Goal: Task Accomplishment & Management: Manage account settings

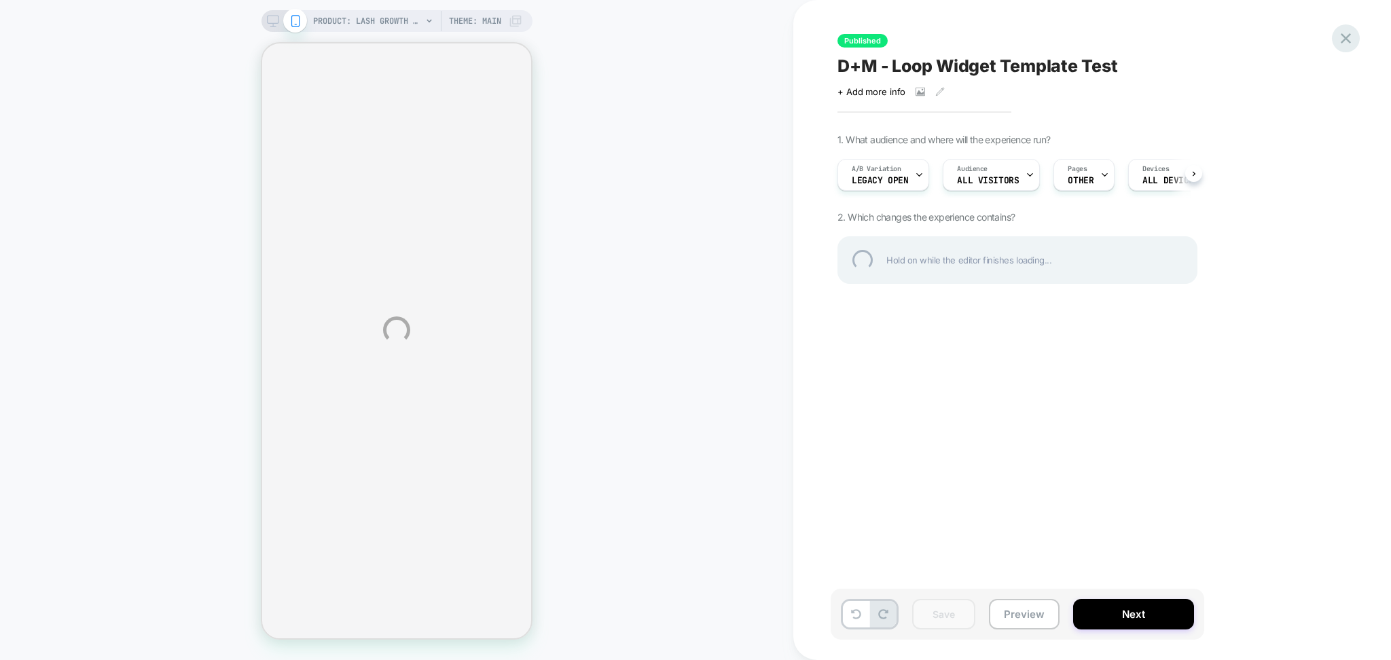
click at [1347, 39] on div at bounding box center [1346, 38] width 28 height 28
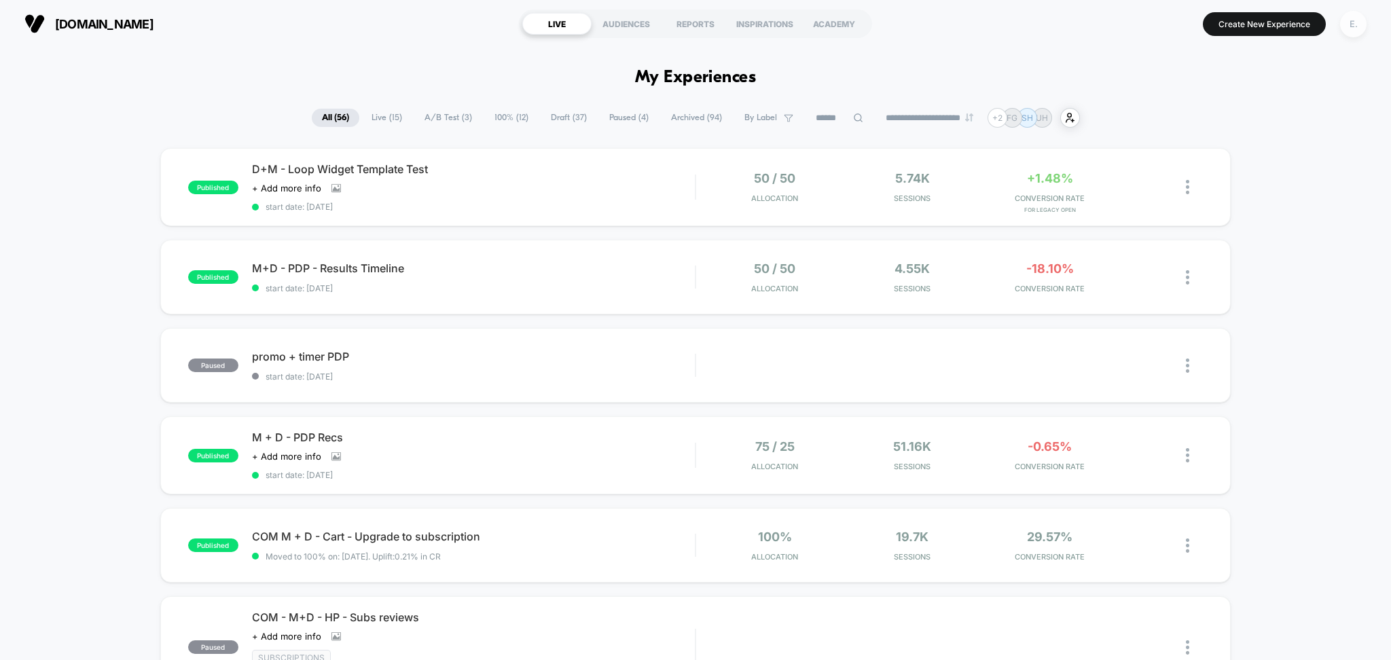
click at [1358, 24] on div "E." at bounding box center [1353, 24] width 26 height 26
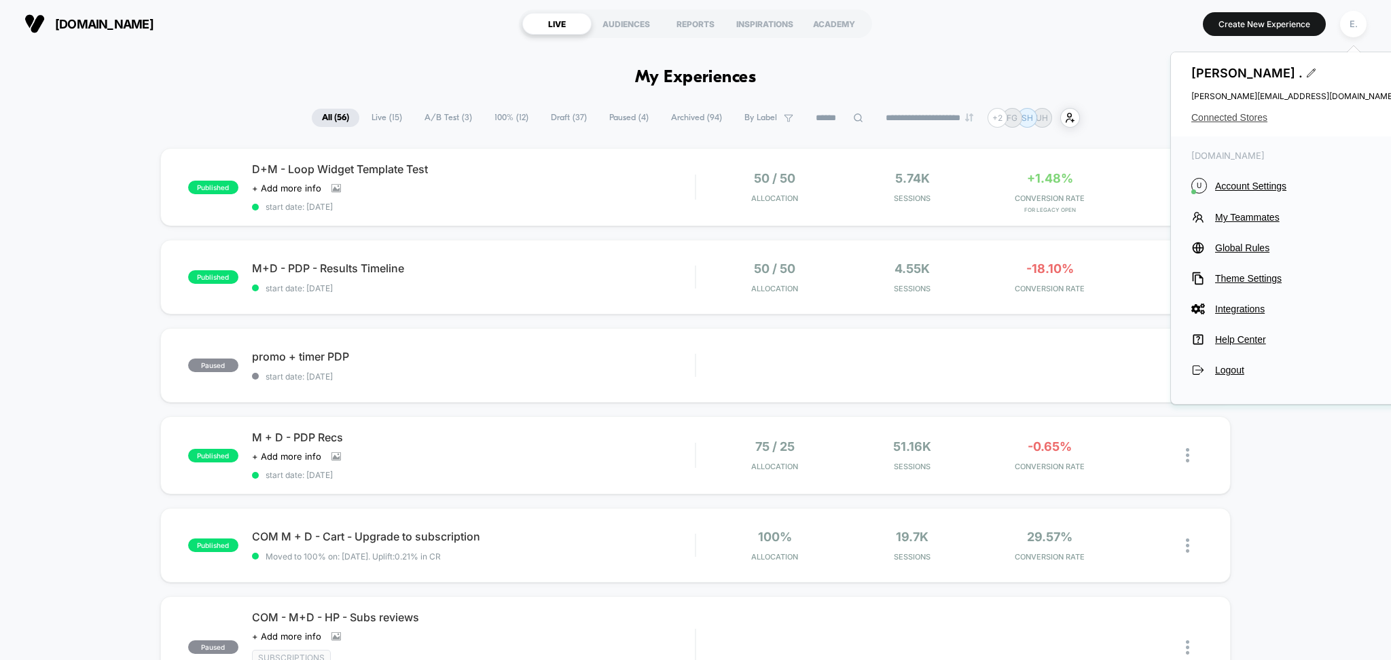
click at [1252, 120] on span "Connected Stores" at bounding box center [1293, 117] width 204 height 11
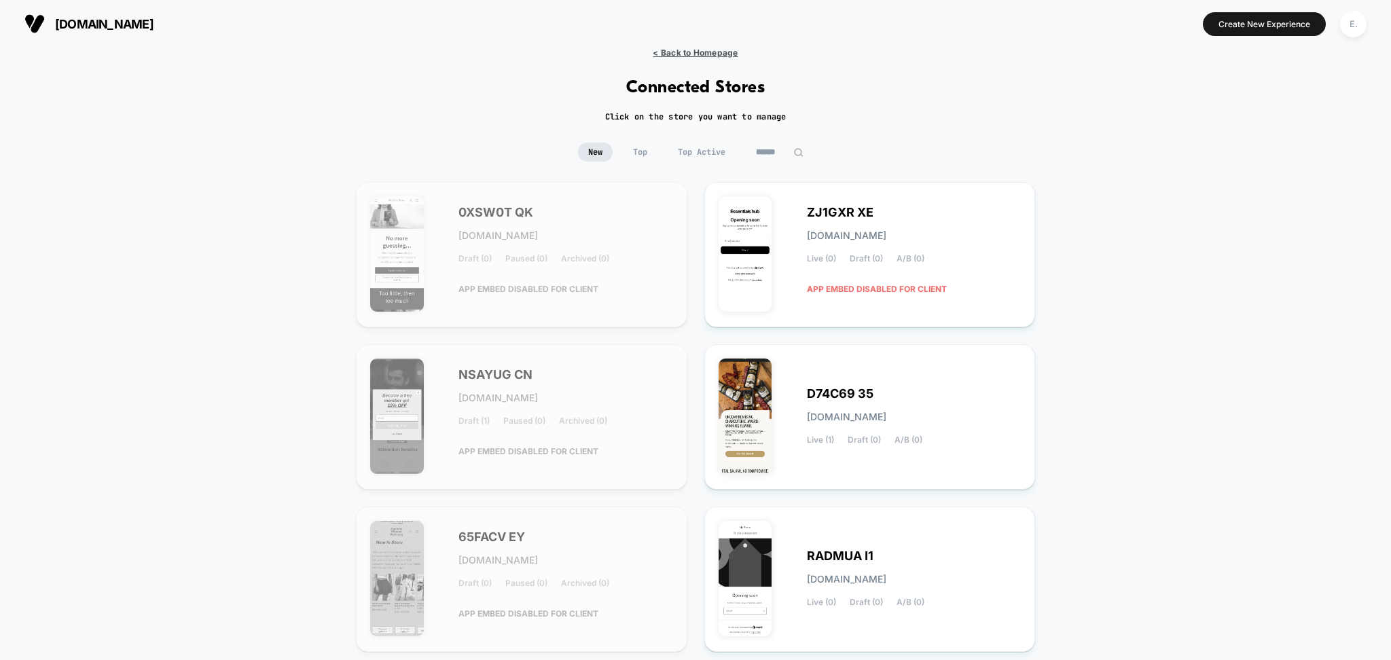
click at [722, 50] on span "< Back to Homepage" at bounding box center [695, 53] width 85 height 10
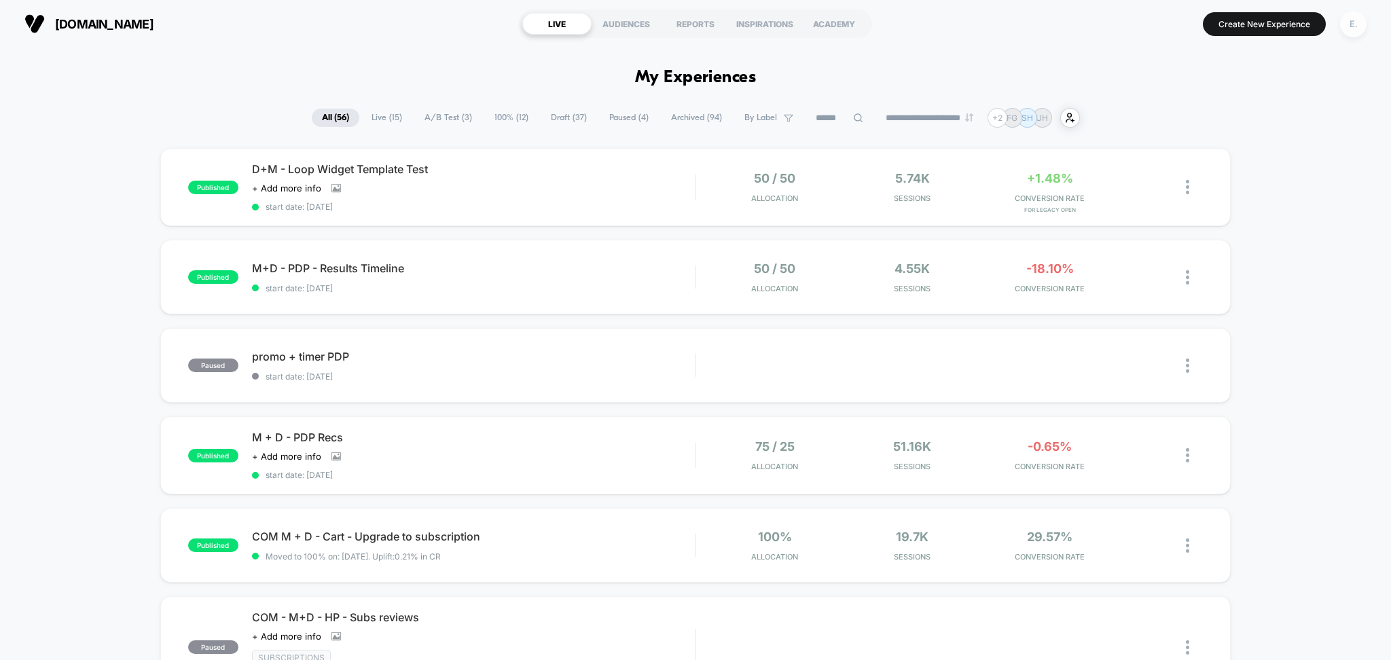
click at [1361, 24] on div "E." at bounding box center [1353, 24] width 26 height 26
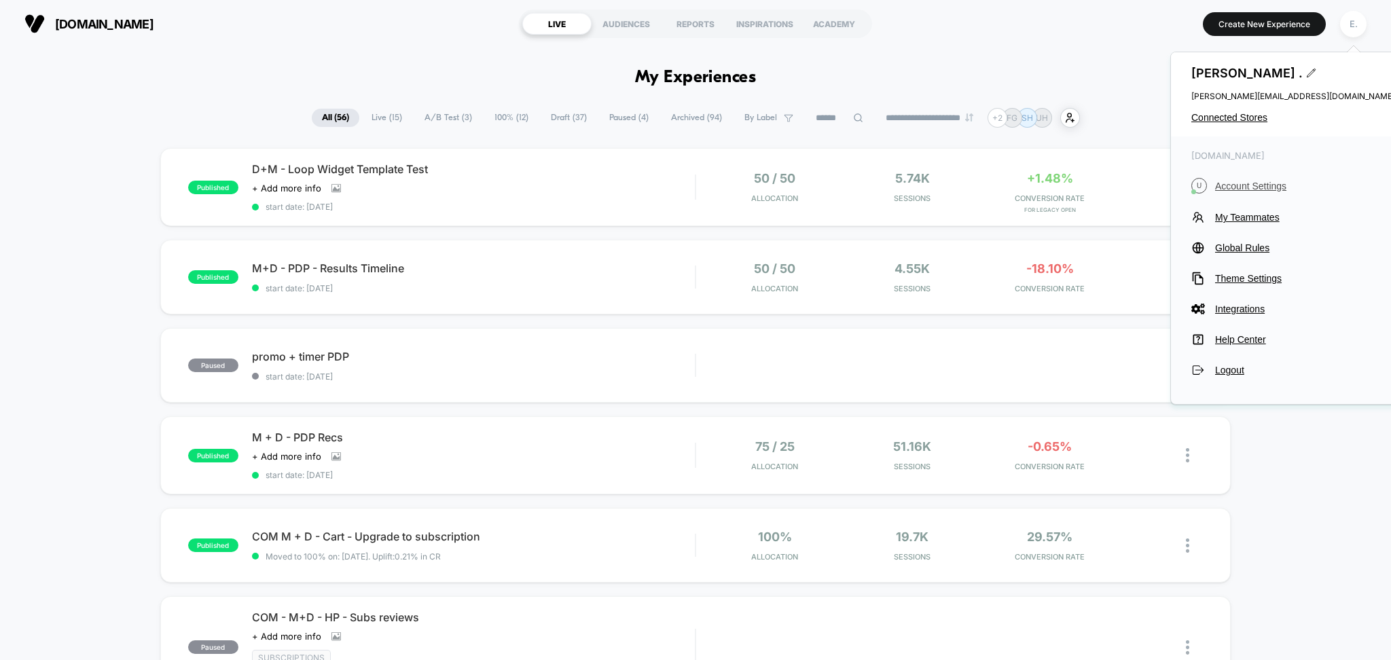
click at [1246, 187] on span "Account Settings" at bounding box center [1305, 186] width 180 height 11
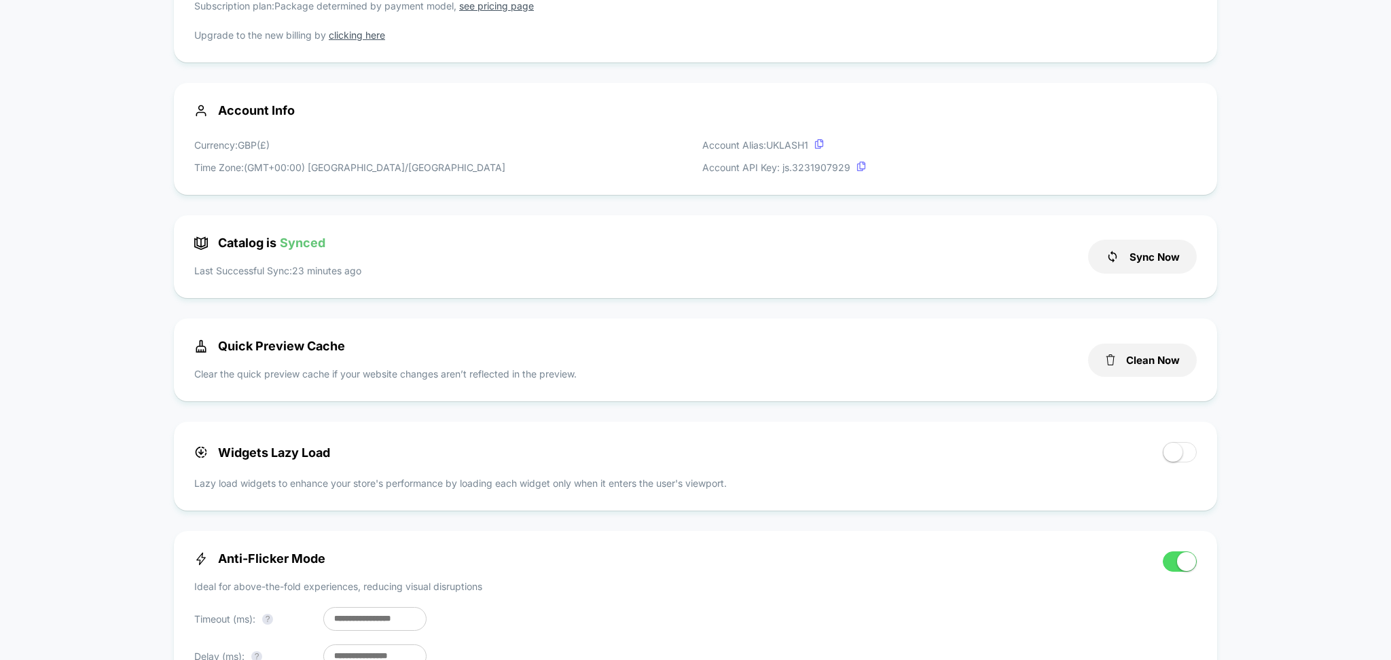
scroll to position [362, 0]
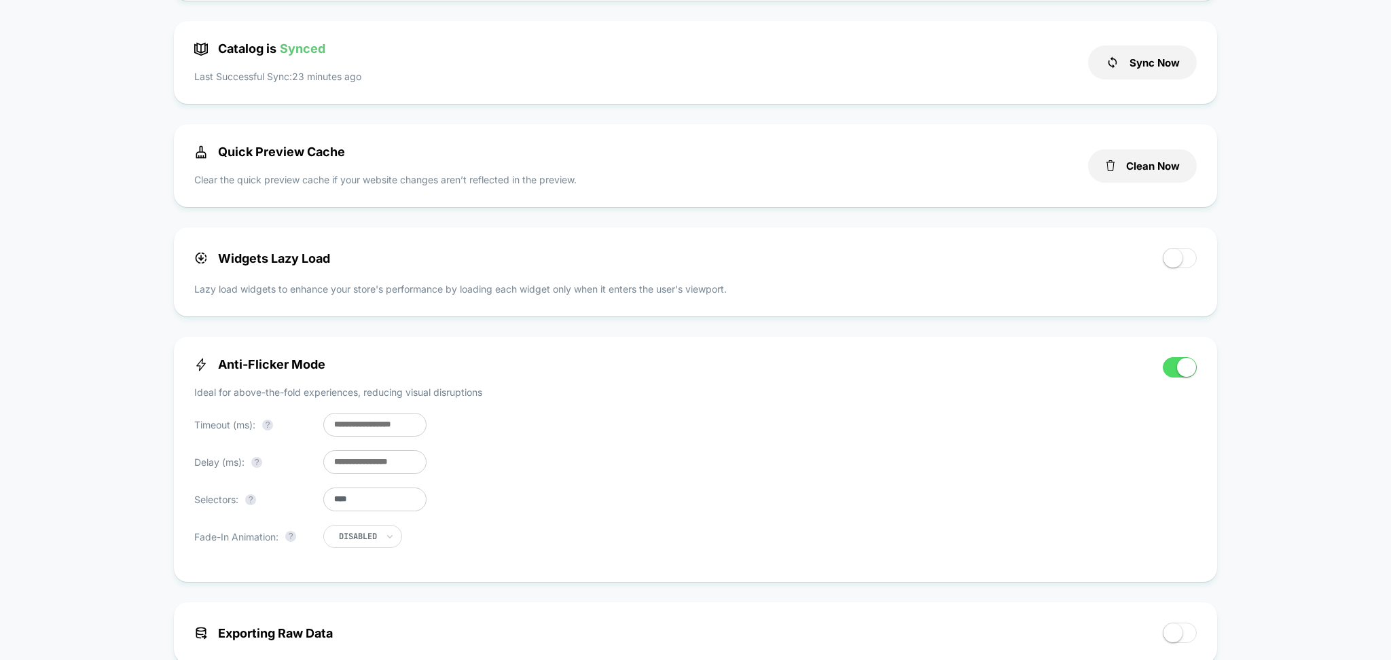
click at [361, 462] on input "***" at bounding box center [374, 462] width 103 height 24
drag, startPoint x: 333, startPoint y: 464, endPoint x: 321, endPoint y: 464, distance: 11.5
click at [321, 464] on div "Delay (ms): ? ***" at bounding box center [310, 462] width 232 height 24
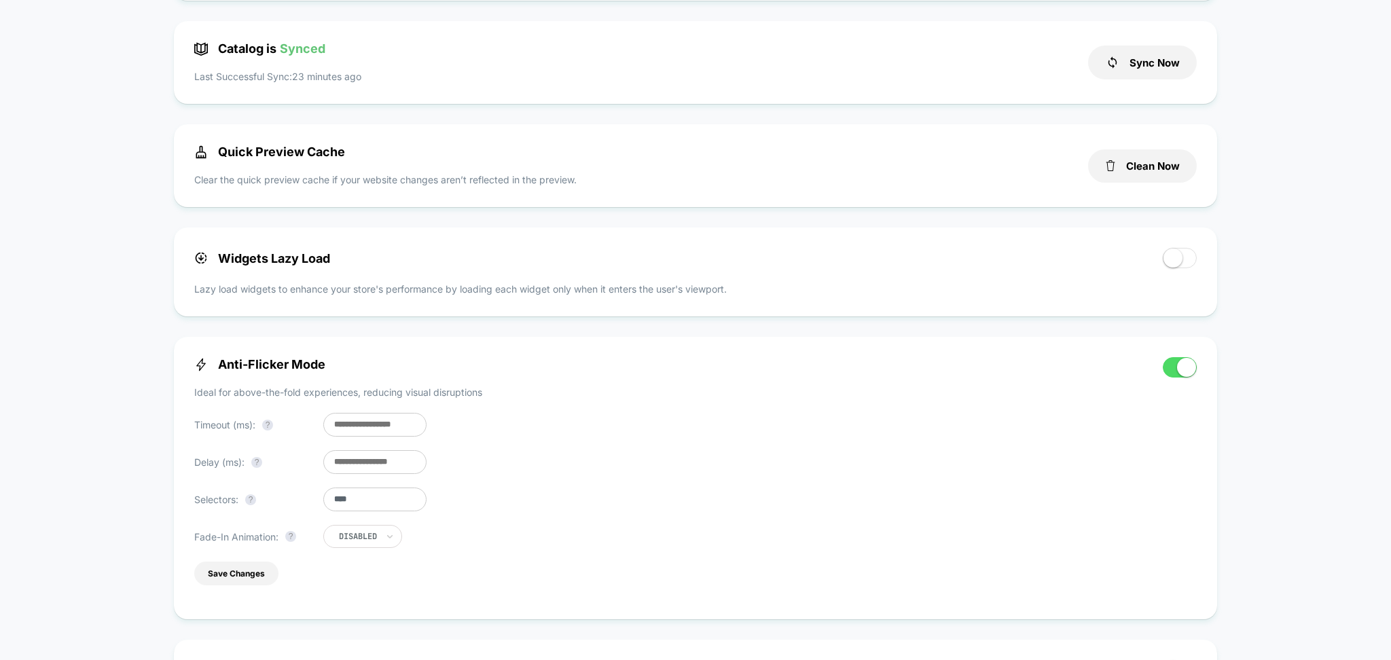
type input "***"
click at [1356, 219] on div "< Back to Homepage uklash.com Account Settings Your subscription is Active Subs…" at bounding box center [695, 558] width 1391 height 1744
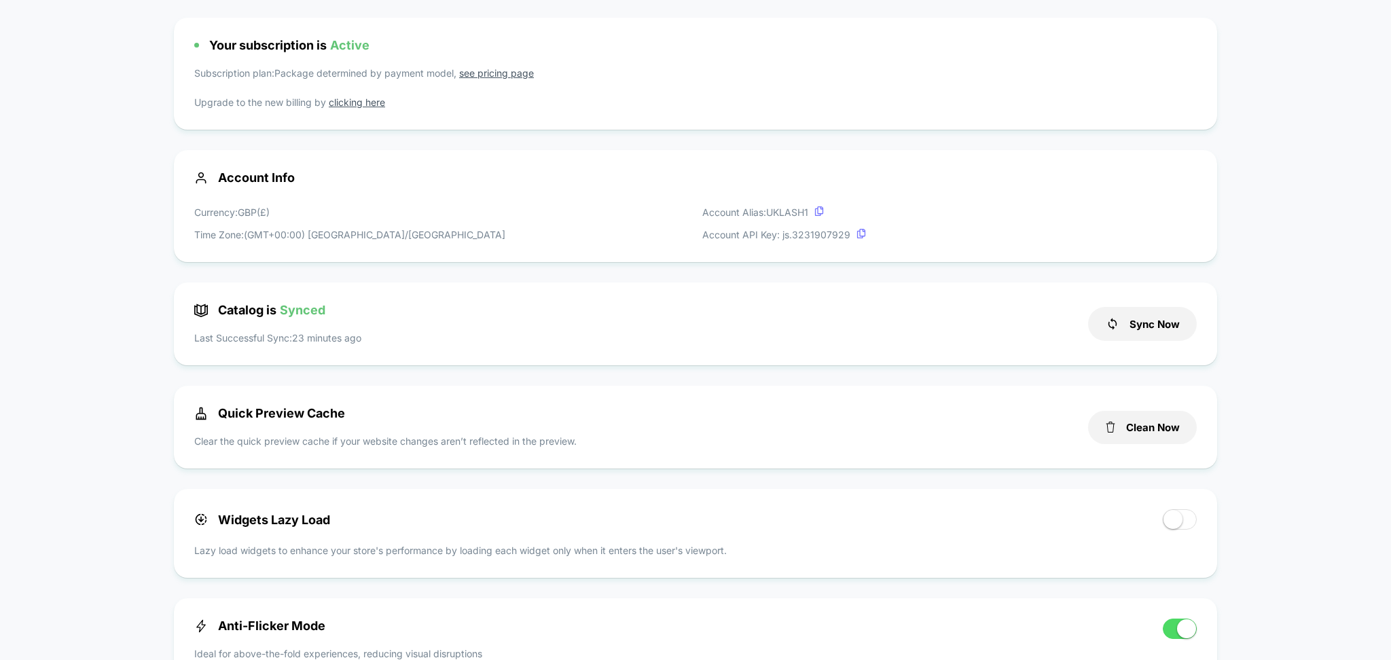
scroll to position [0, 0]
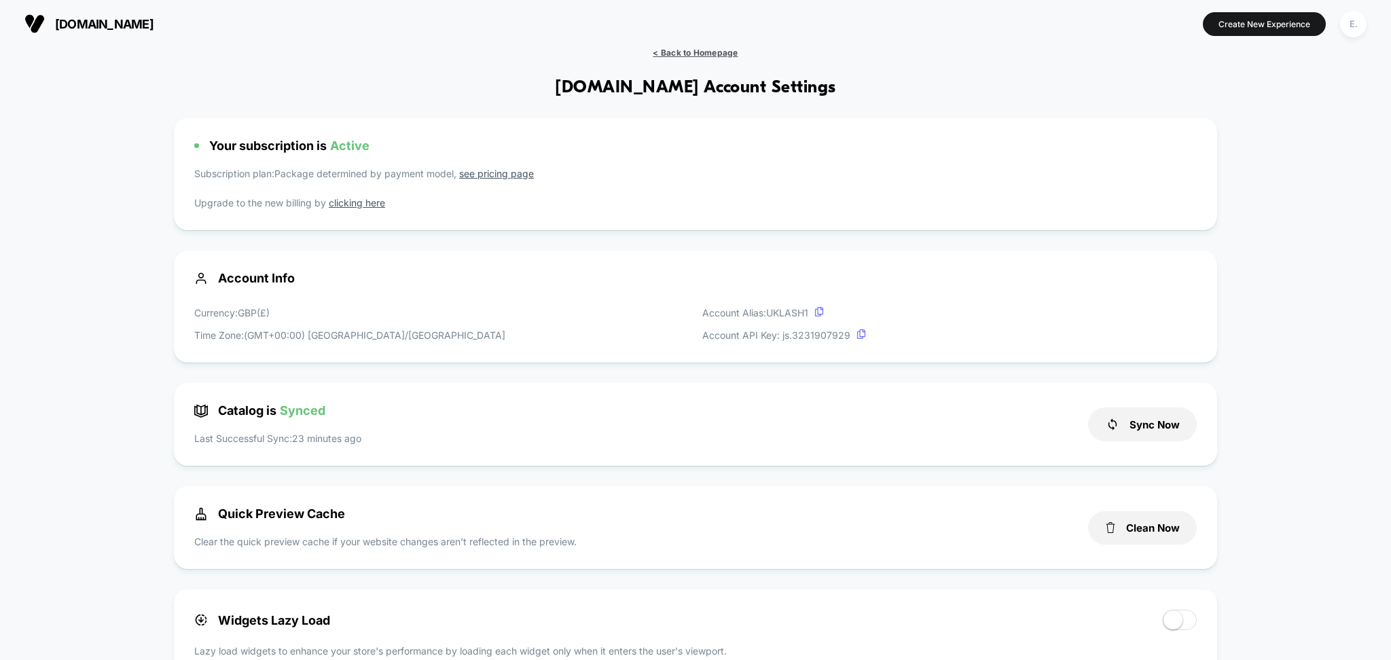
click at [721, 48] on span "< Back to Homepage" at bounding box center [695, 53] width 85 height 10
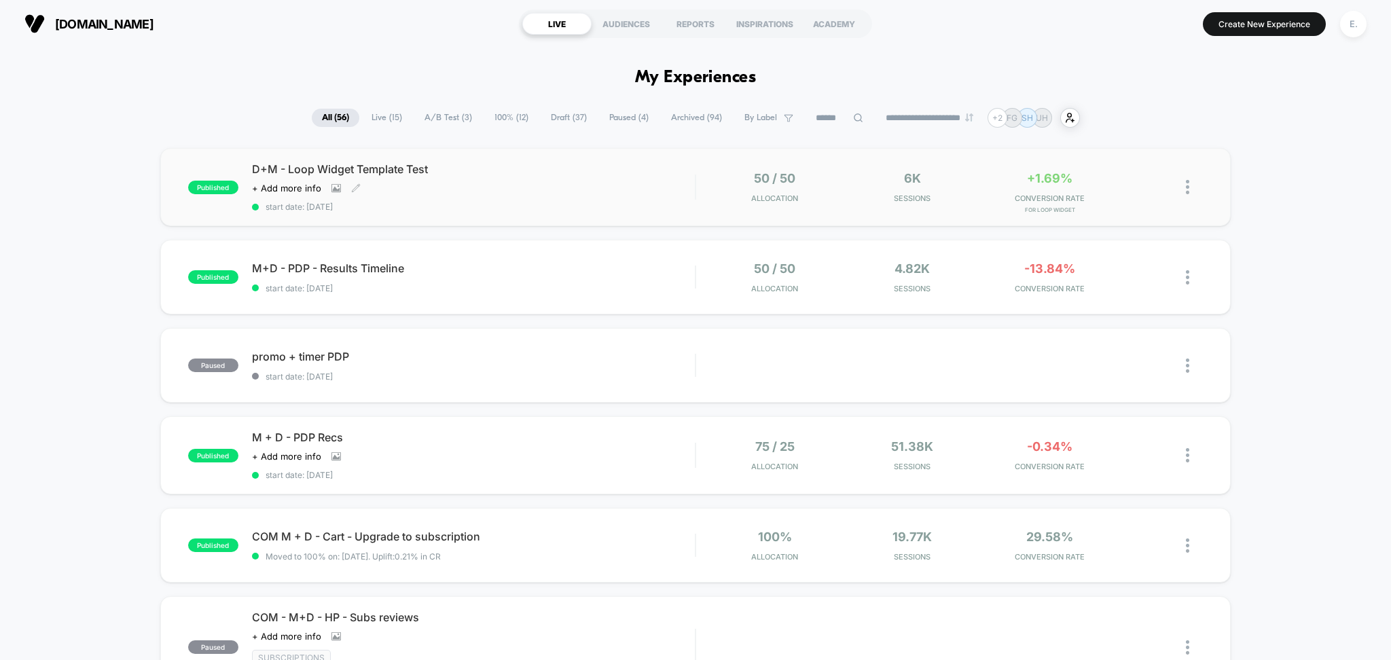
click at [608, 194] on div "D+M - Loop Widget Template Test Click to view images Click to edit experience d…" at bounding box center [473, 187] width 443 height 50
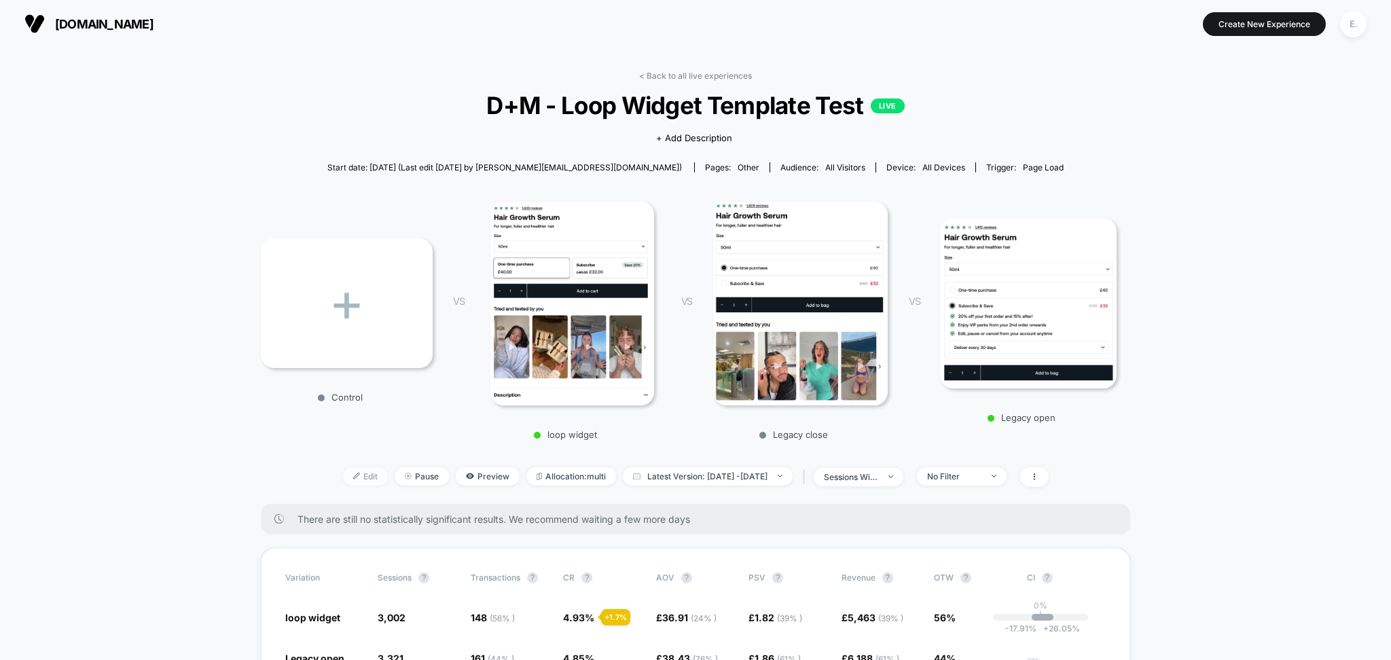
click at [343, 473] on span "Edit" at bounding box center [365, 476] width 45 height 18
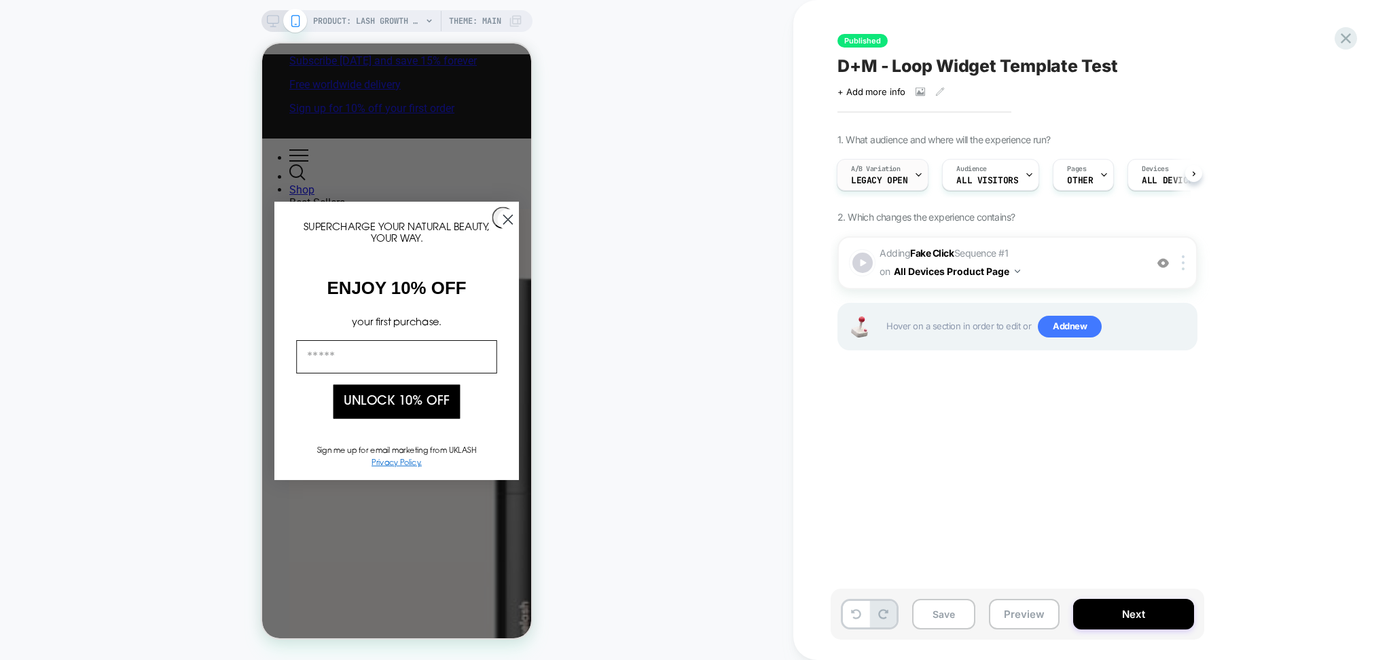
click at [902, 174] on div "A/B Variation Legacy open" at bounding box center [879, 175] width 84 height 31
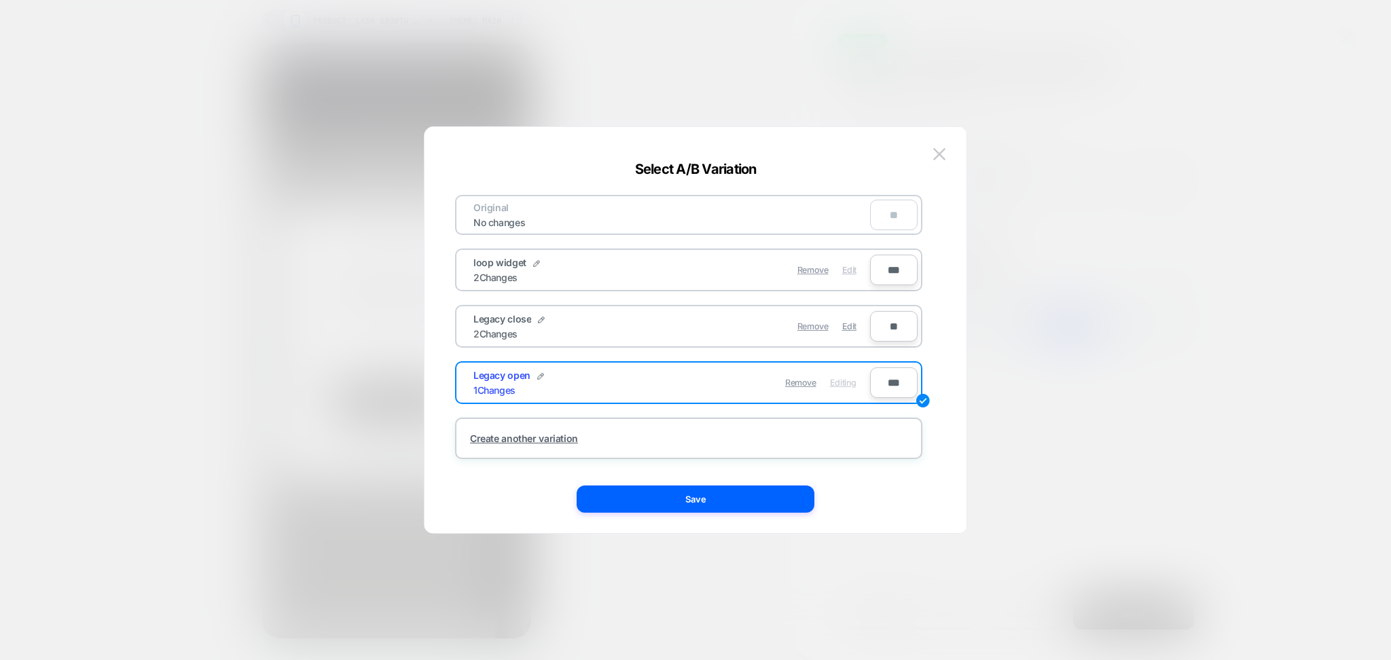
click at [850, 273] on div "Edit" at bounding box center [849, 270] width 14 height 26
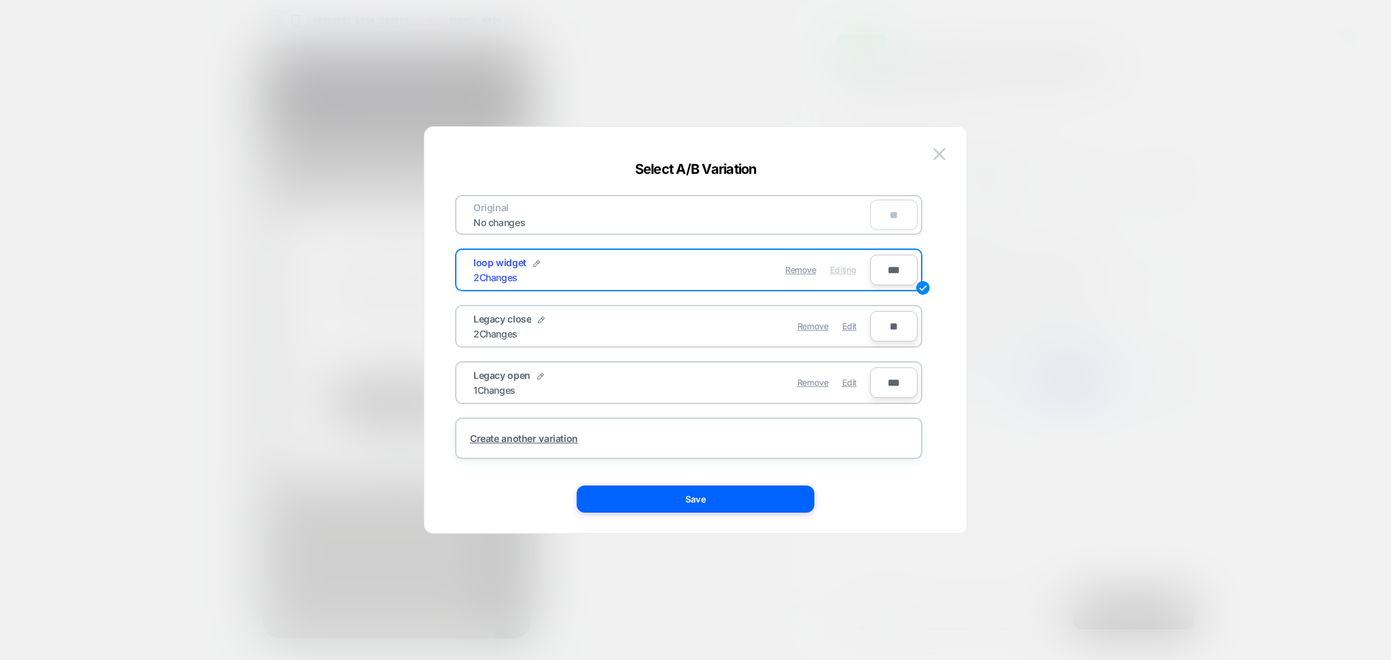
click at [757, 494] on button "Save" at bounding box center [696, 499] width 238 height 27
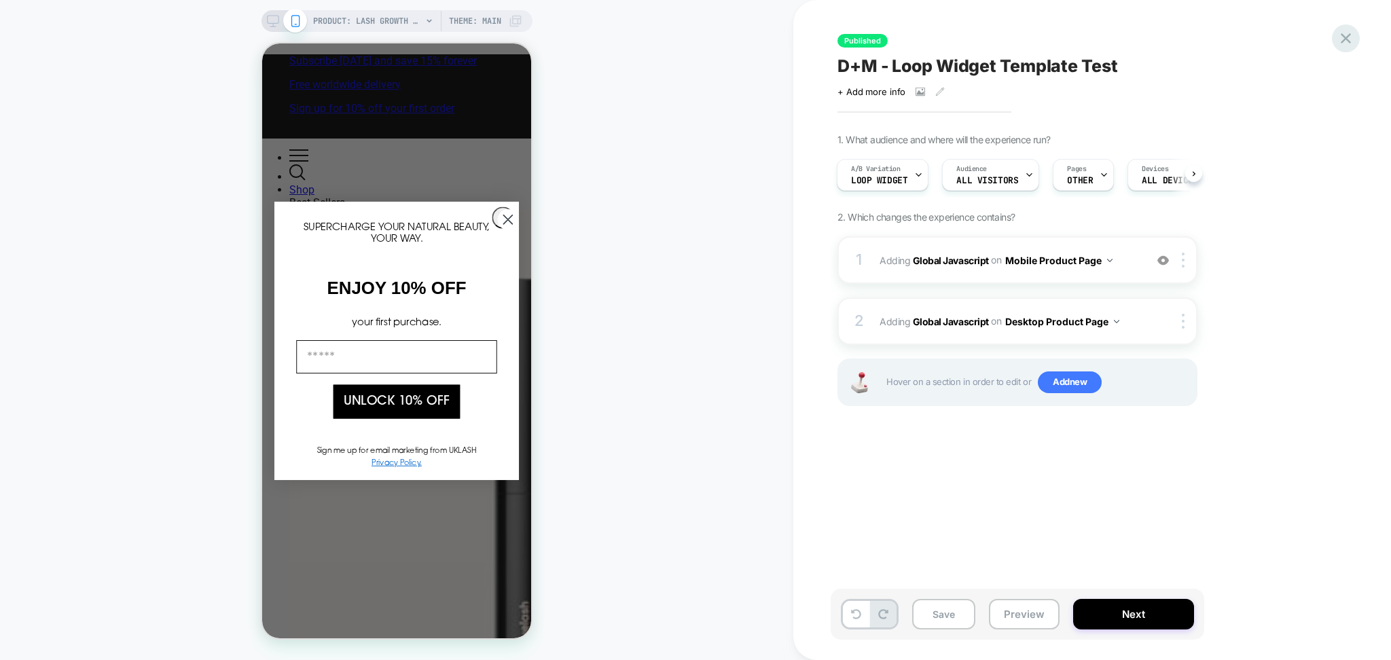
click at [1345, 41] on icon at bounding box center [1345, 38] width 18 height 18
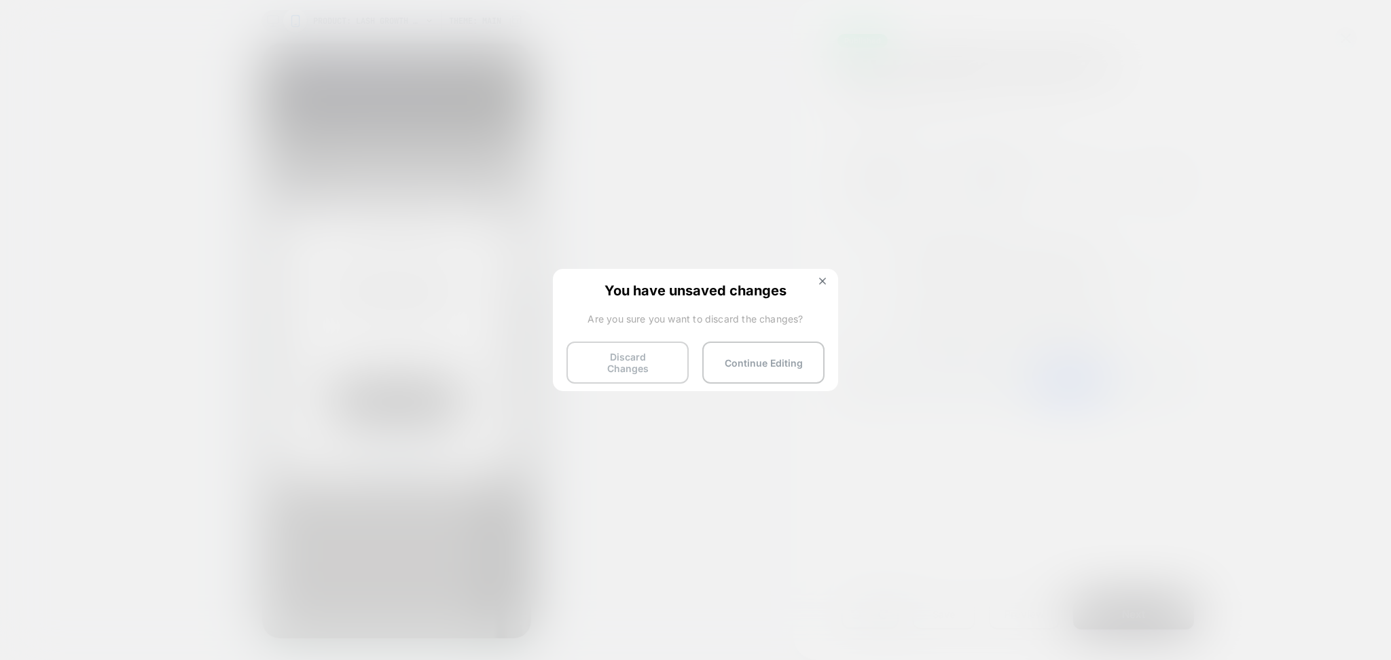
click at [615, 363] on button "Discard Changes" at bounding box center [627, 363] width 122 height 42
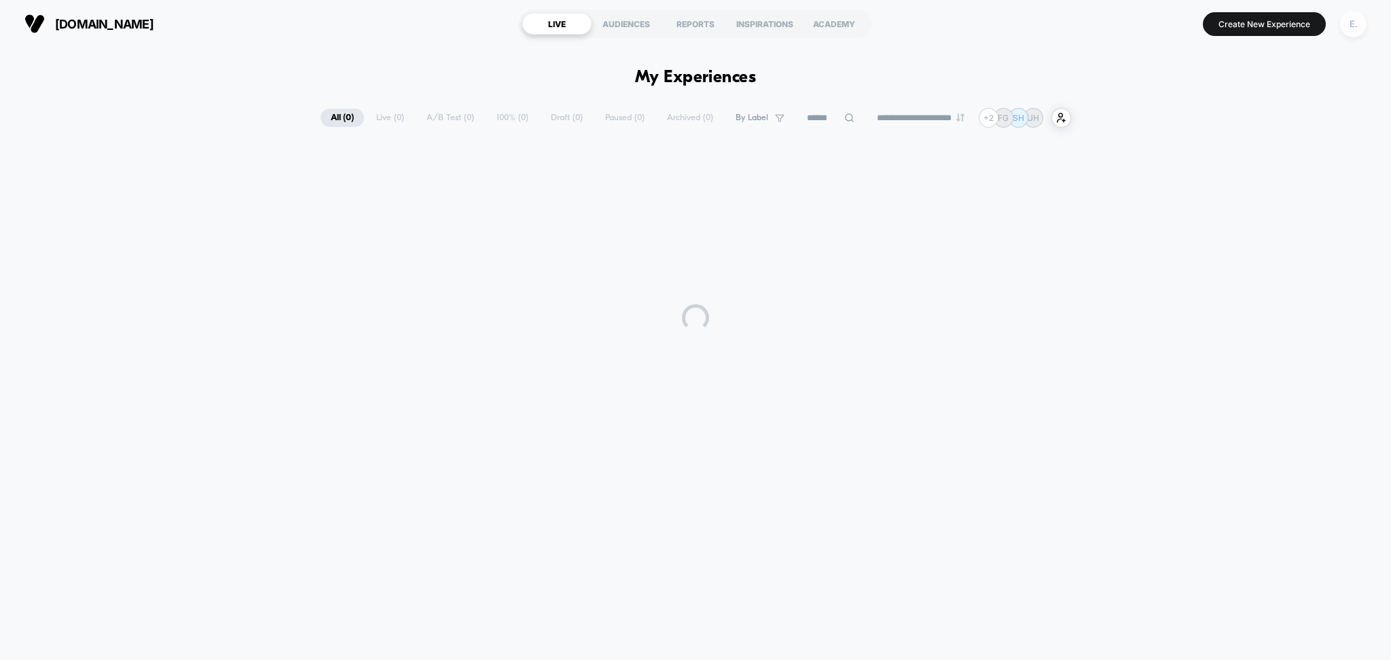
click at [1351, 20] on div "E." at bounding box center [1353, 24] width 26 height 26
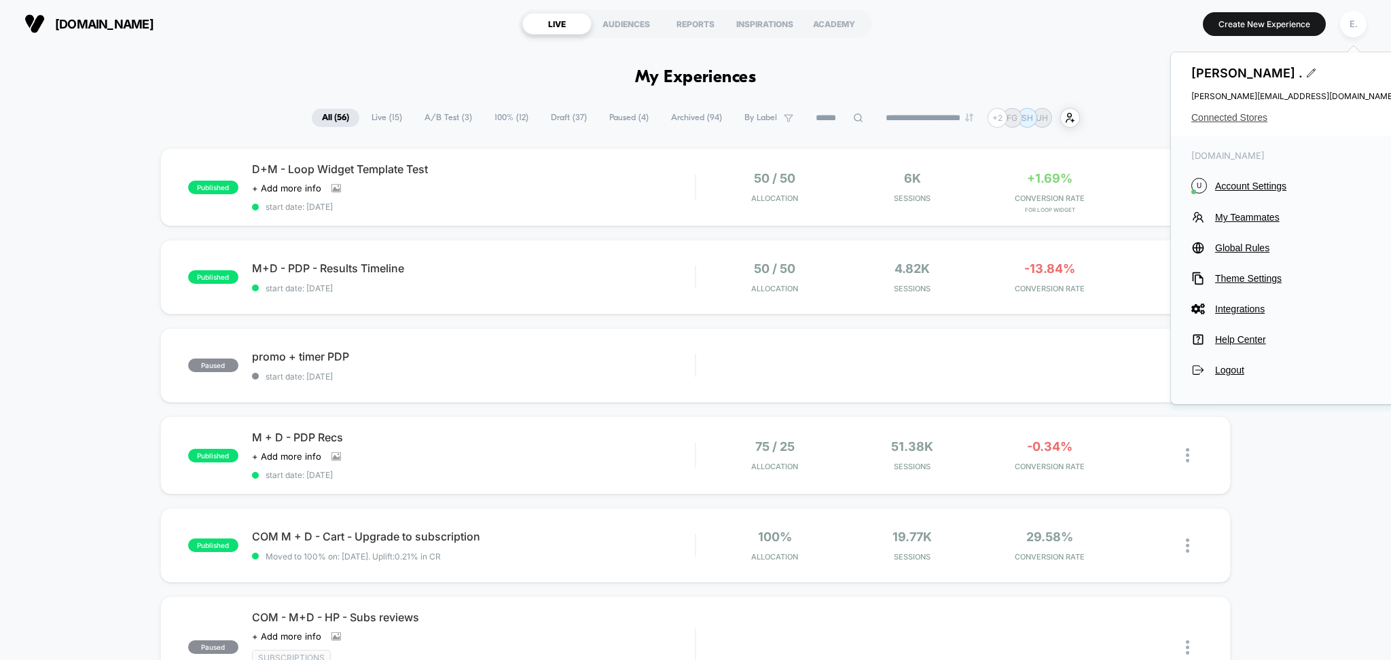
click at [1246, 117] on span "Connected Stores" at bounding box center [1293, 117] width 204 height 11
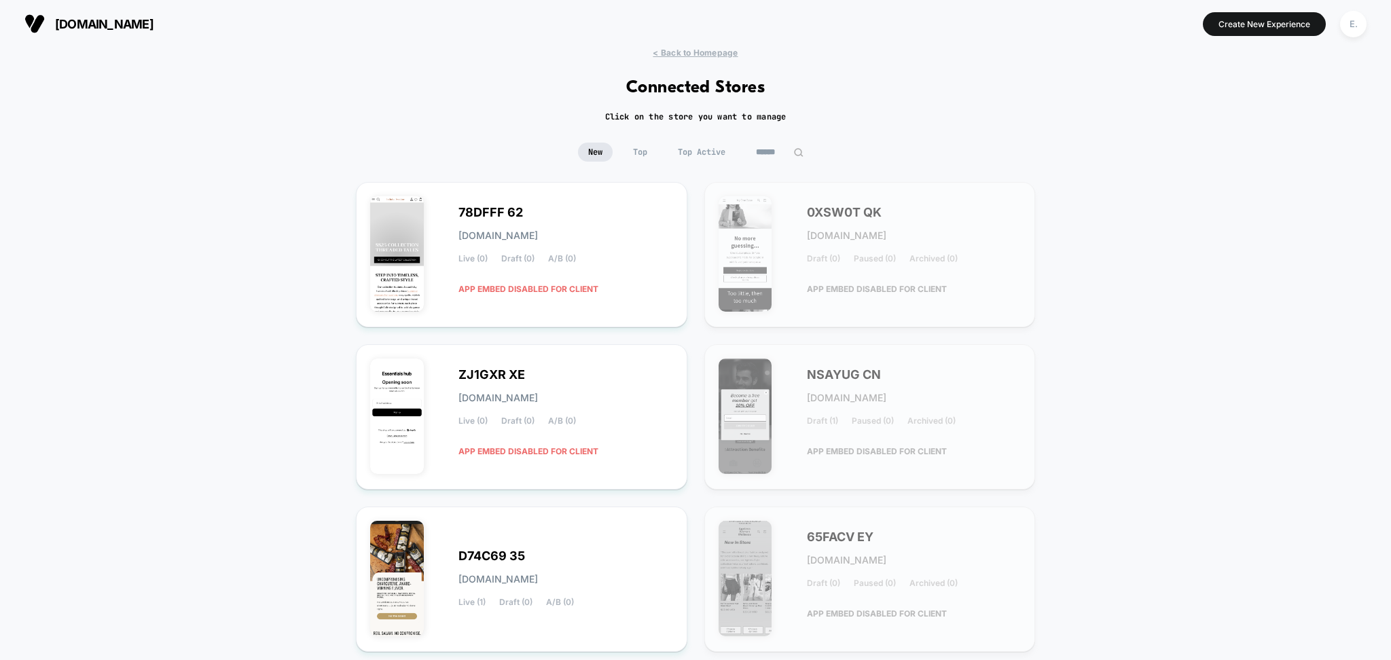
click at [793, 148] on input at bounding box center [780, 152] width 68 height 19
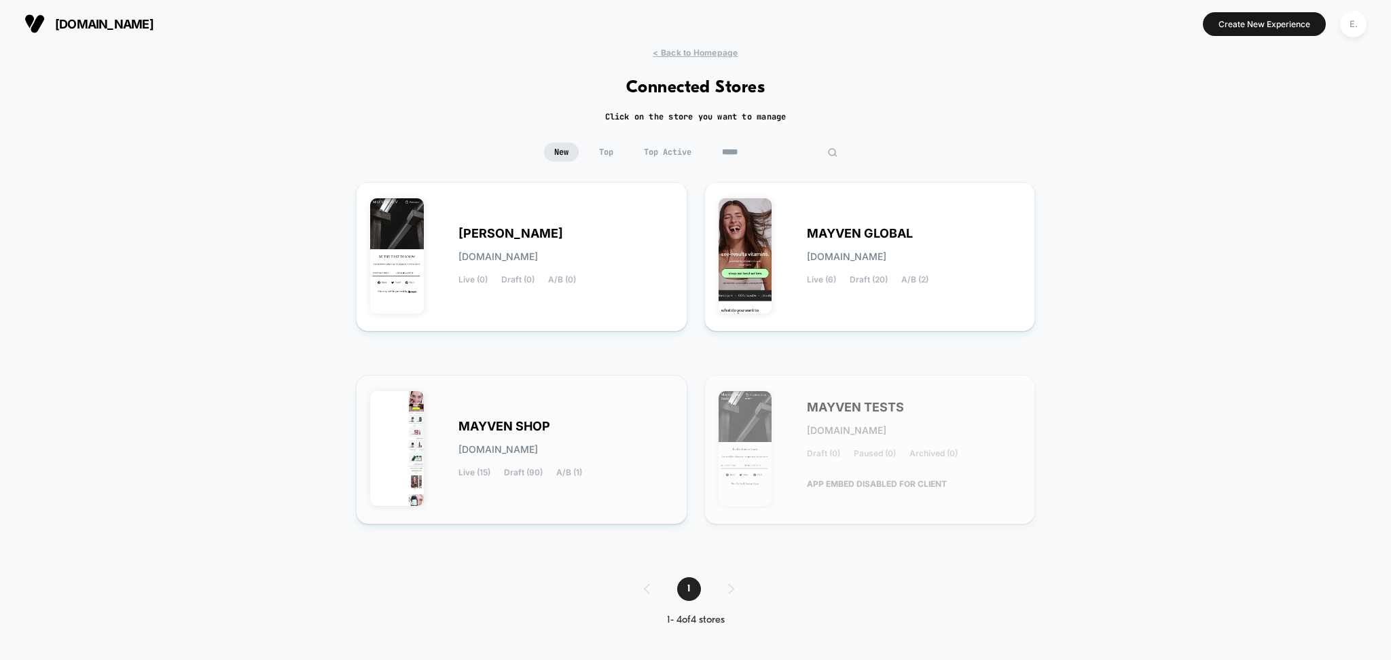
type input "*****"
click at [605, 446] on div "MAYVEN SHOP mayven-shop.myshopify.com Live (15) Draft (90) A/B (1)" at bounding box center [565, 450] width 215 height 56
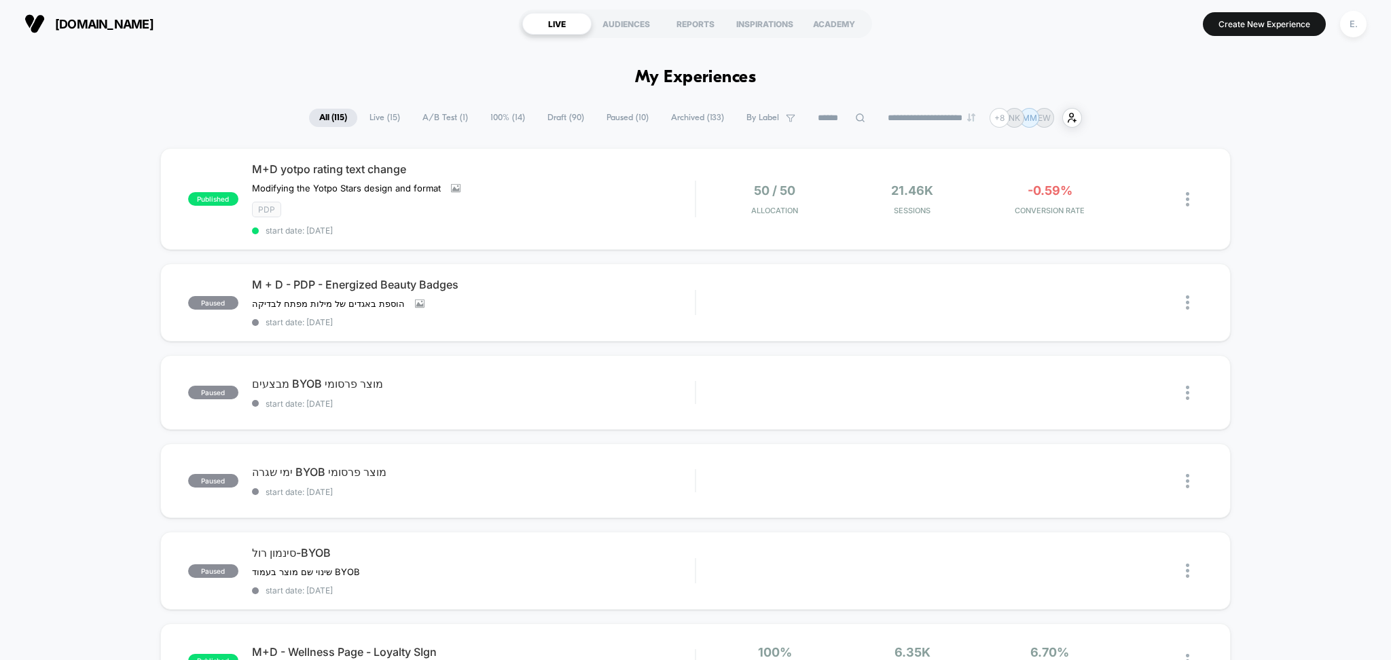
click at [819, 118] on input at bounding box center [841, 118] width 68 height 16
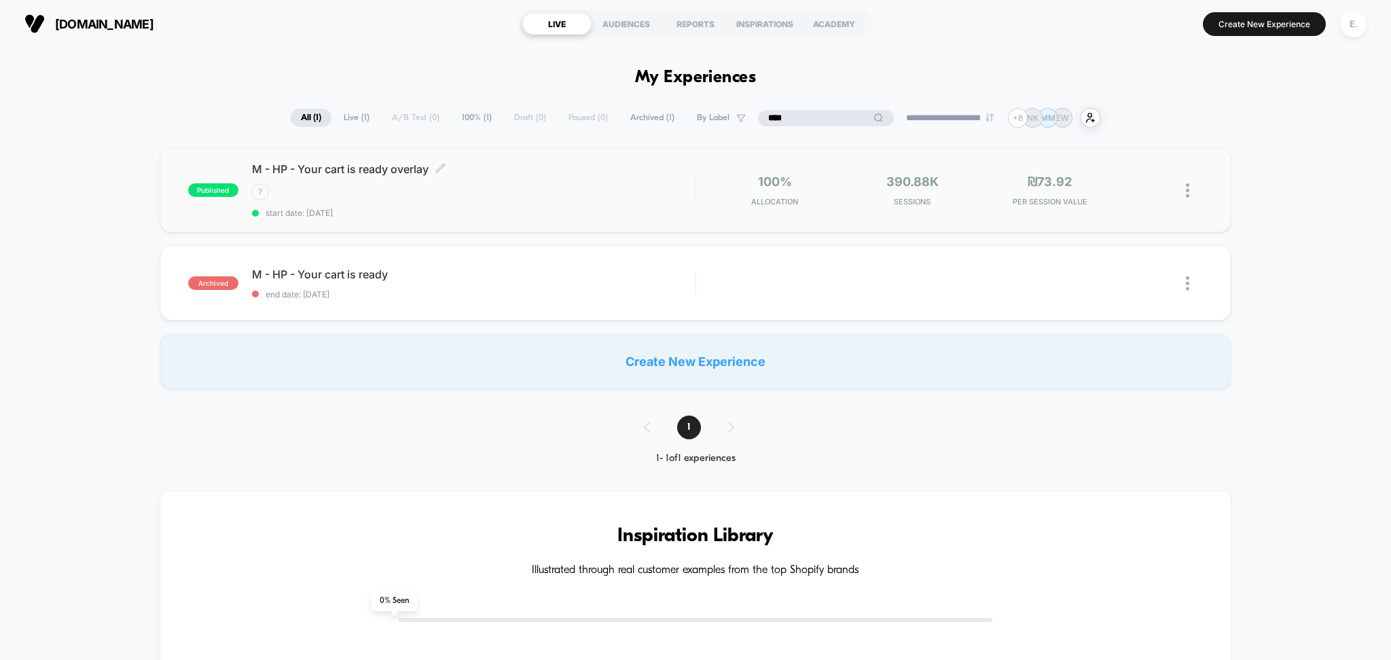
type input "****"
click at [661, 164] on span "M - HP - Your cart is ready overlay Click to edit experience details" at bounding box center [473, 169] width 443 height 14
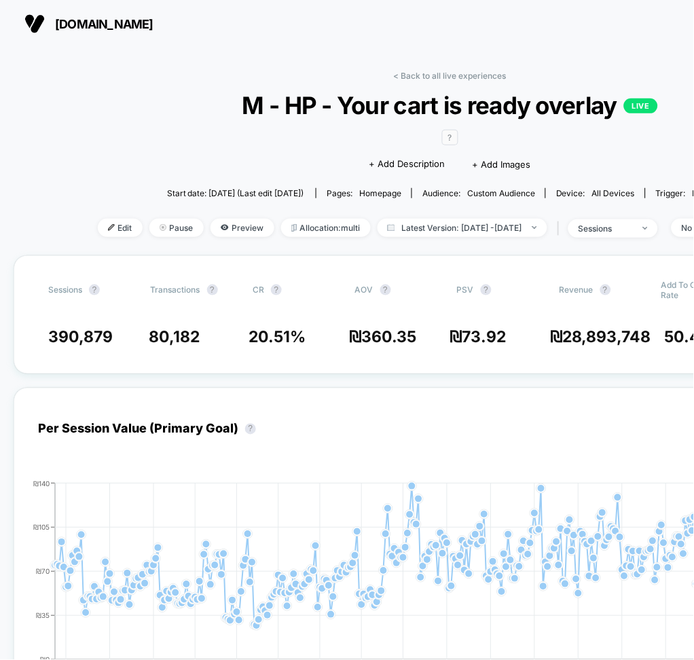
click at [158, 100] on span "M - HP - Your cart is ready overlay LIVE" at bounding box center [449, 105] width 635 height 29
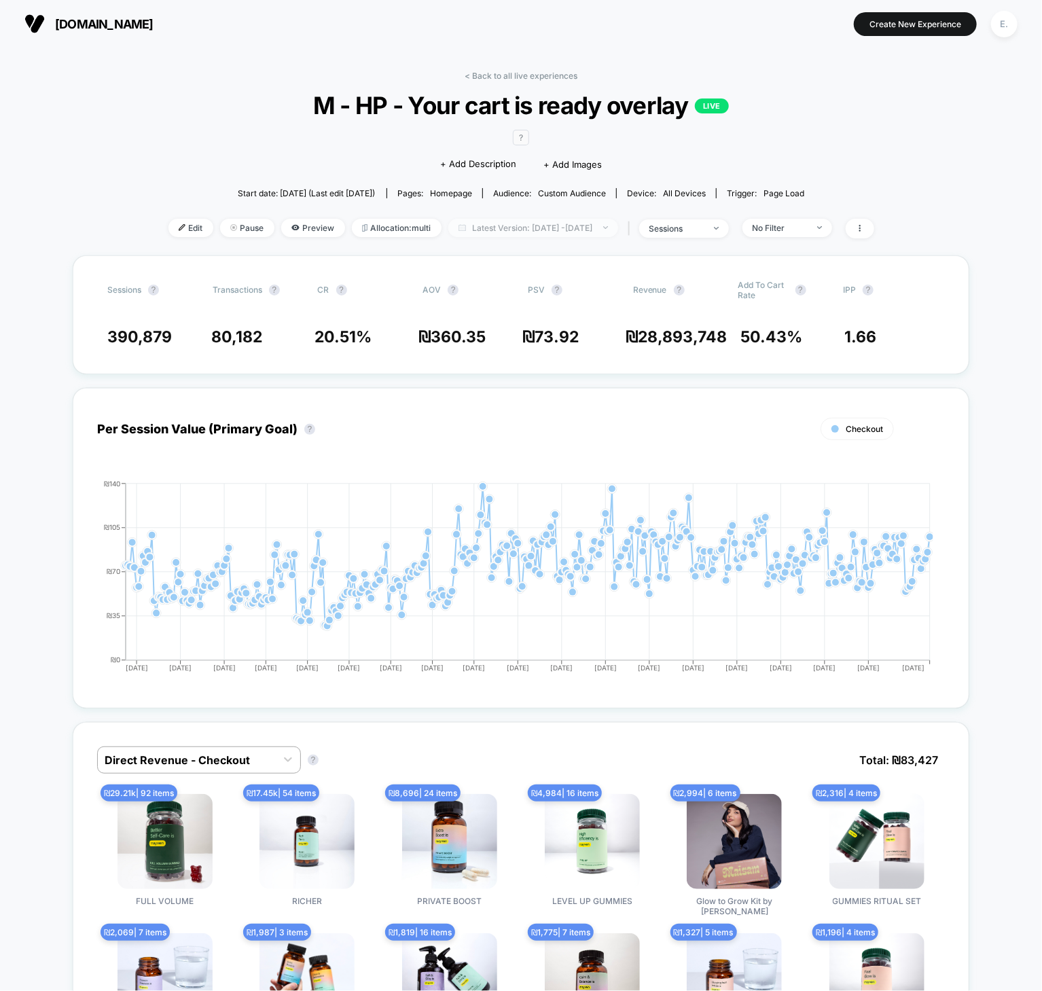
click at [518, 226] on span "Latest Version: Sep 3, 2024 - Sep 5, 2025" at bounding box center [533, 228] width 170 height 18
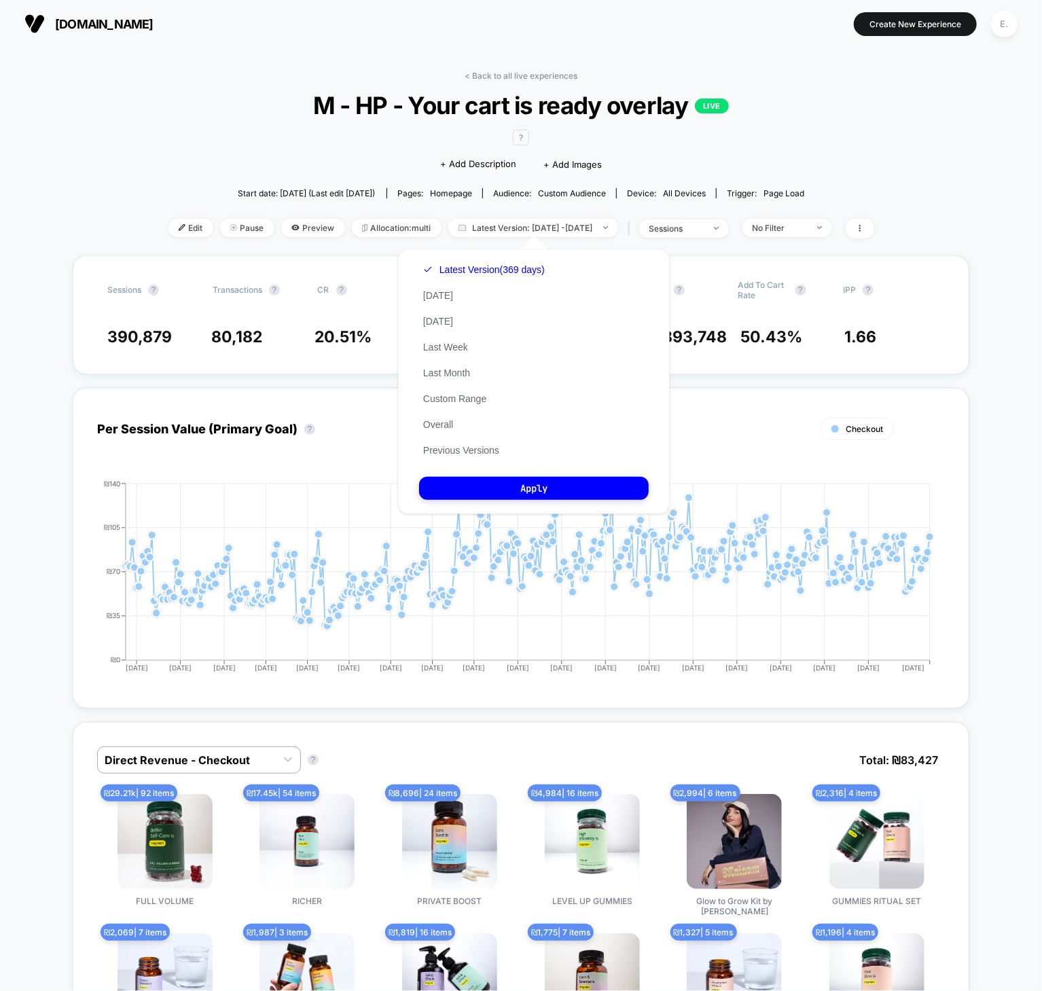
click at [486, 448] on button "Previous Versions" at bounding box center [461, 450] width 84 height 12
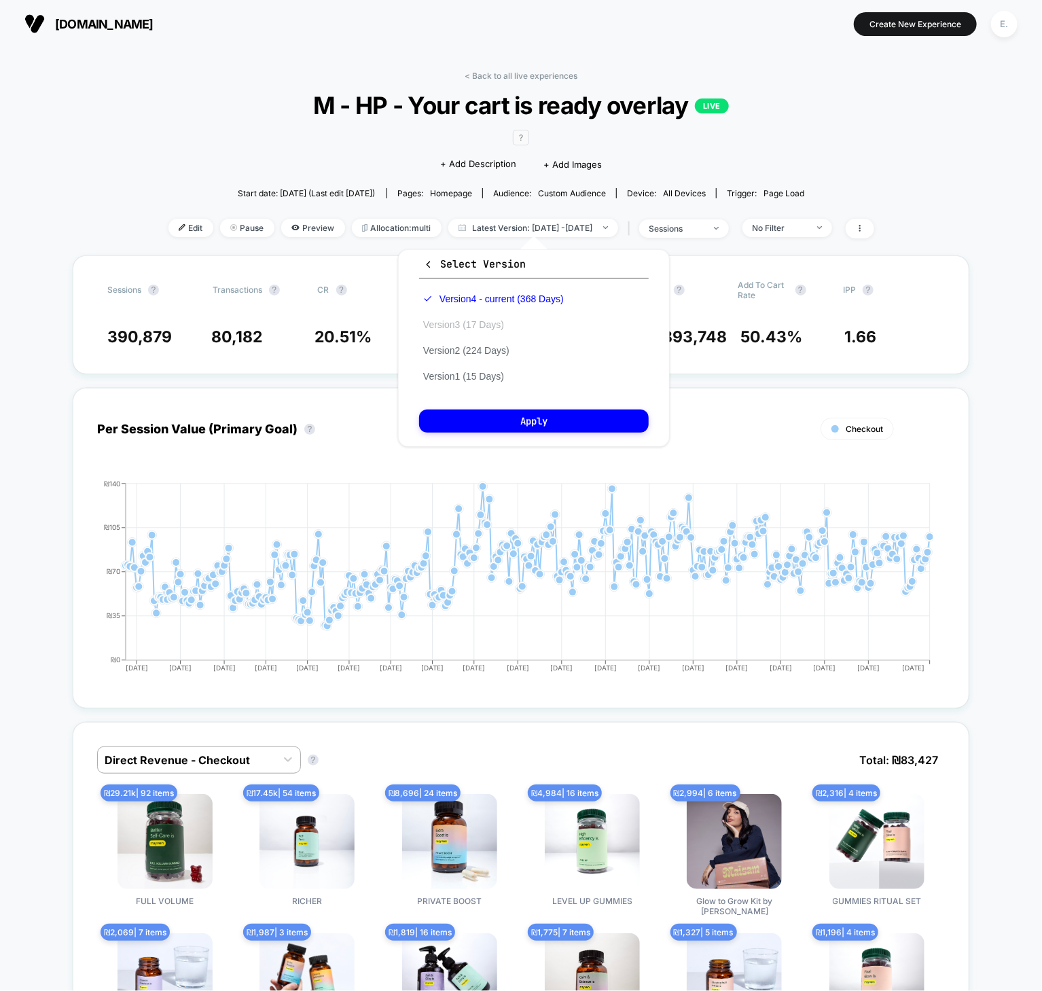
click at [490, 326] on button "Version 3 (17 Days)" at bounding box center [463, 324] width 89 height 12
drag, startPoint x: 1008, startPoint y: 24, endPoint x: 995, endPoint y: 90, distance: 67.8
click at [1008, 24] on div "E." at bounding box center [1004, 24] width 26 height 26
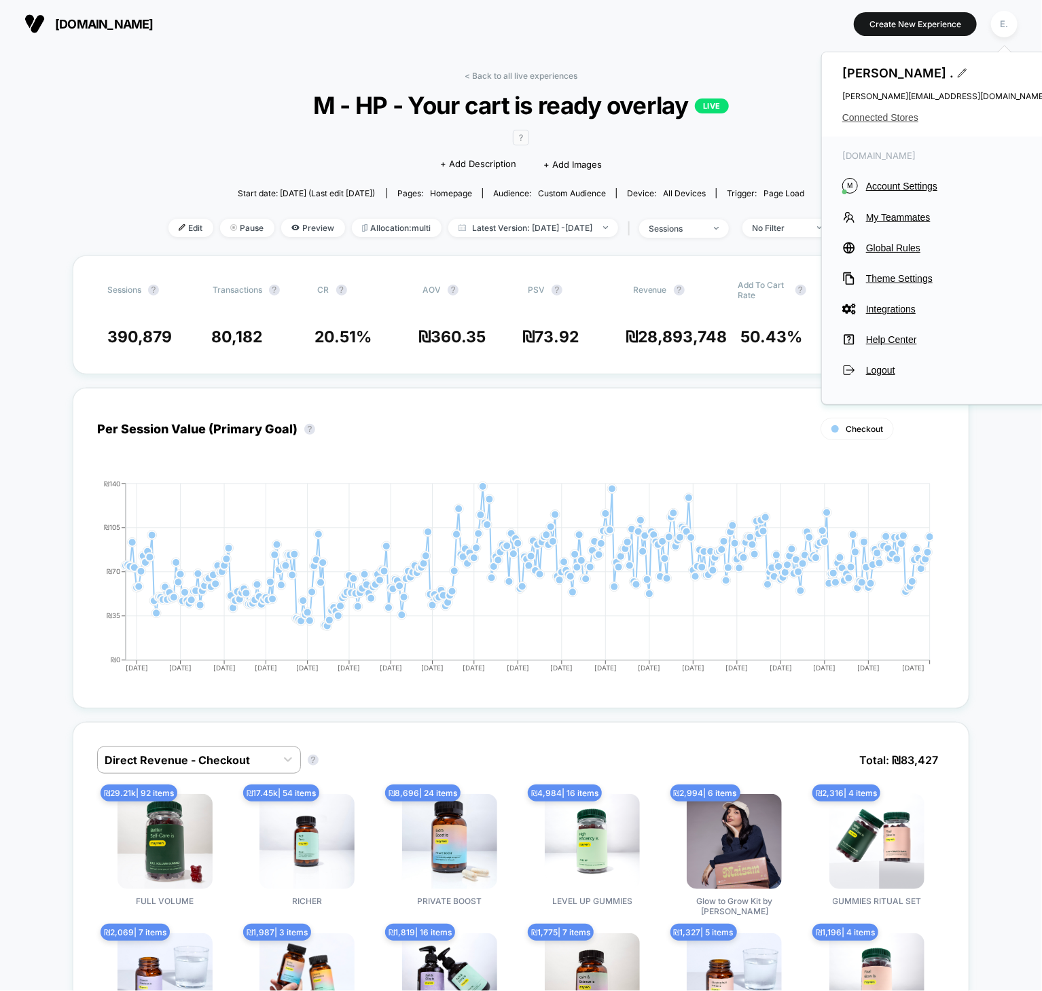
click at [905, 113] on span "Connected Stores" at bounding box center [944, 117] width 204 height 11
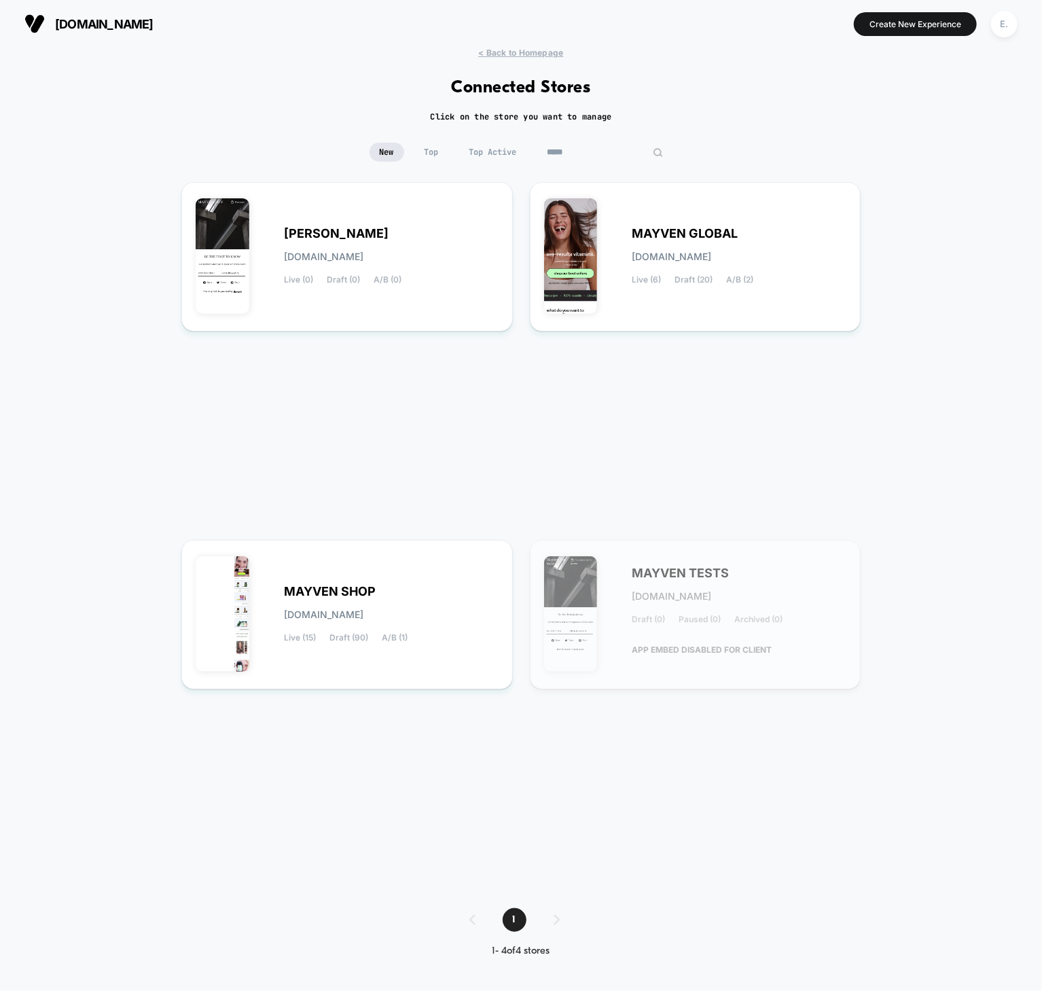
click at [616, 156] on input "*****" at bounding box center [605, 152] width 136 height 19
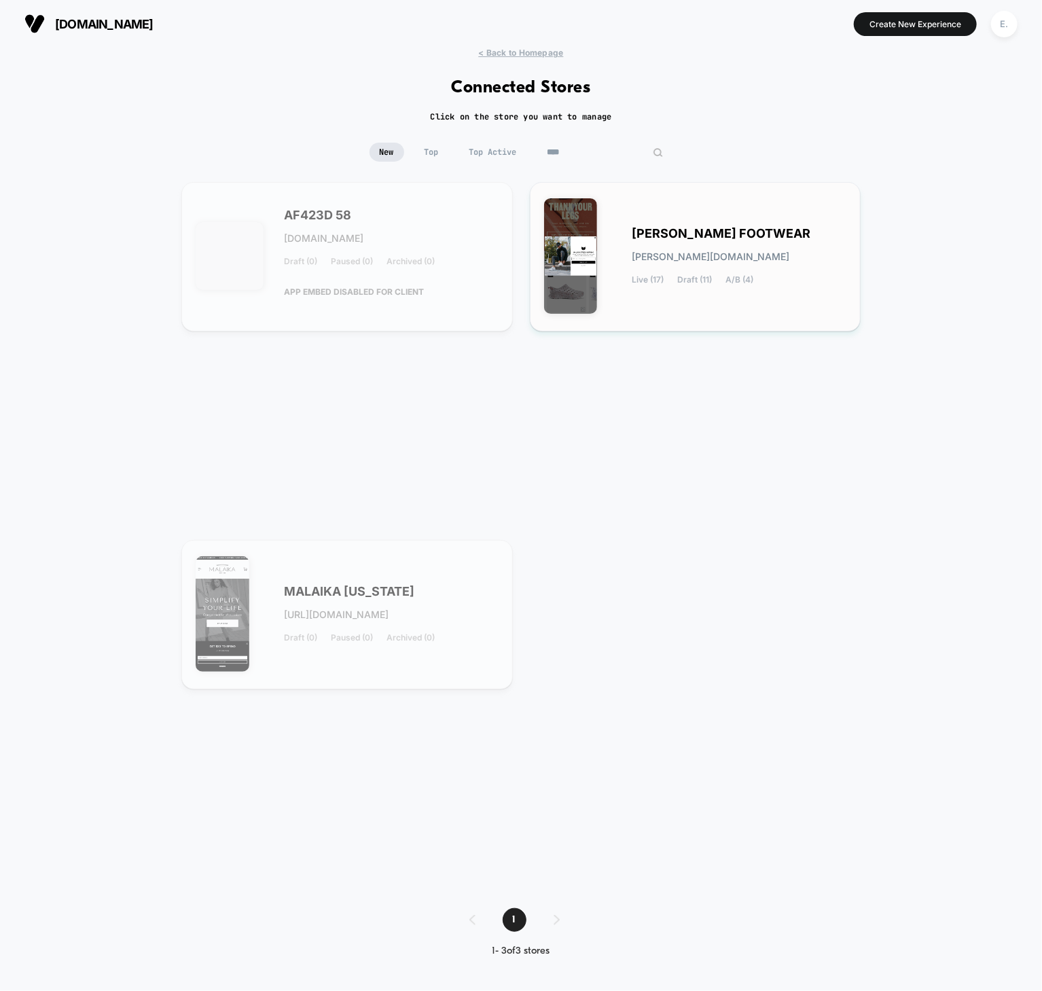
type input "****"
click at [660, 232] on span "KANE FOOTWEAR" at bounding box center [721, 234] width 179 height 10
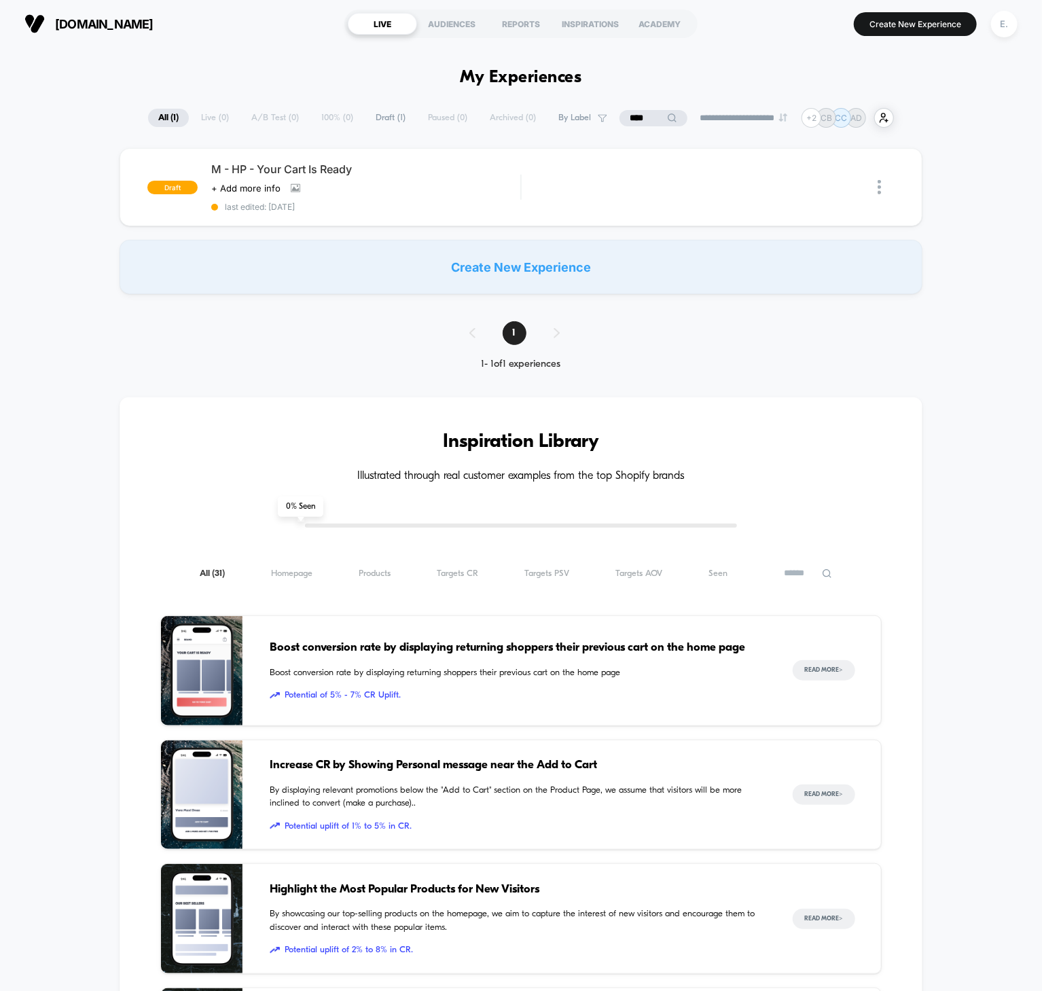
click at [636, 113] on input "****" at bounding box center [653, 118] width 68 height 16
click at [636, 113] on input "****" at bounding box center [653, 118] width 136 height 16
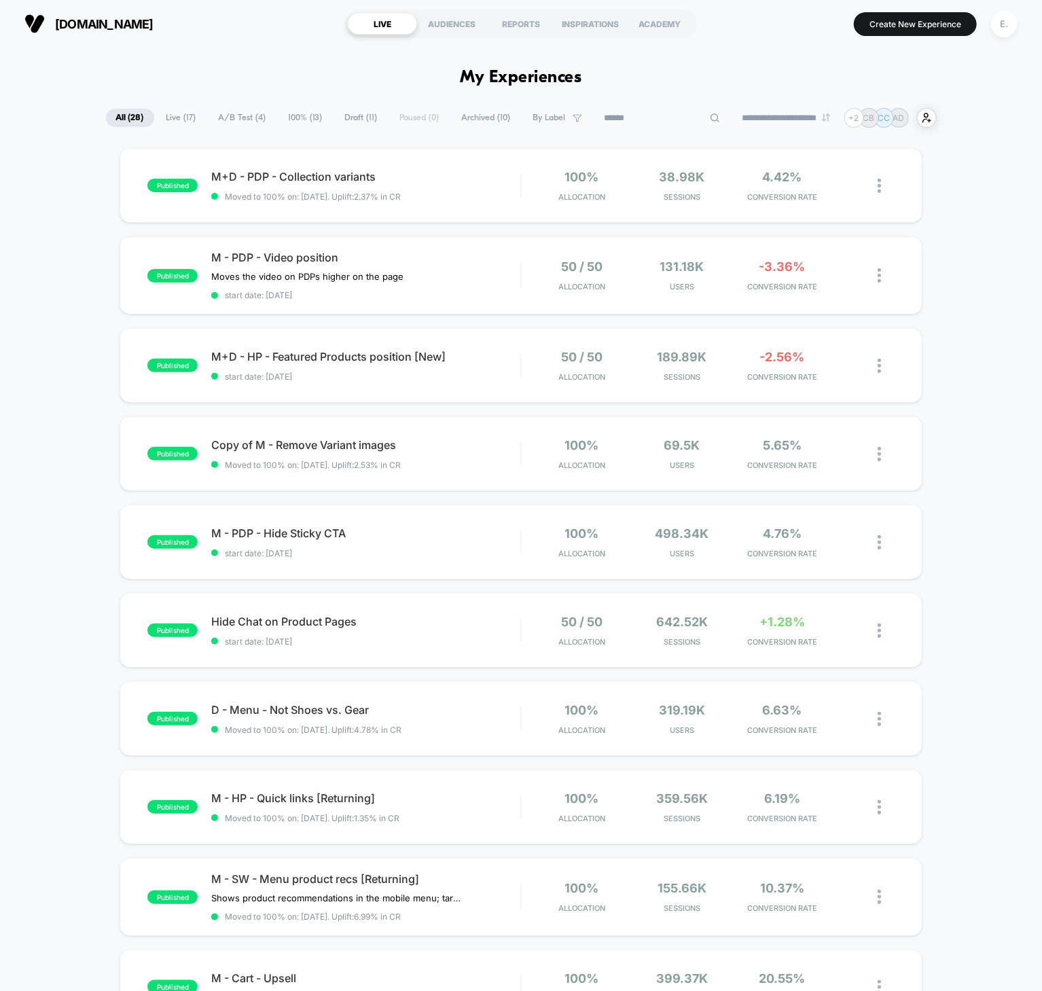
click at [666, 120] on input at bounding box center [662, 118] width 136 height 16
click at [475, 275] on div "M - PDP - Video position Moves the video on PDPs higher on the page Click to ed…" at bounding box center [365, 276] width 309 height 50
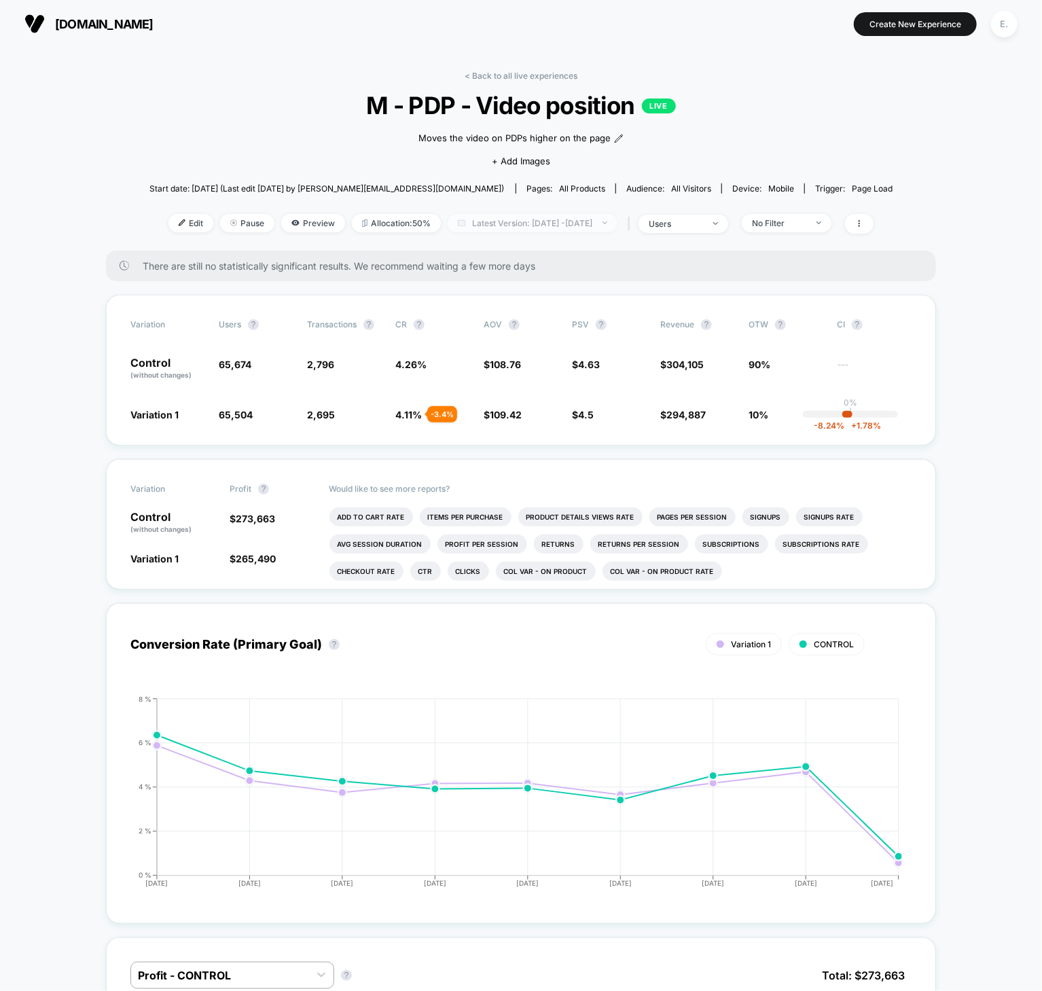
click at [541, 221] on span "Latest Version: Aug 28, 2025 - Sep 5, 2025" at bounding box center [533, 223] width 170 height 18
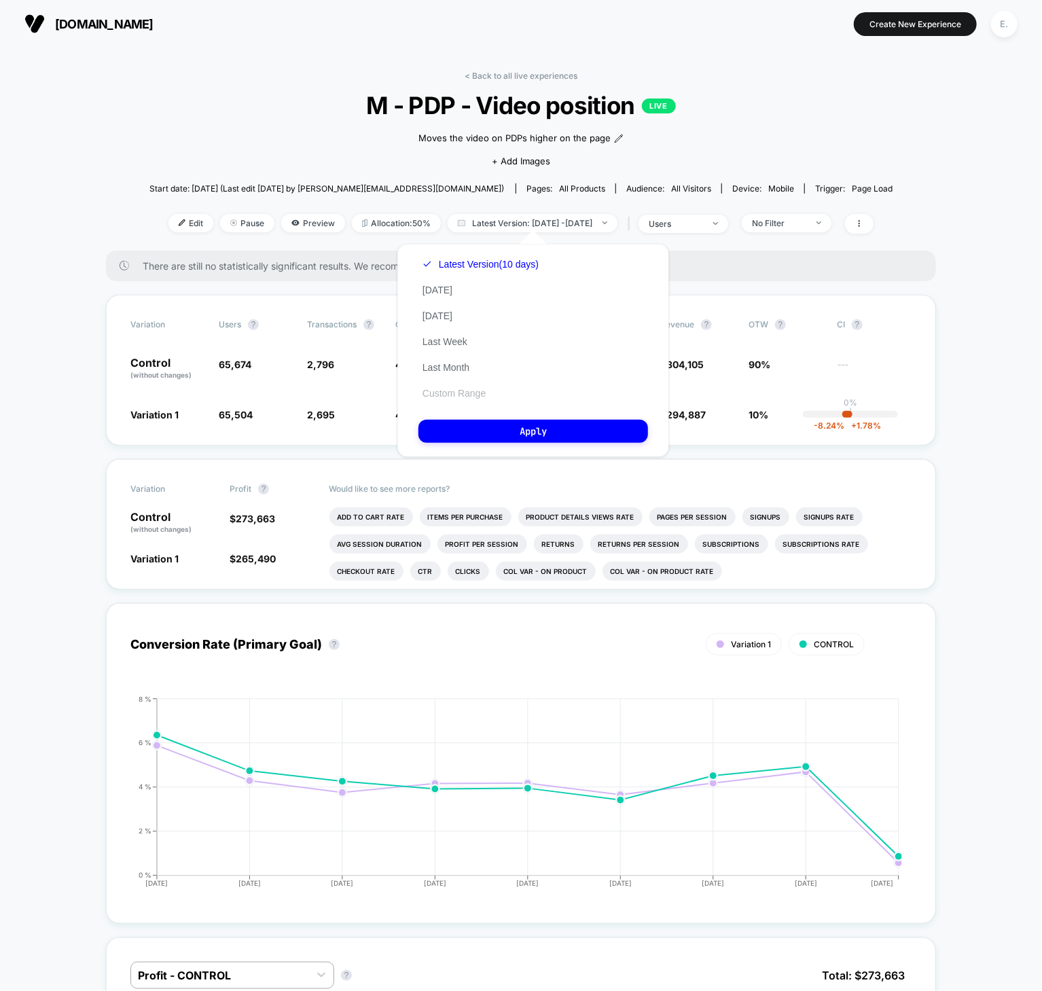
click at [473, 395] on button "Custom Range" at bounding box center [453, 393] width 71 height 12
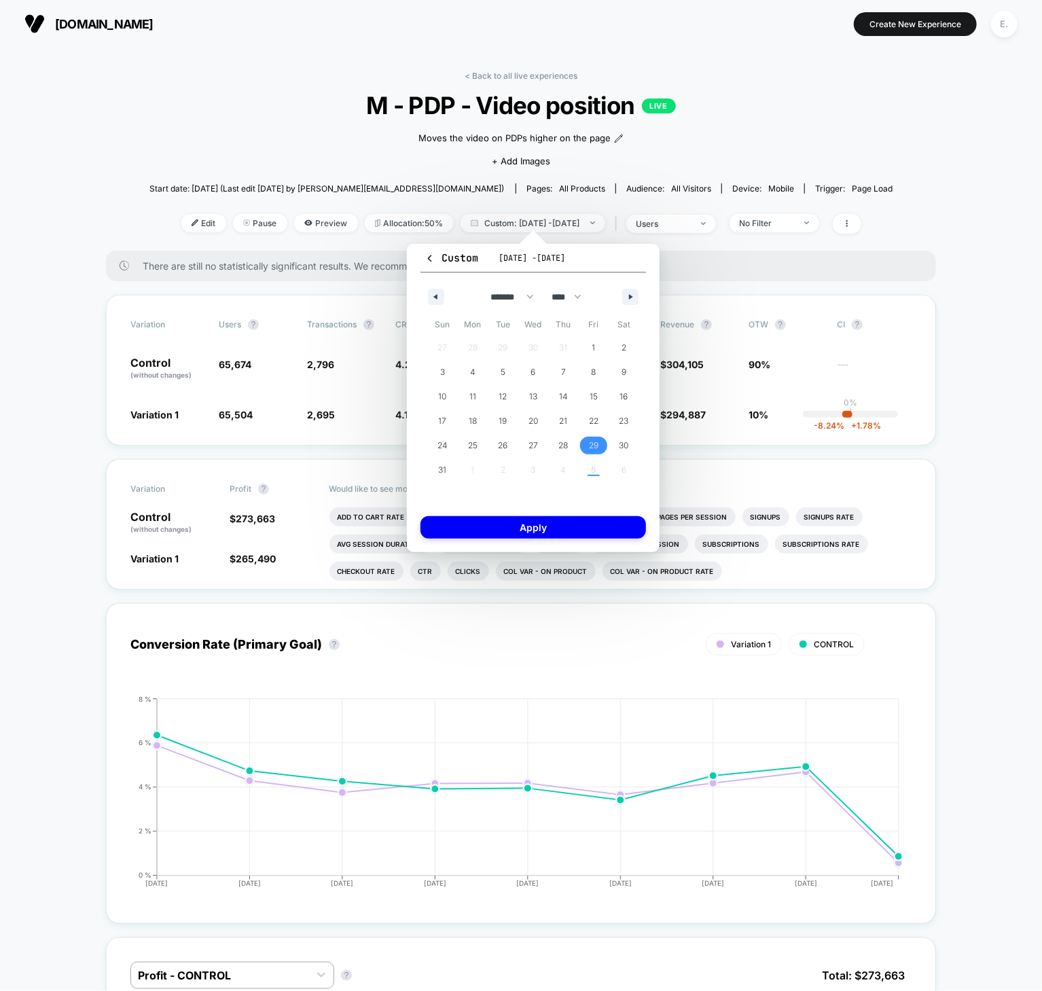
click at [600, 440] on span "29" at bounding box center [594, 446] width 31 height 18
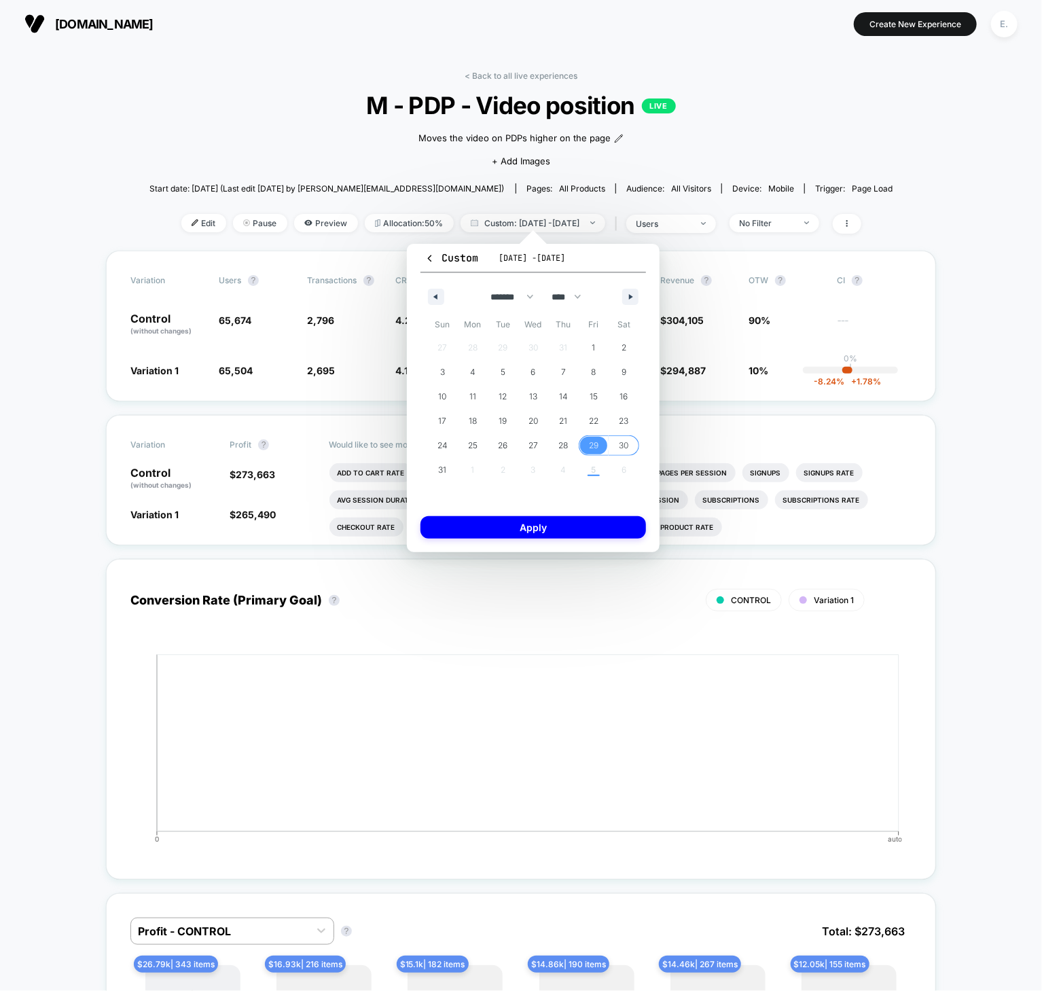
click at [619, 448] on span "30" at bounding box center [624, 445] width 10 height 24
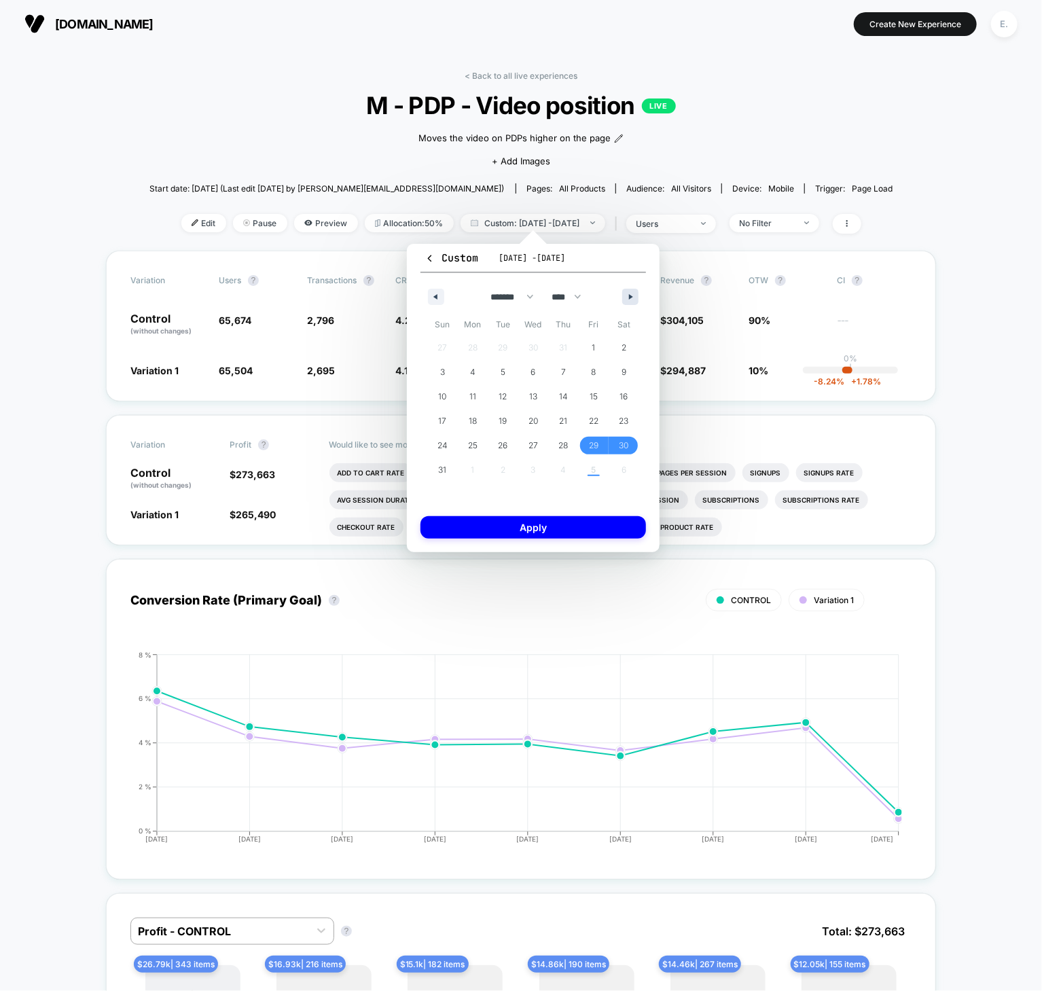
click at [633, 297] on icon "button" at bounding box center [632, 296] width 7 height 5
select select "*"
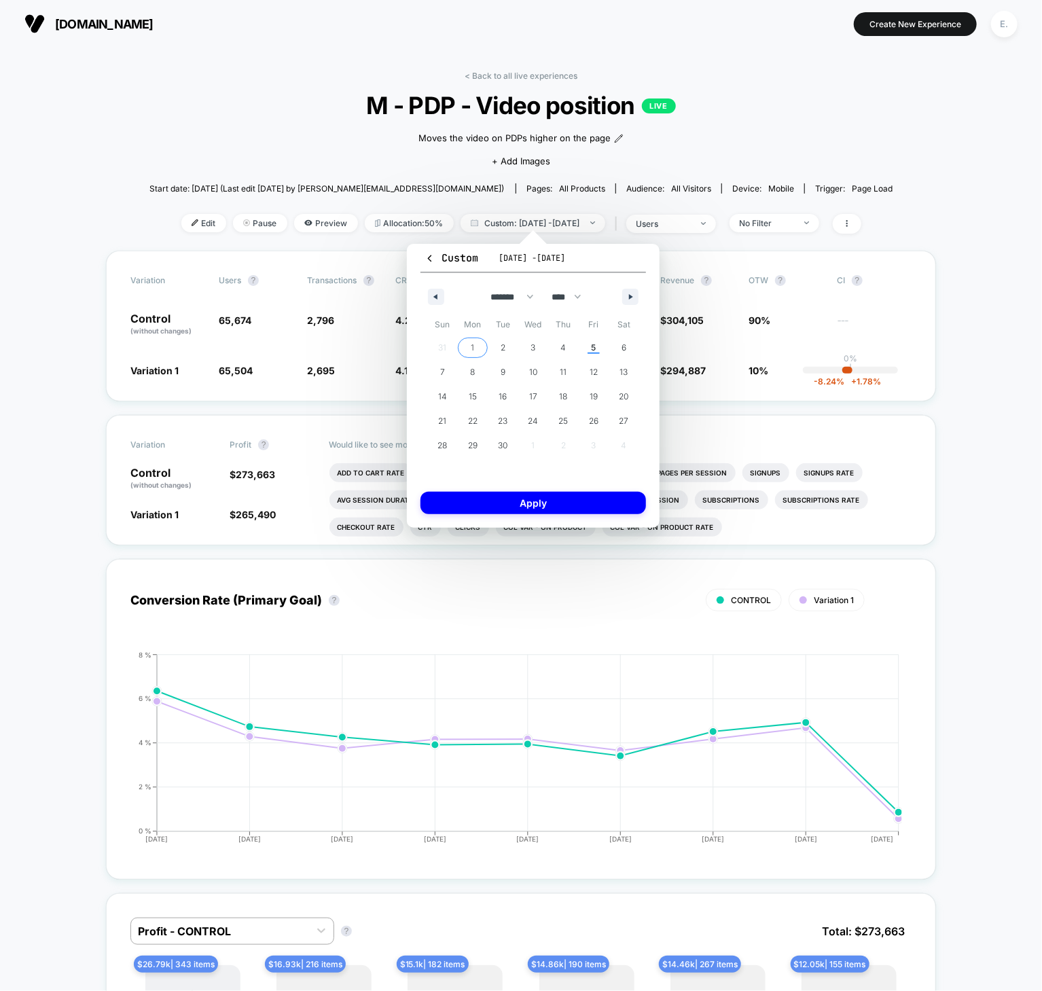
click at [475, 346] on span "1" at bounding box center [473, 348] width 31 height 18
click at [535, 503] on button "Apply" at bounding box center [532, 503] width 225 height 22
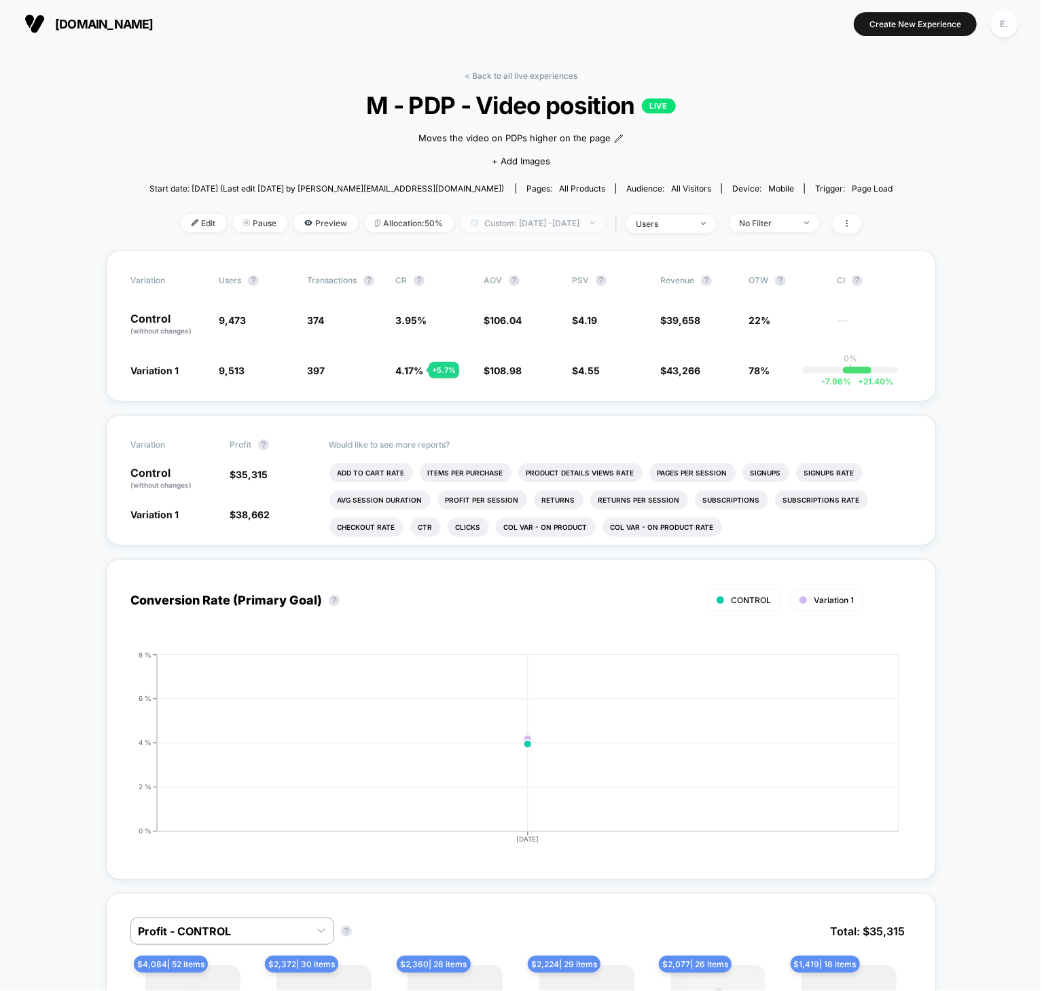
click at [580, 221] on span "Custom: Sep 1, 2025 - Sep 1, 2025" at bounding box center [532, 223] width 145 height 18
select select "*"
select select "****"
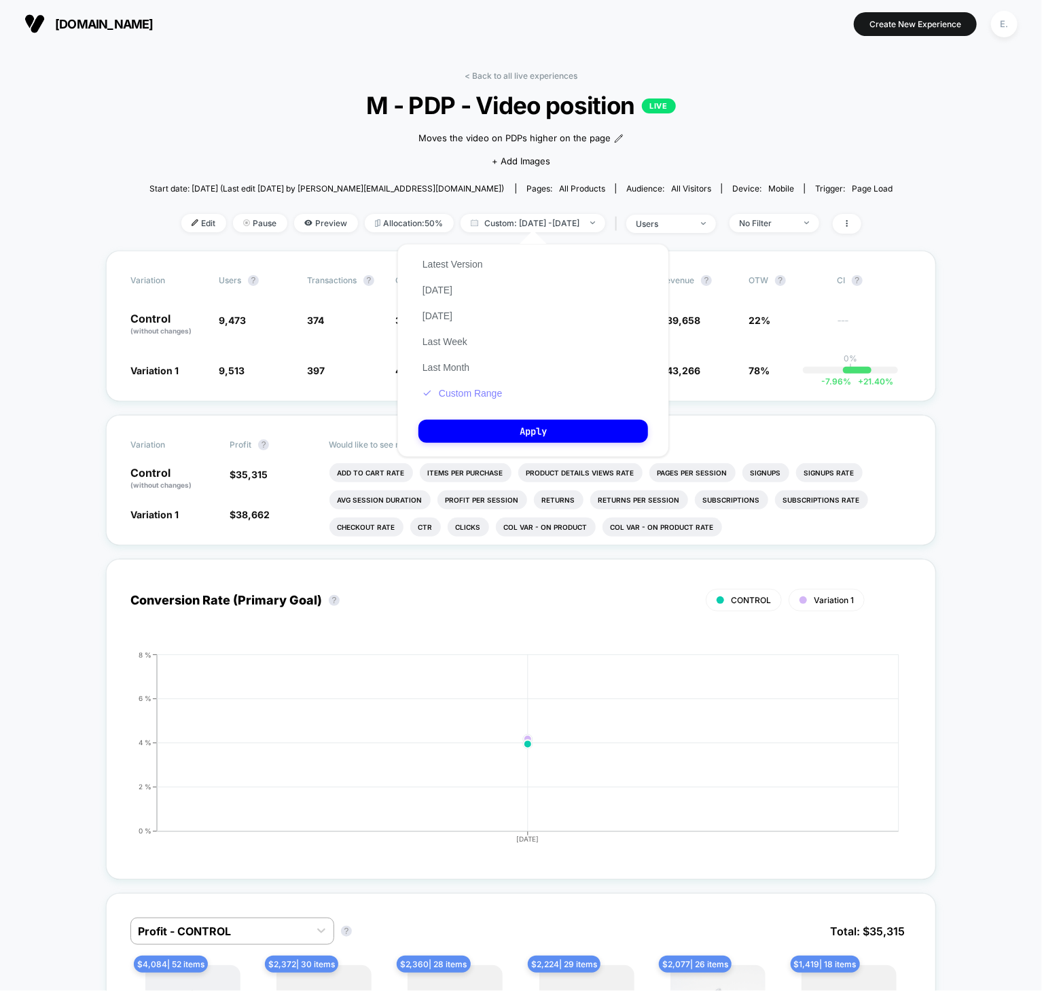
click at [477, 395] on button "Custom Range" at bounding box center [462, 393] width 88 height 12
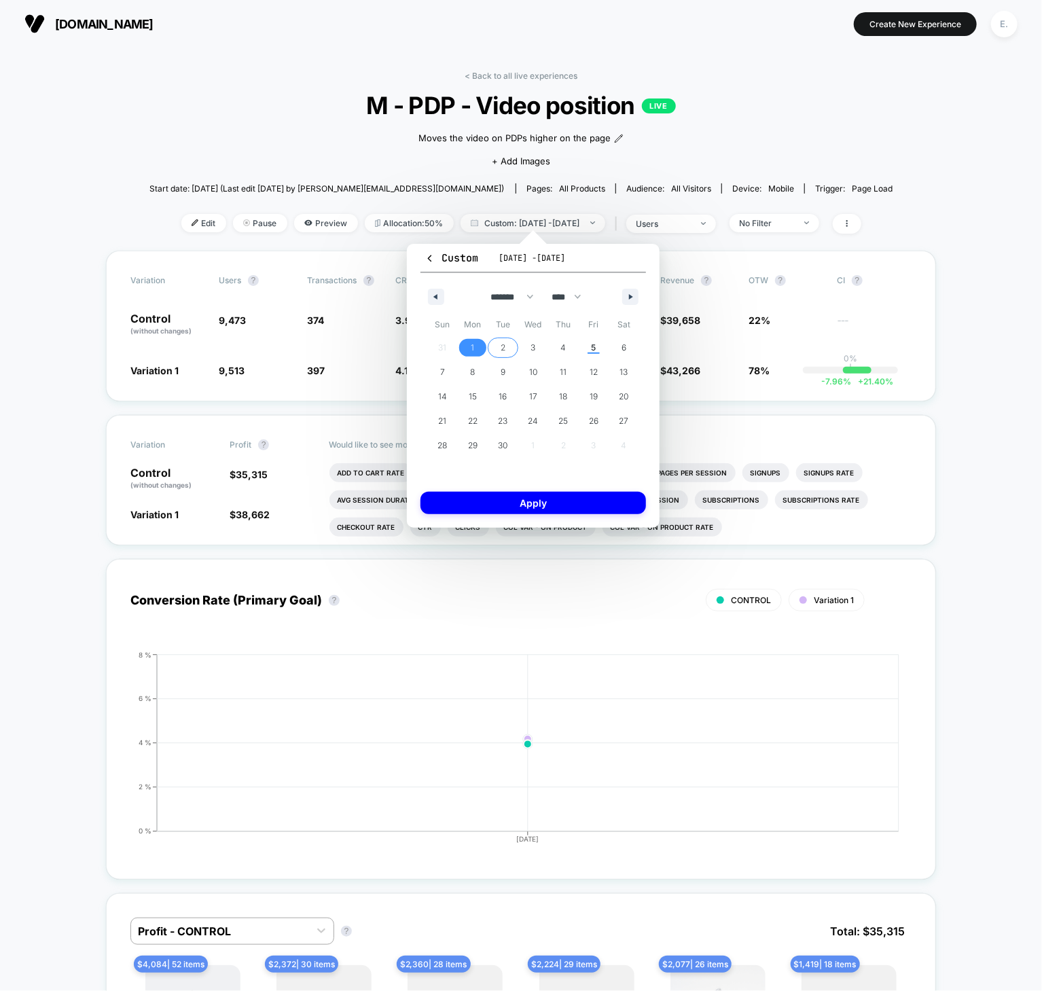
click at [504, 348] on span "2" at bounding box center [502, 347] width 5 height 24
click at [475, 350] on span "1" at bounding box center [473, 348] width 31 height 18
click at [496, 505] on button "Apply" at bounding box center [532, 503] width 225 height 22
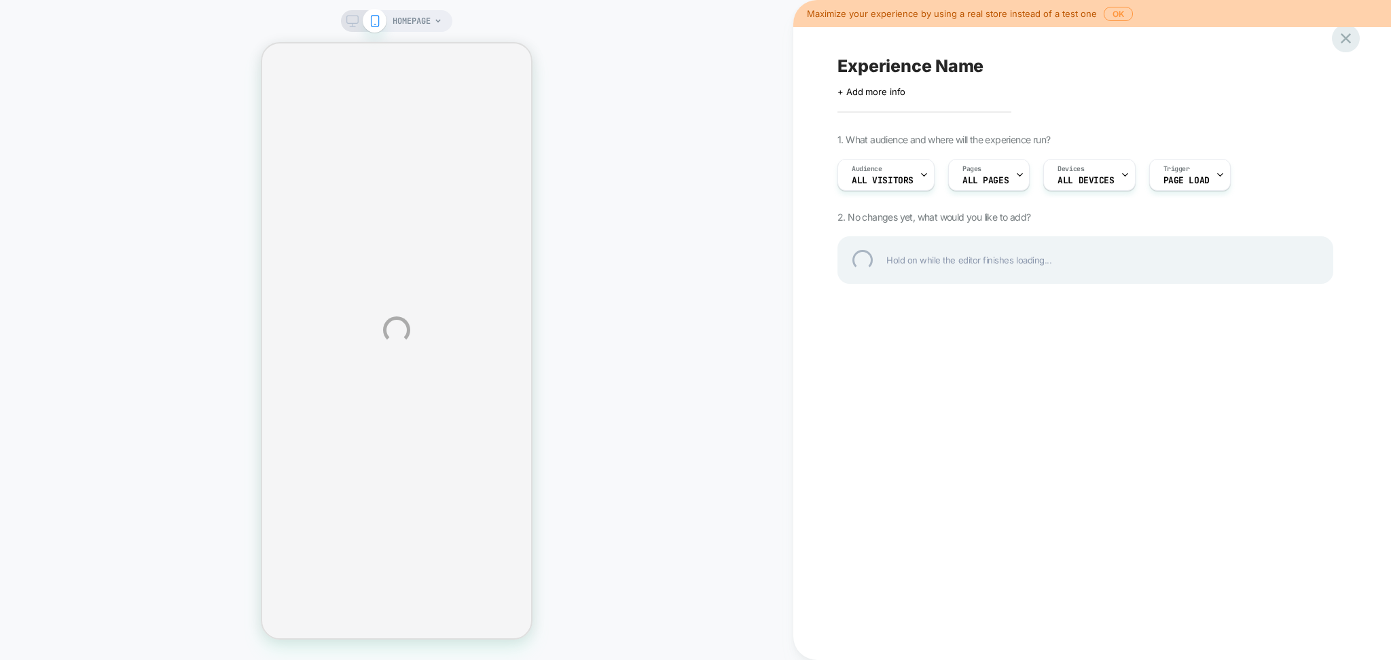
click at [1343, 43] on div at bounding box center [1346, 38] width 28 height 28
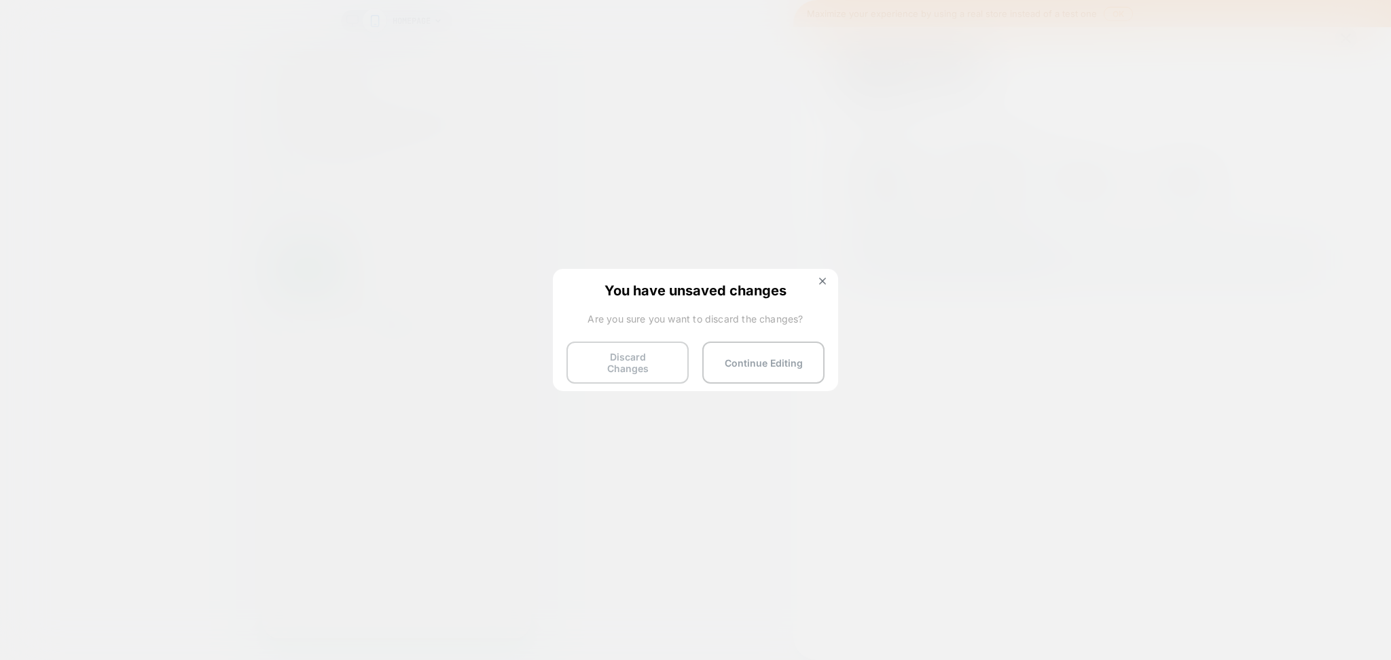
click at [628, 354] on button "Discard Changes" at bounding box center [627, 363] width 122 height 42
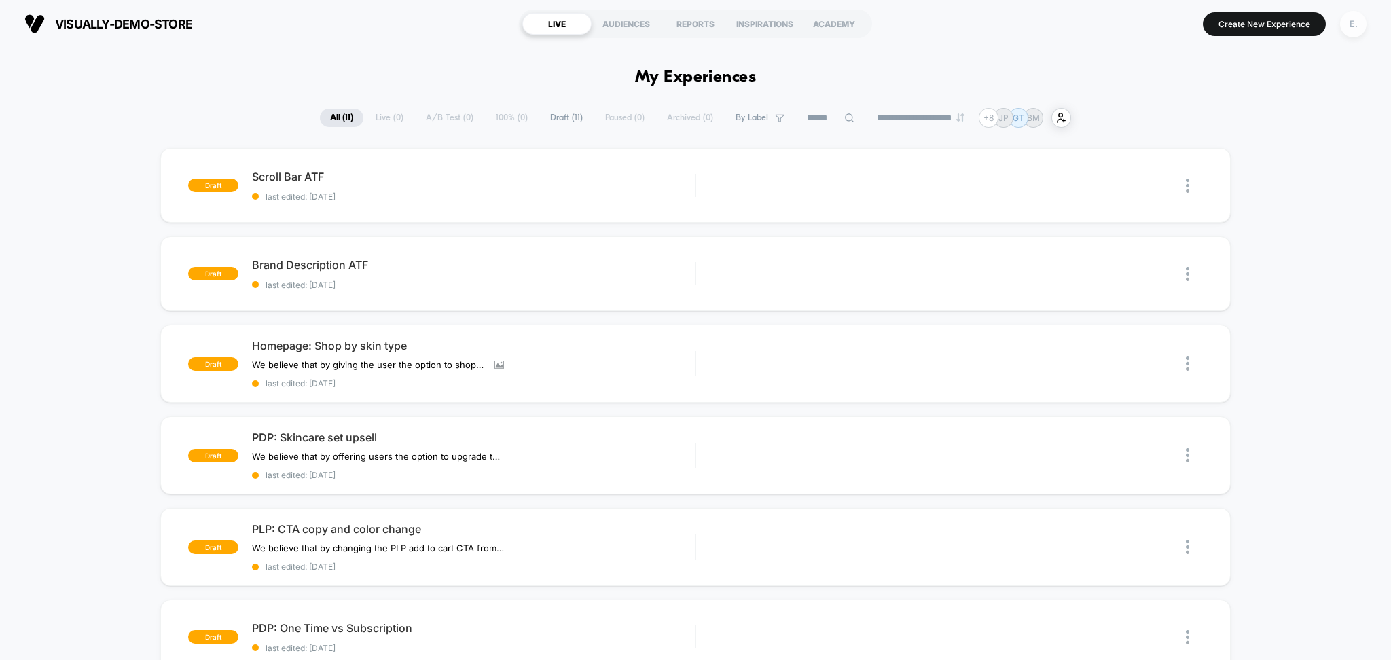
click at [1351, 26] on div "E." at bounding box center [1353, 24] width 26 height 26
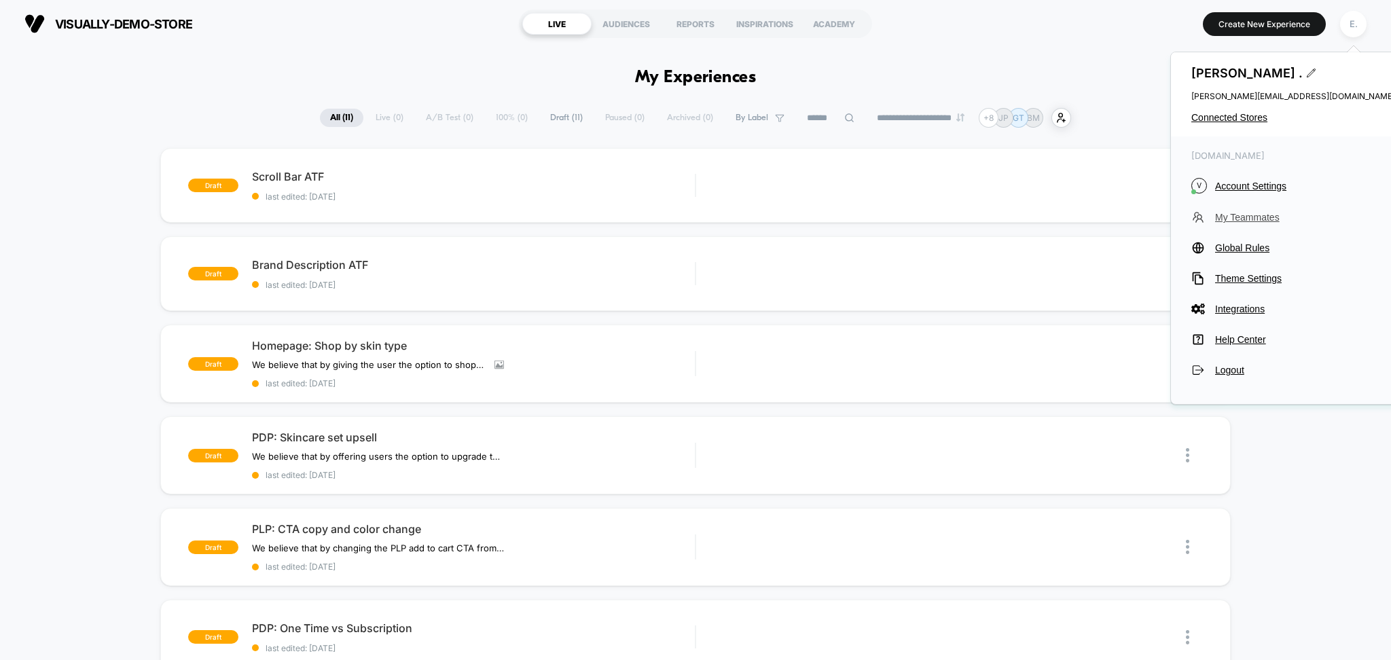
click at [1245, 213] on span "My Teammates" at bounding box center [1305, 217] width 180 height 11
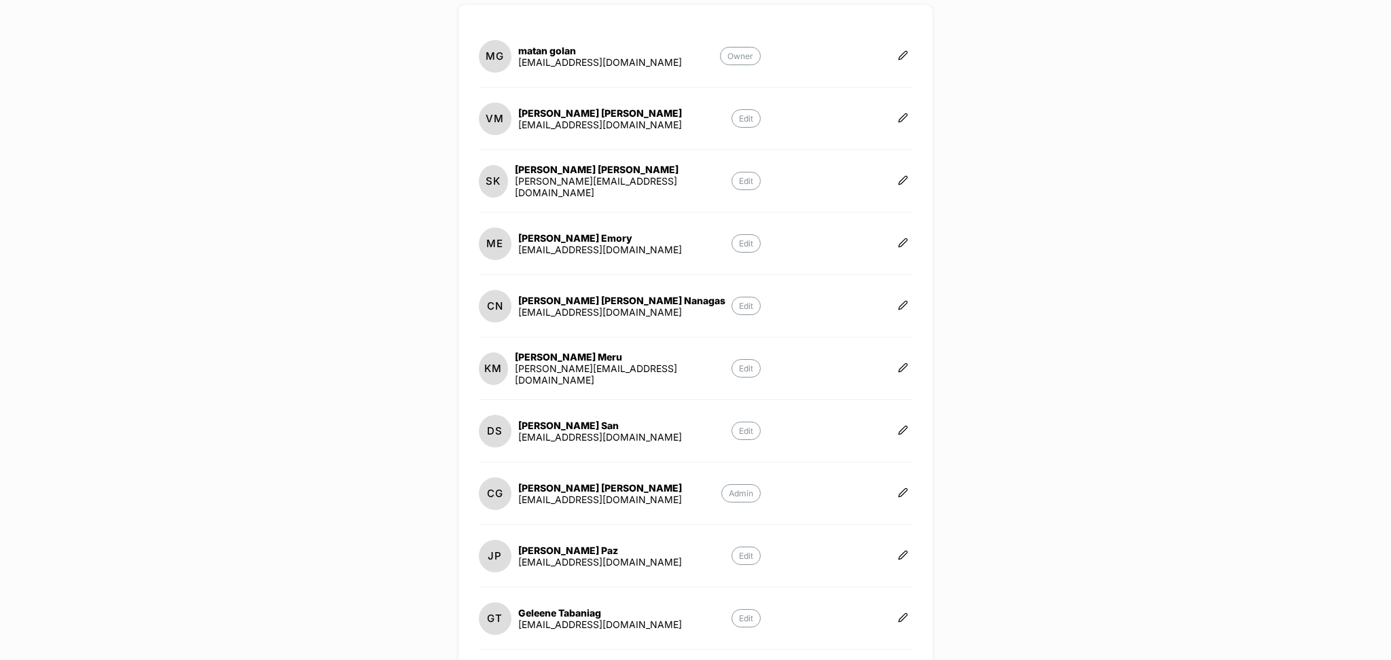
scroll to position [323, 0]
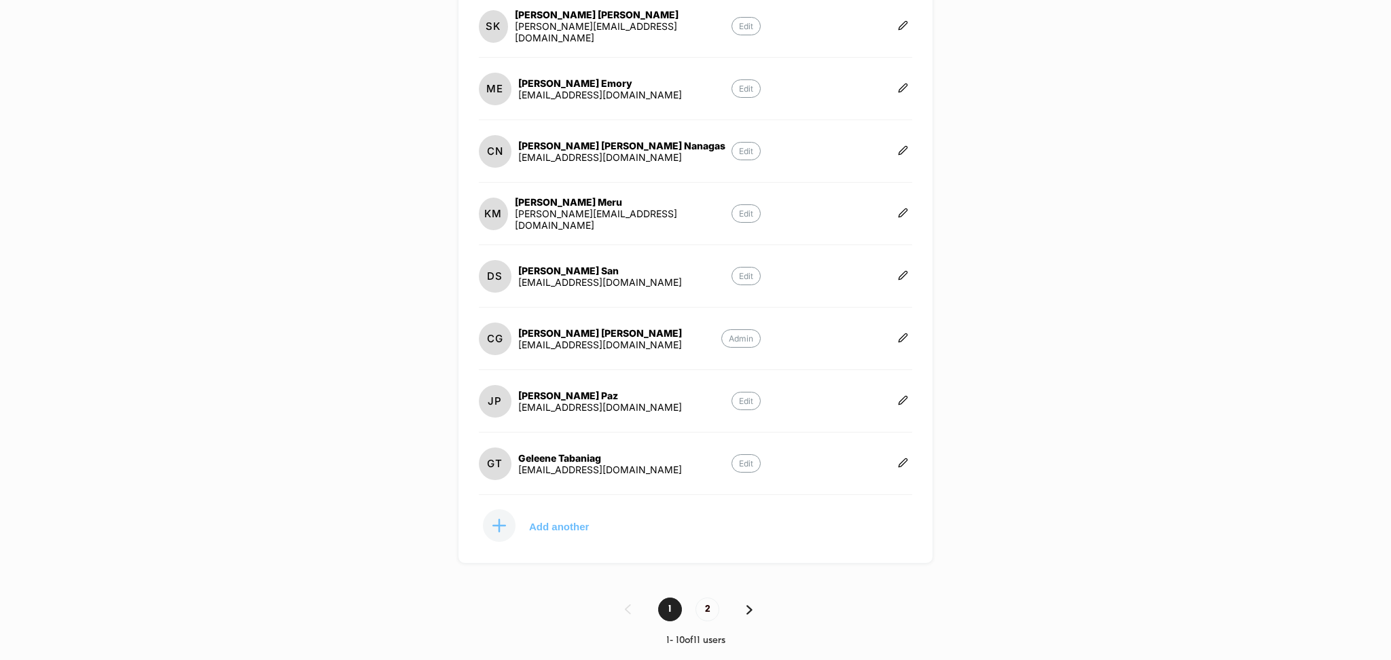
click at [496, 534] on div at bounding box center [499, 525] width 33 height 33
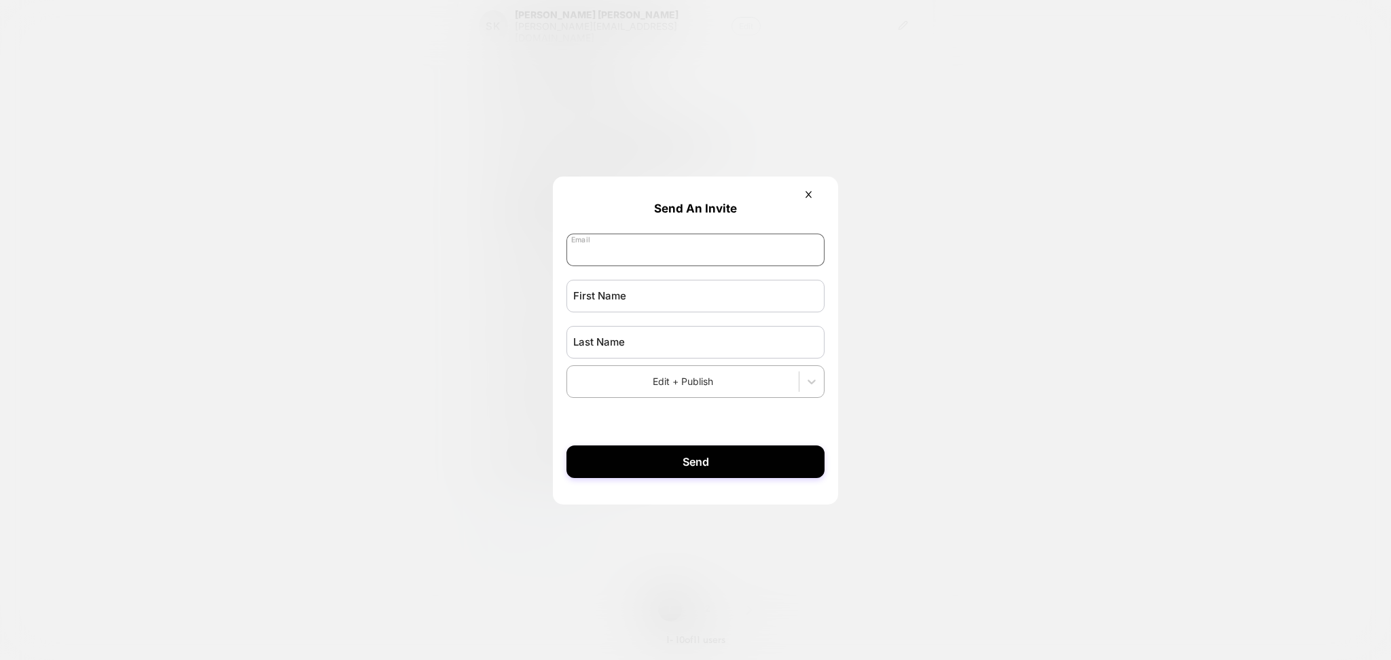
click at [617, 264] on input "email" at bounding box center [695, 250] width 258 height 33
type input "***"
click at [610, 300] on input "text" at bounding box center [695, 296] width 258 height 33
click at [617, 248] on input "***" at bounding box center [695, 250] width 258 height 33
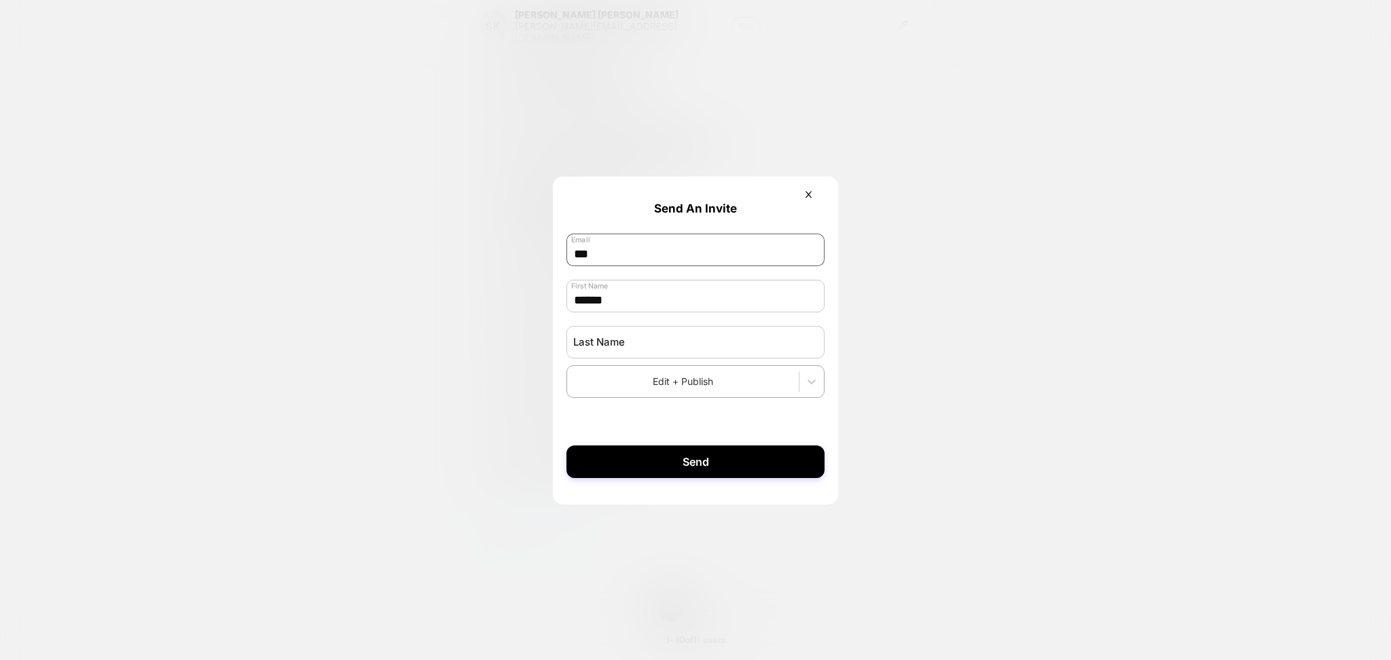
click at [617, 248] on input "***" at bounding box center [695, 250] width 258 height 33
click at [601, 297] on input "******" at bounding box center [695, 296] width 258 height 33
type input "***"
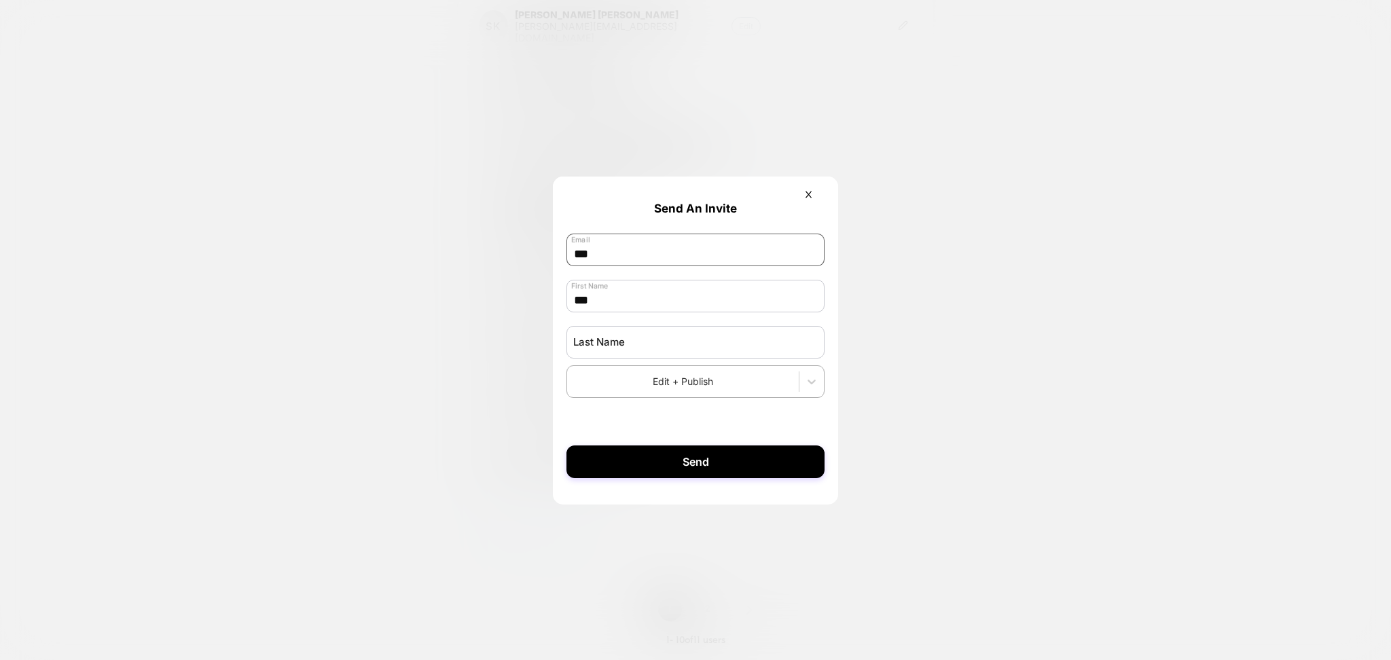
click at [596, 249] on input "***" at bounding box center [695, 250] width 258 height 33
paste input "**********"
type input "**********"
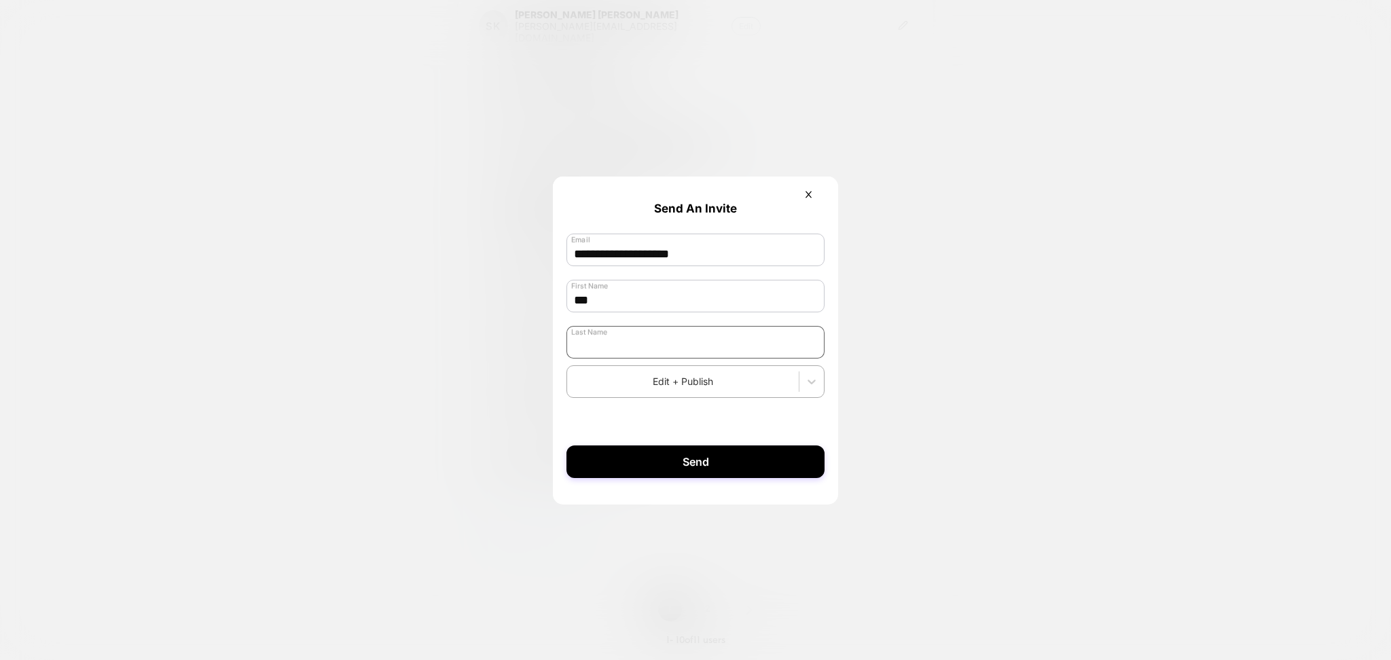
click at [612, 348] on input "text" at bounding box center [695, 342] width 258 height 33
type input "******"
click at [809, 384] on icon at bounding box center [811, 382] width 8 height 5
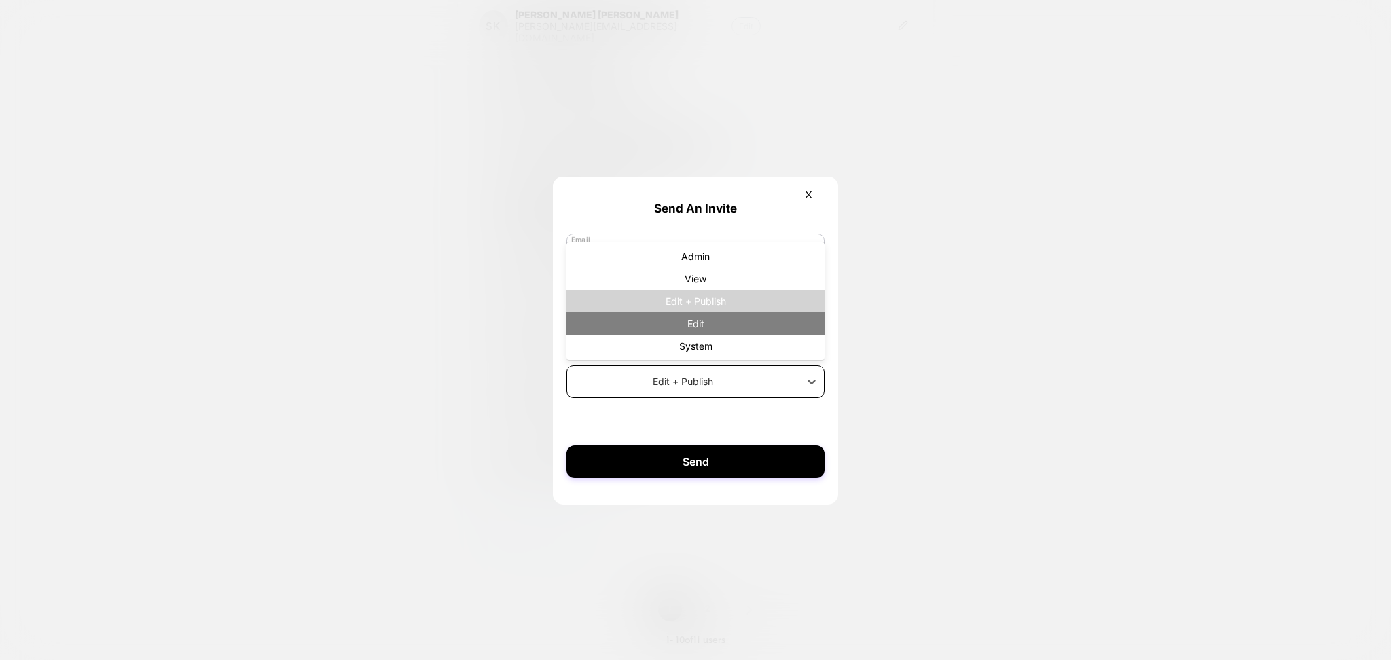
click at [716, 328] on div "Edit" at bounding box center [695, 323] width 258 height 22
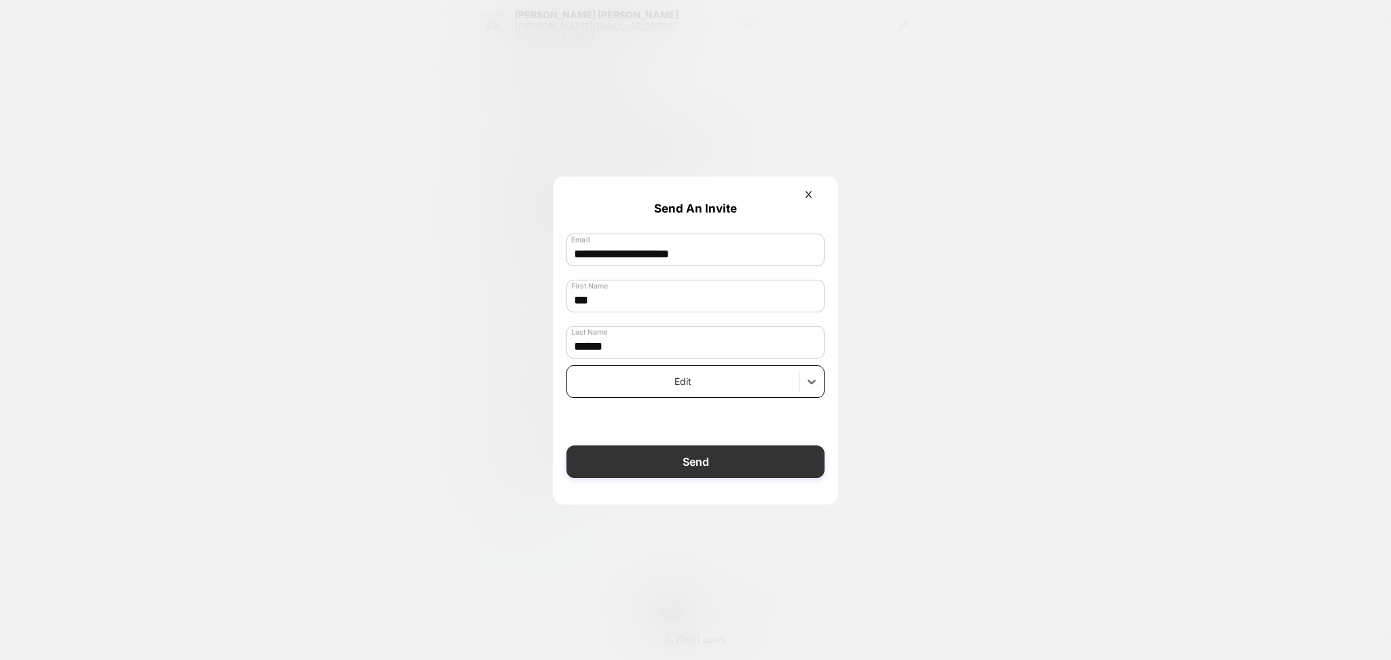
click at [764, 469] on button "Send" at bounding box center [695, 461] width 258 height 33
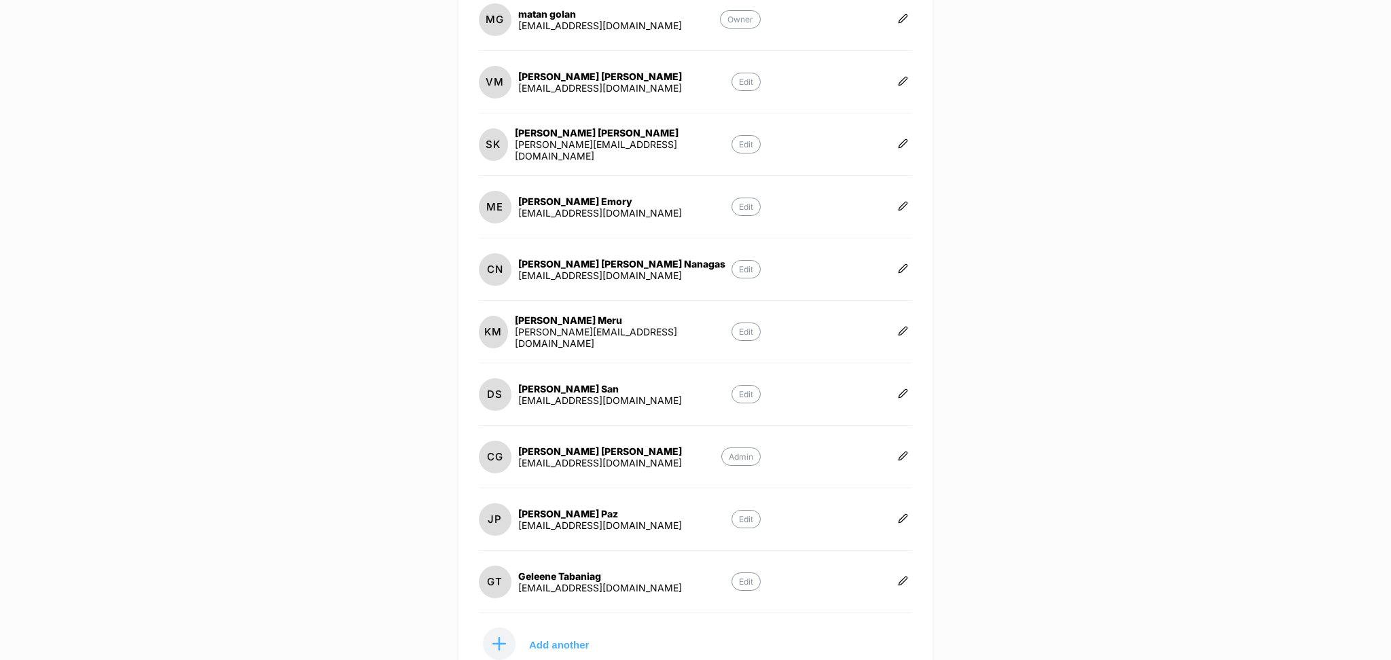
scroll to position [232, 0]
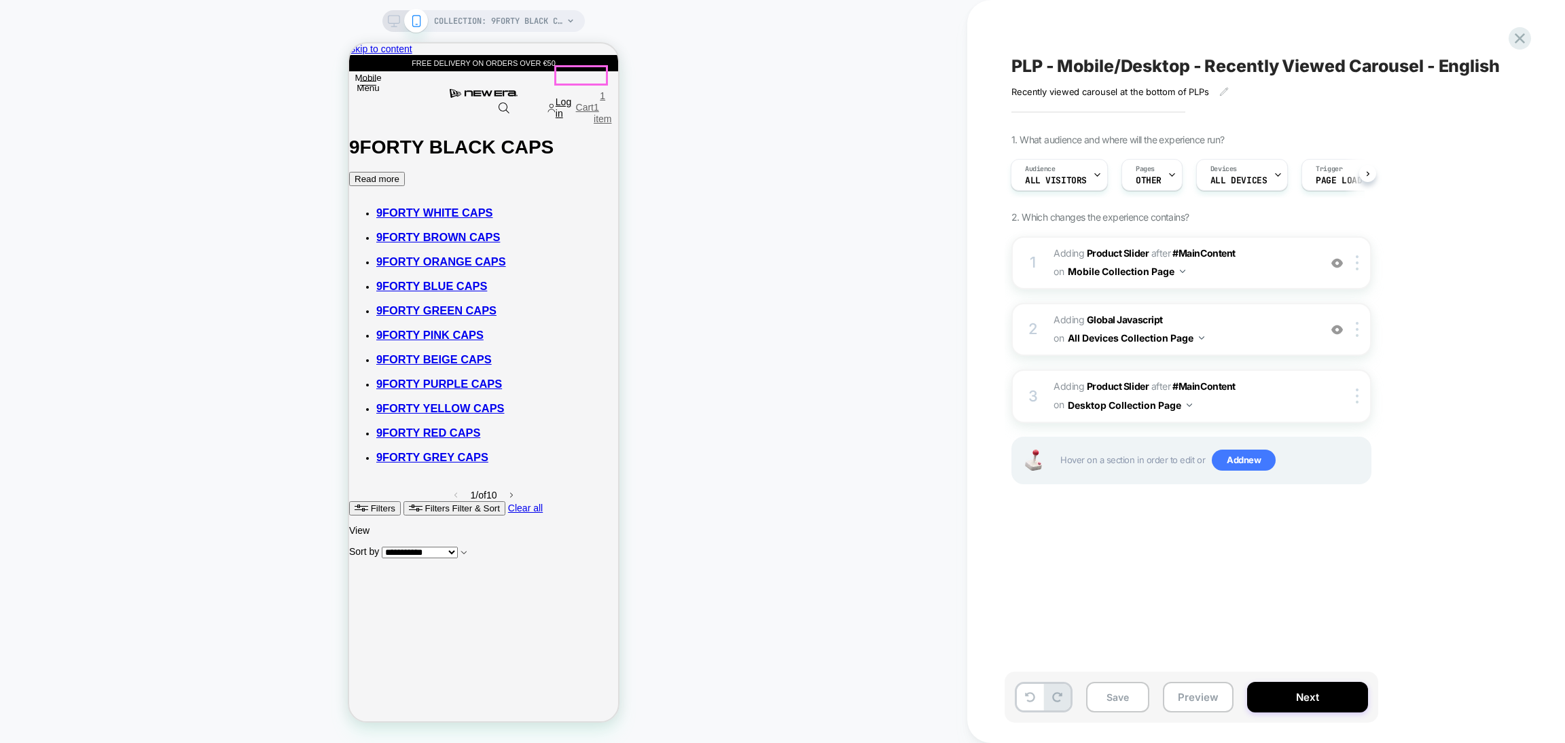
click at [595, 98] on link "Cart 1 1 item" at bounding box center [593, 108] width 27 height 20
click at [1337, 263] on img at bounding box center [1337, 263] width 12 height 12
click at [1335, 329] on img at bounding box center [1337, 330] width 12 height 12
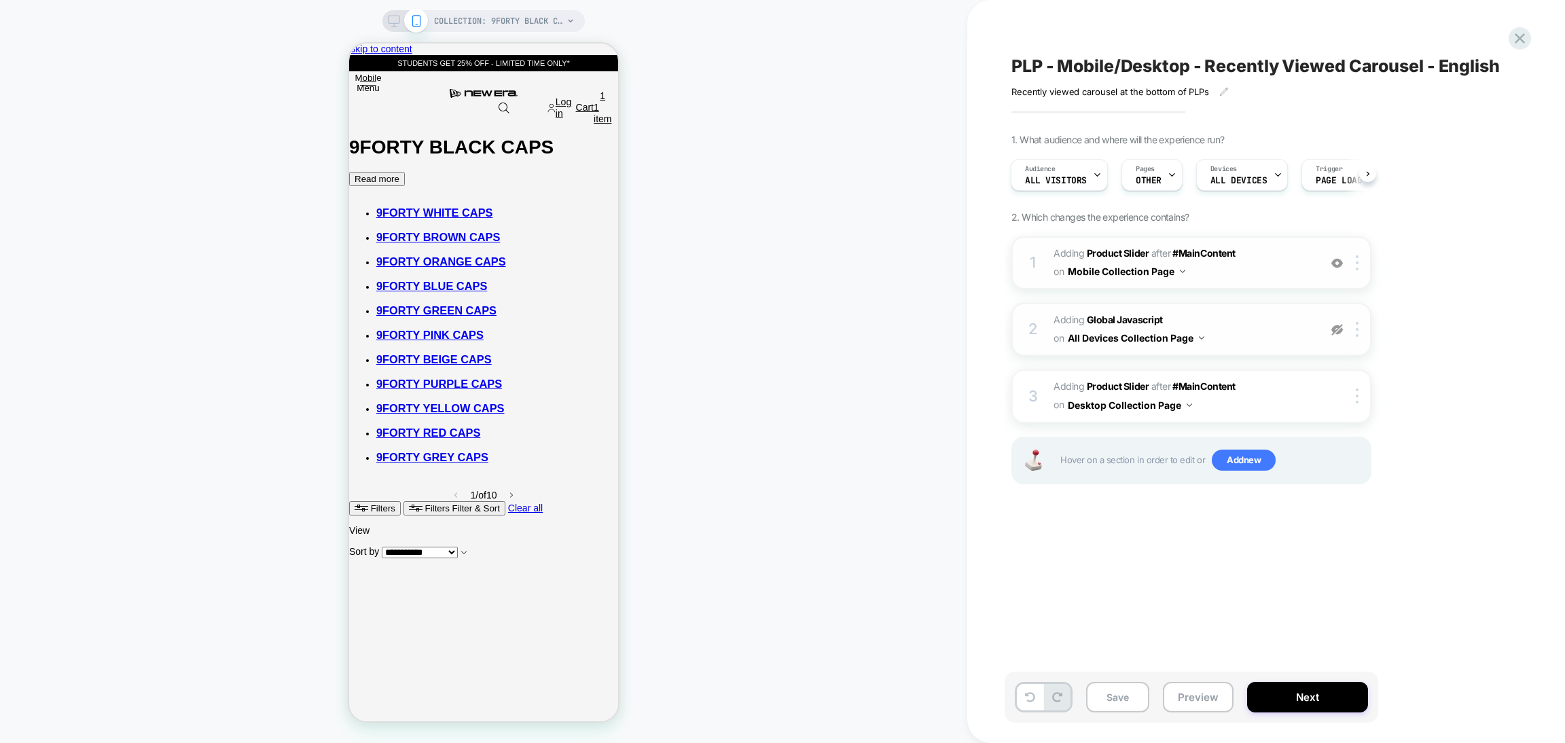
click at [1335, 329] on img at bounding box center [1337, 330] width 12 height 12
click at [1335, 261] on img at bounding box center [1337, 263] width 12 height 12
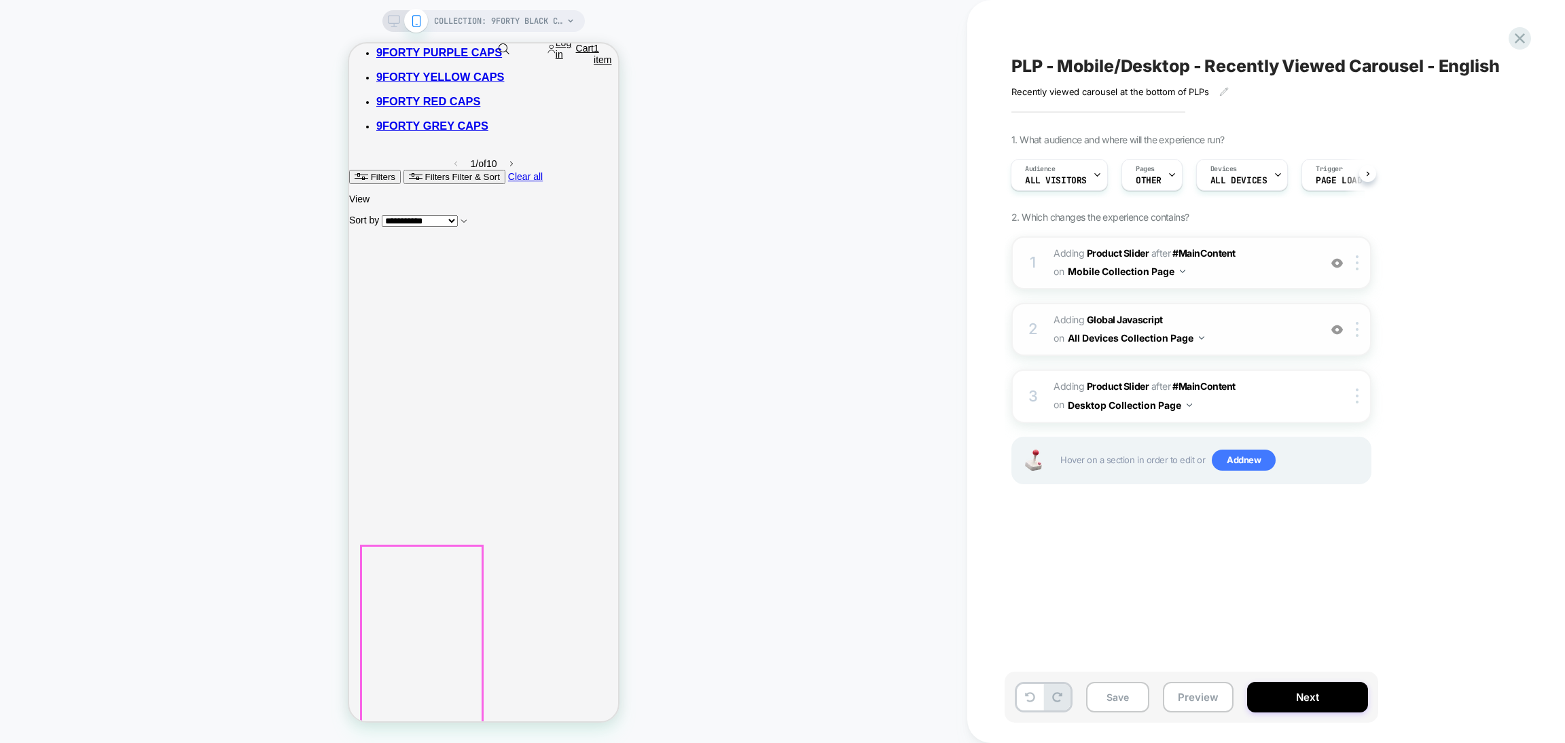
scroll to position [610, 0]
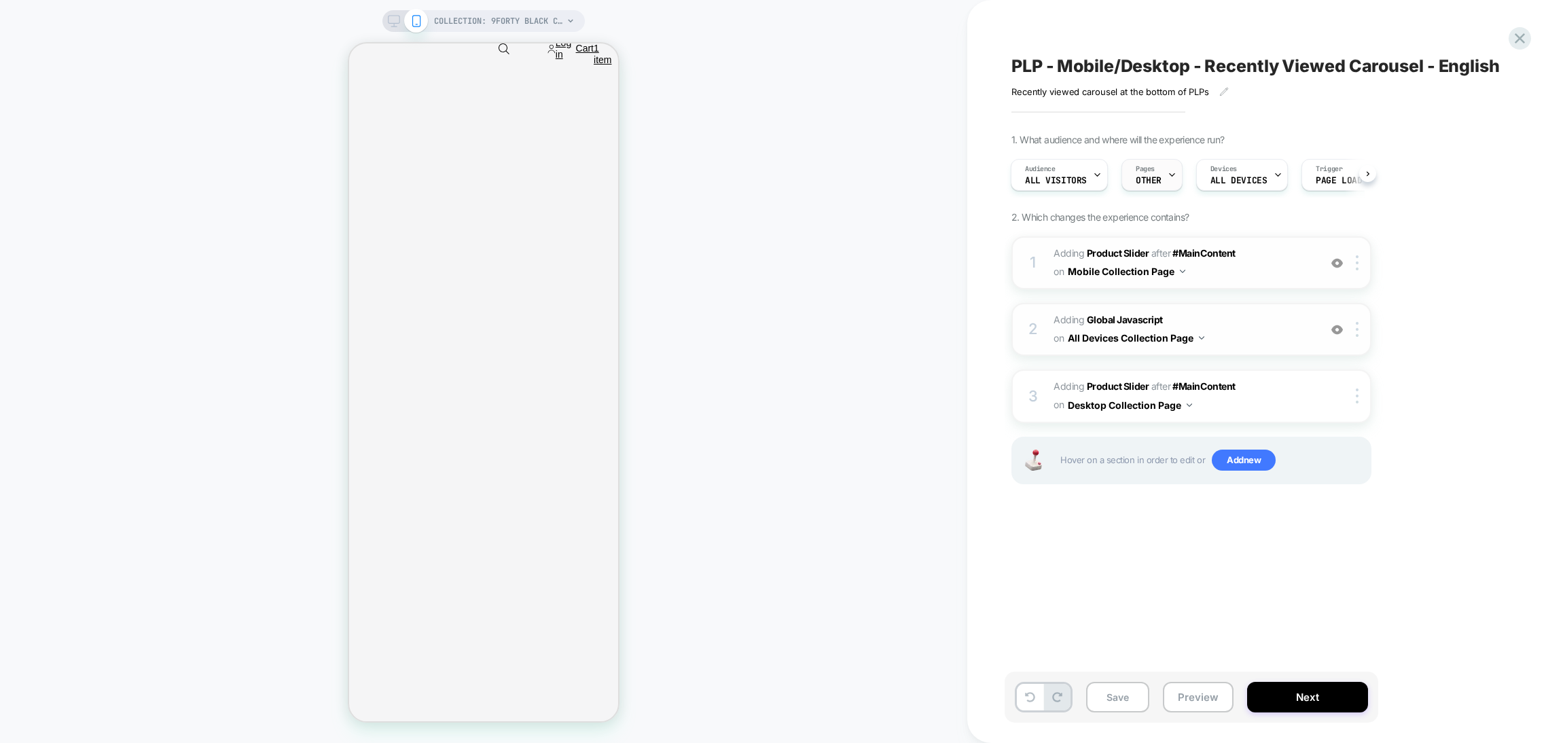
click at [0, 0] on icon at bounding box center [0, 0] width 0 height 0
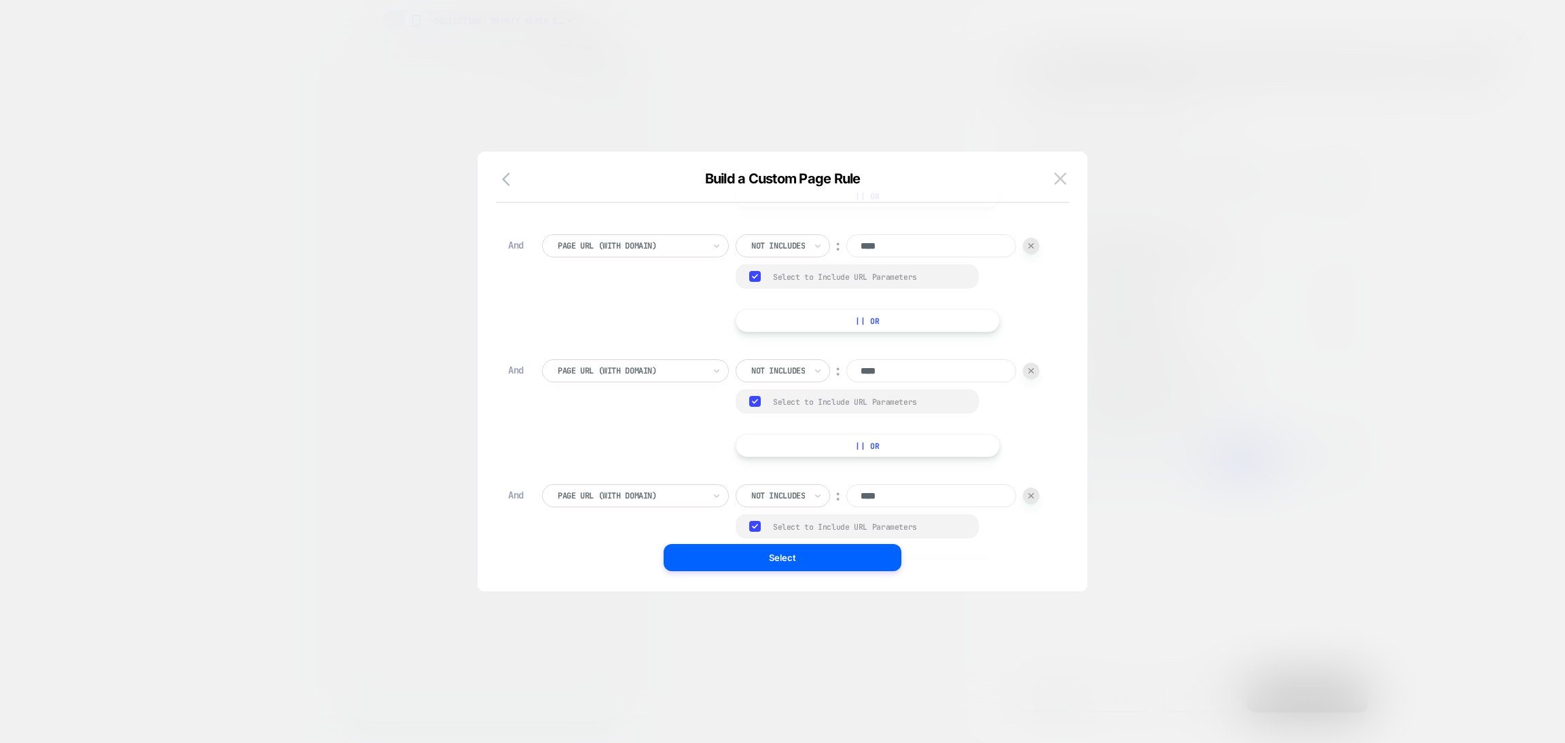
scroll to position [0, 0]
click at [1057, 177] on img at bounding box center [1060, 178] width 12 height 12
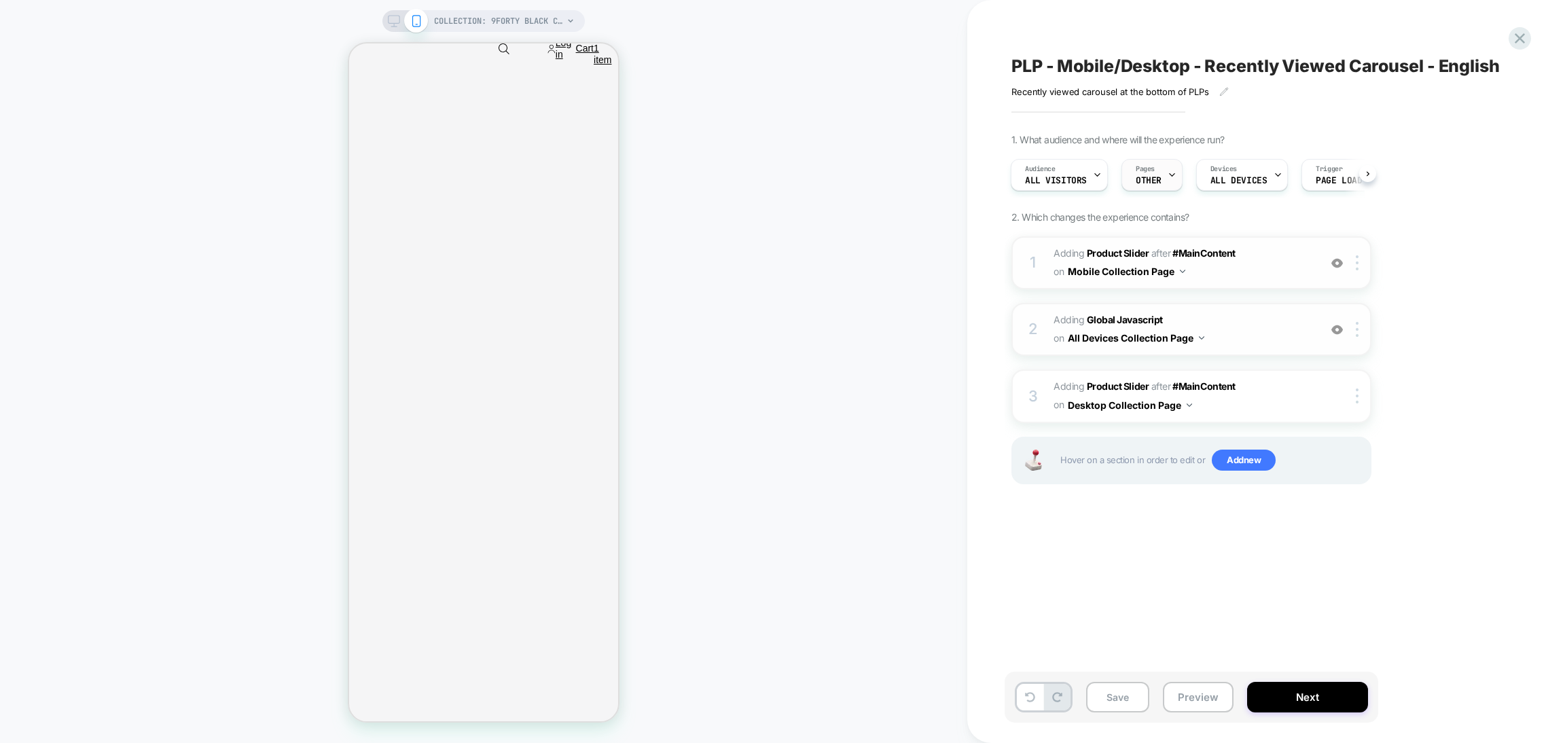
click at [0, 0] on icon at bounding box center [0, 0] width 0 height 0
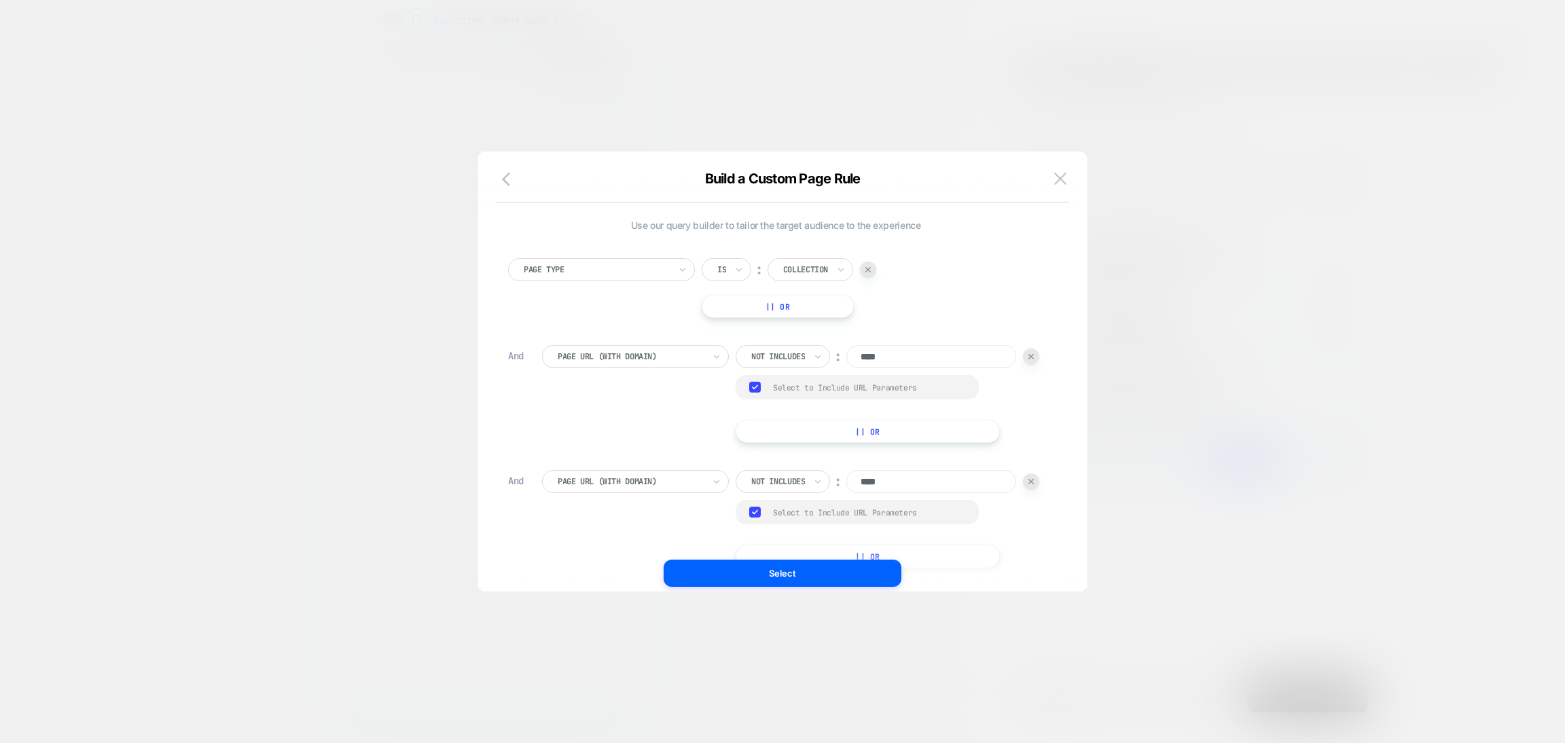
scroll to position [733, 0]
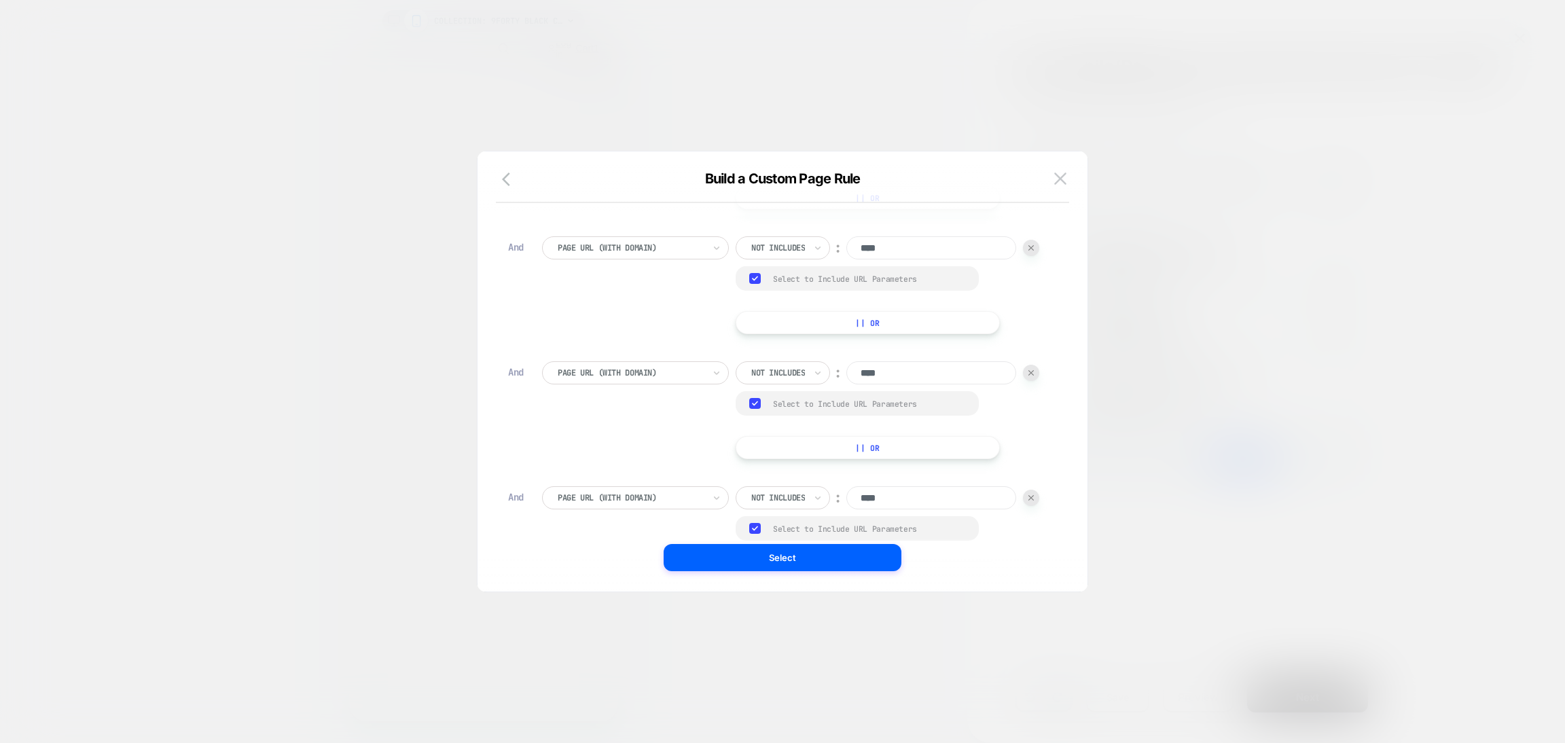
click at [1074, 177] on div "Build a Custom Page Rule" at bounding box center [782, 186] width 610 height 33
click at [1063, 175] on img at bounding box center [1060, 178] width 12 height 12
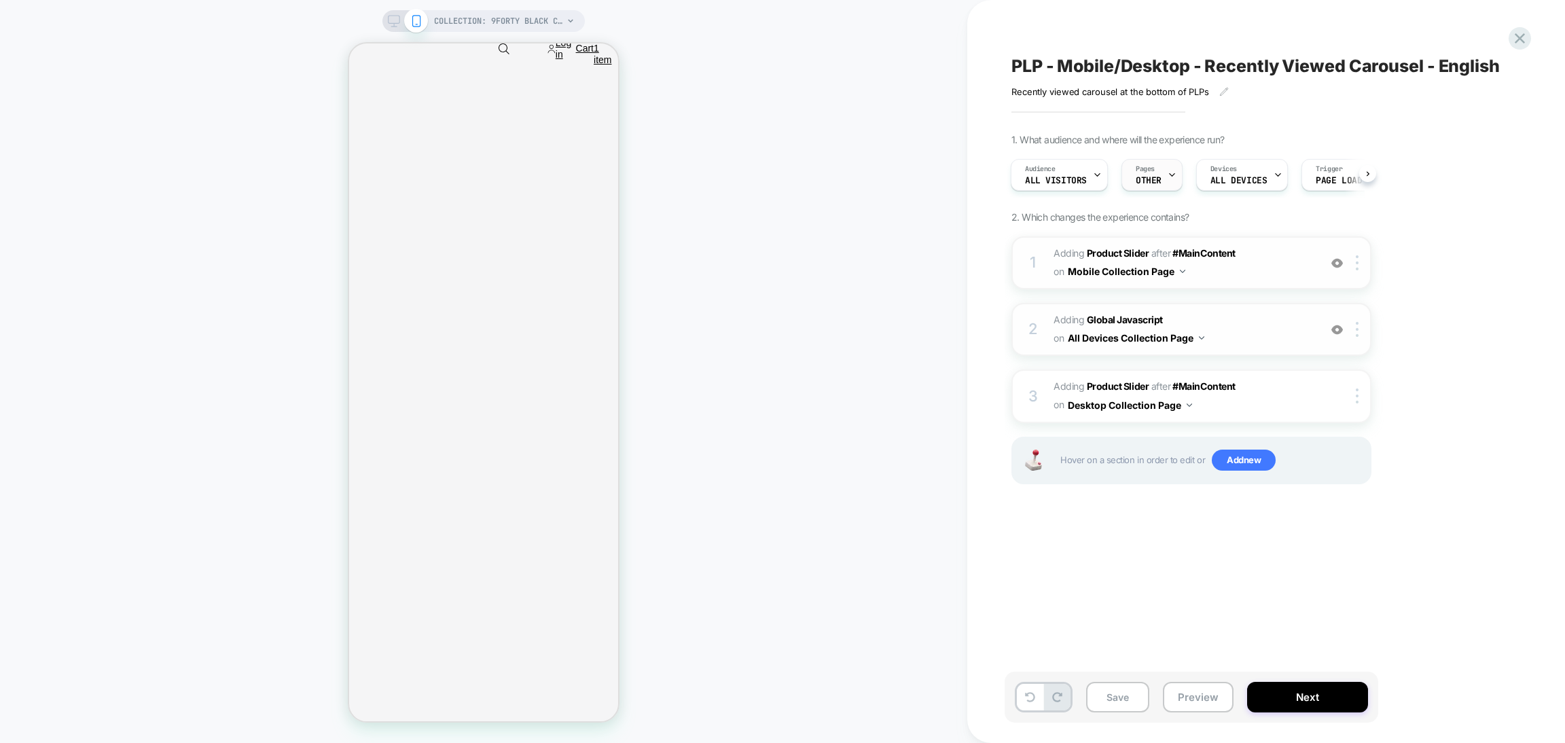
click at [1156, 179] on span "OTHER" at bounding box center [1148, 181] width 26 height 10
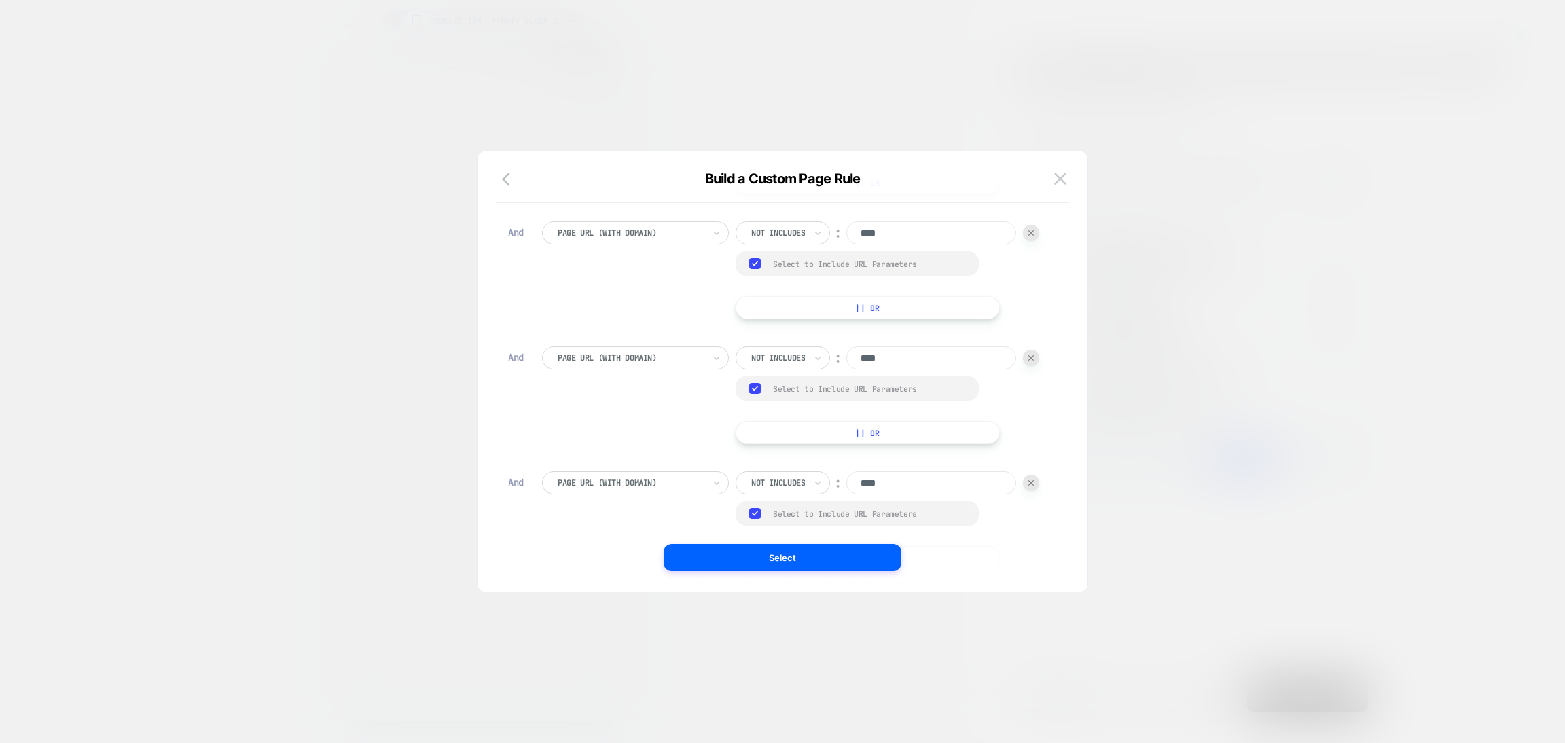
scroll to position [843, 0]
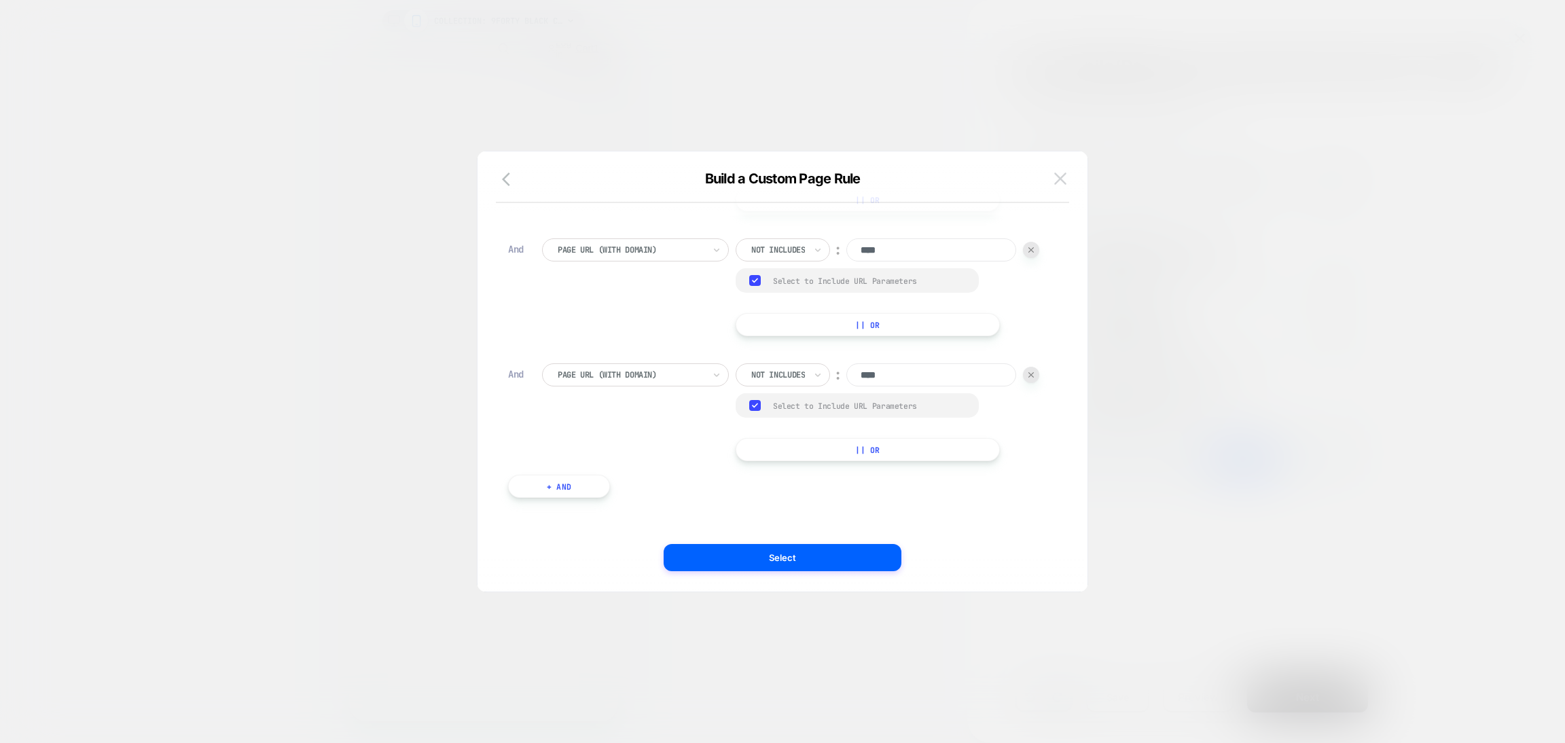
click at [1064, 177] on img at bounding box center [1060, 178] width 12 height 12
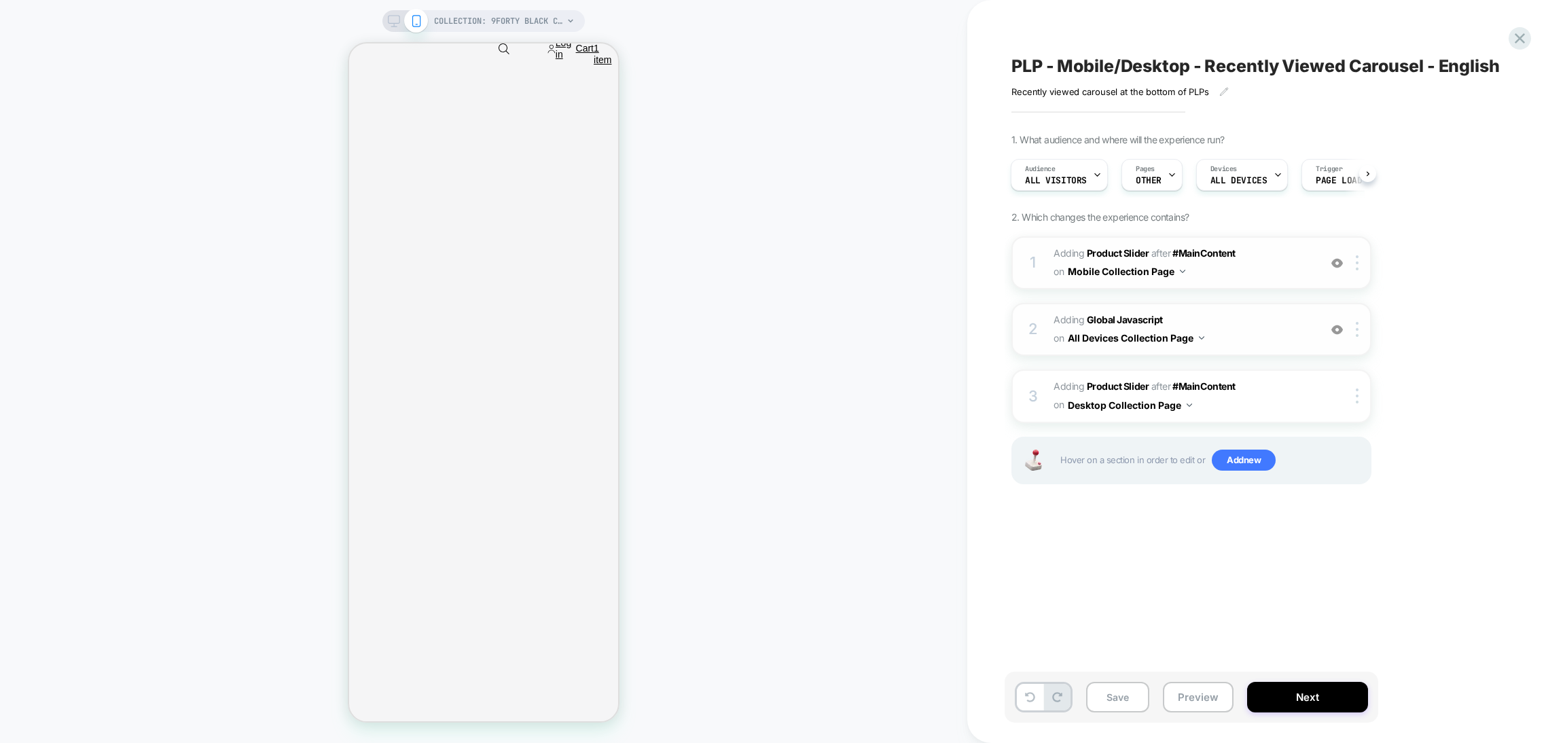
click at [1239, 324] on span "Adding Global Javascript on All Devices Collection Page" at bounding box center [1182, 329] width 259 height 37
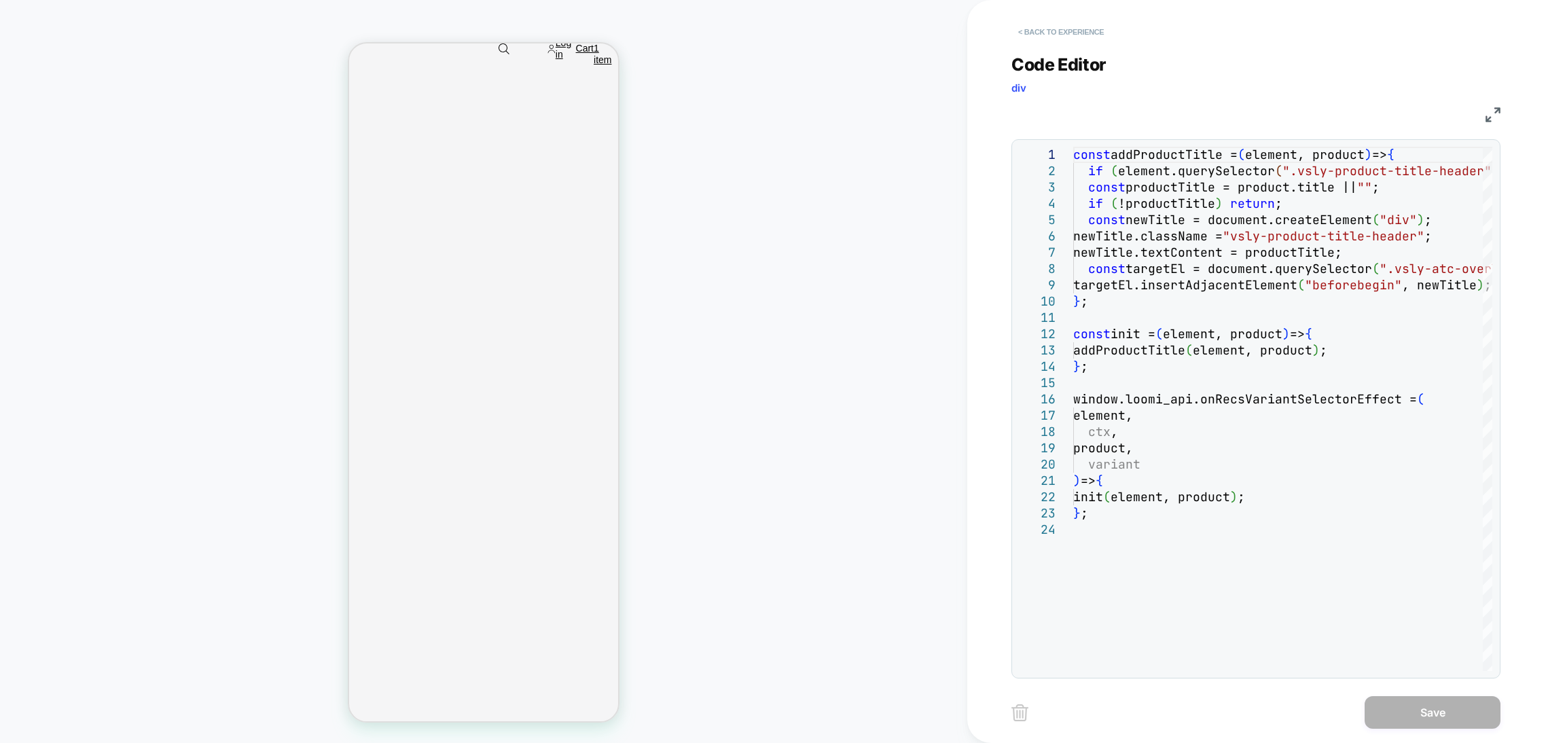
click at [0, 0] on button "< Back to experience" at bounding box center [0, 0] width 0 height 0
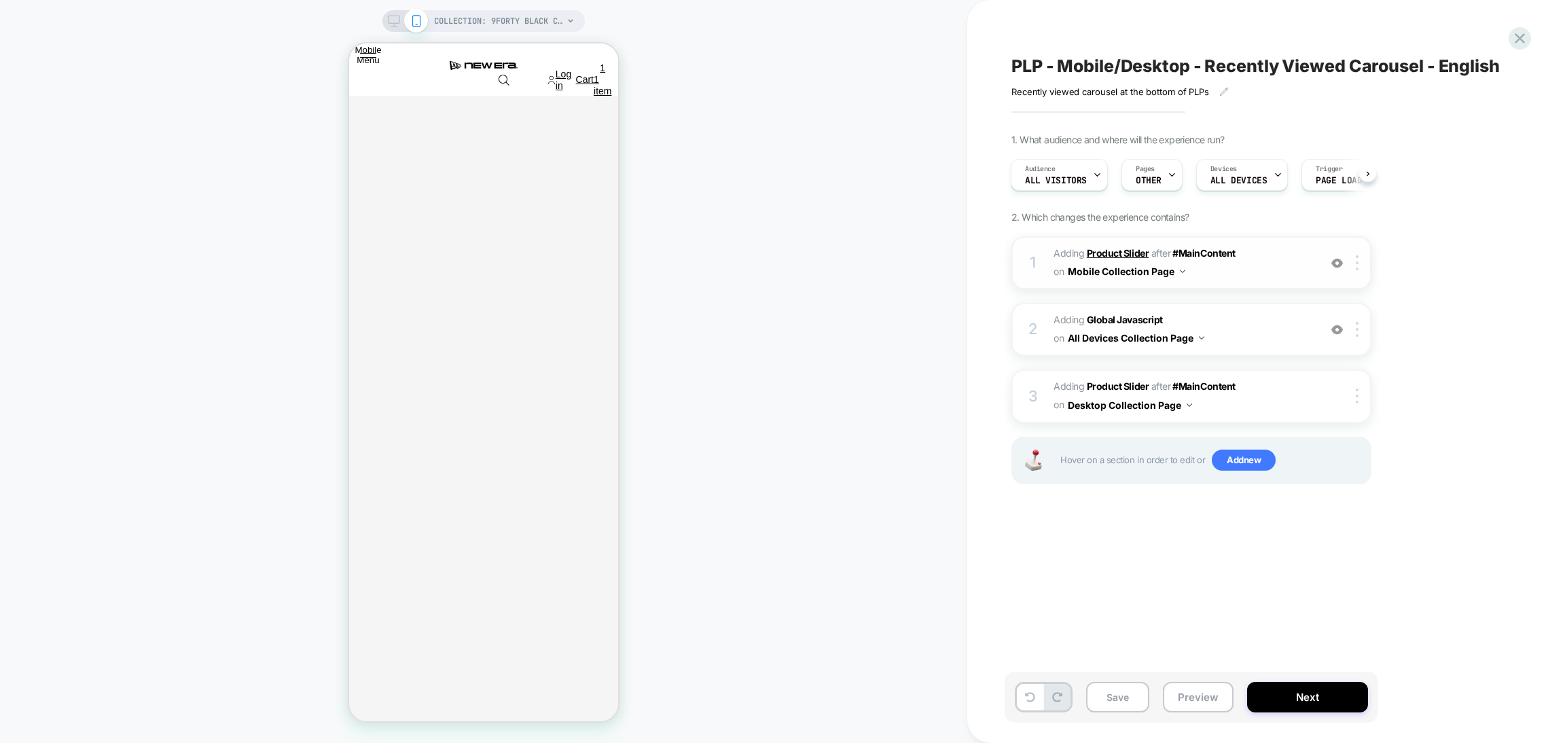
scroll to position [2648, 0]
click at [0, 0] on div "1 #_loomi_addon_1756894315872 Adding Product Slider AFTER #MainContent #MainCon…" at bounding box center [0, 0] width 0 height 0
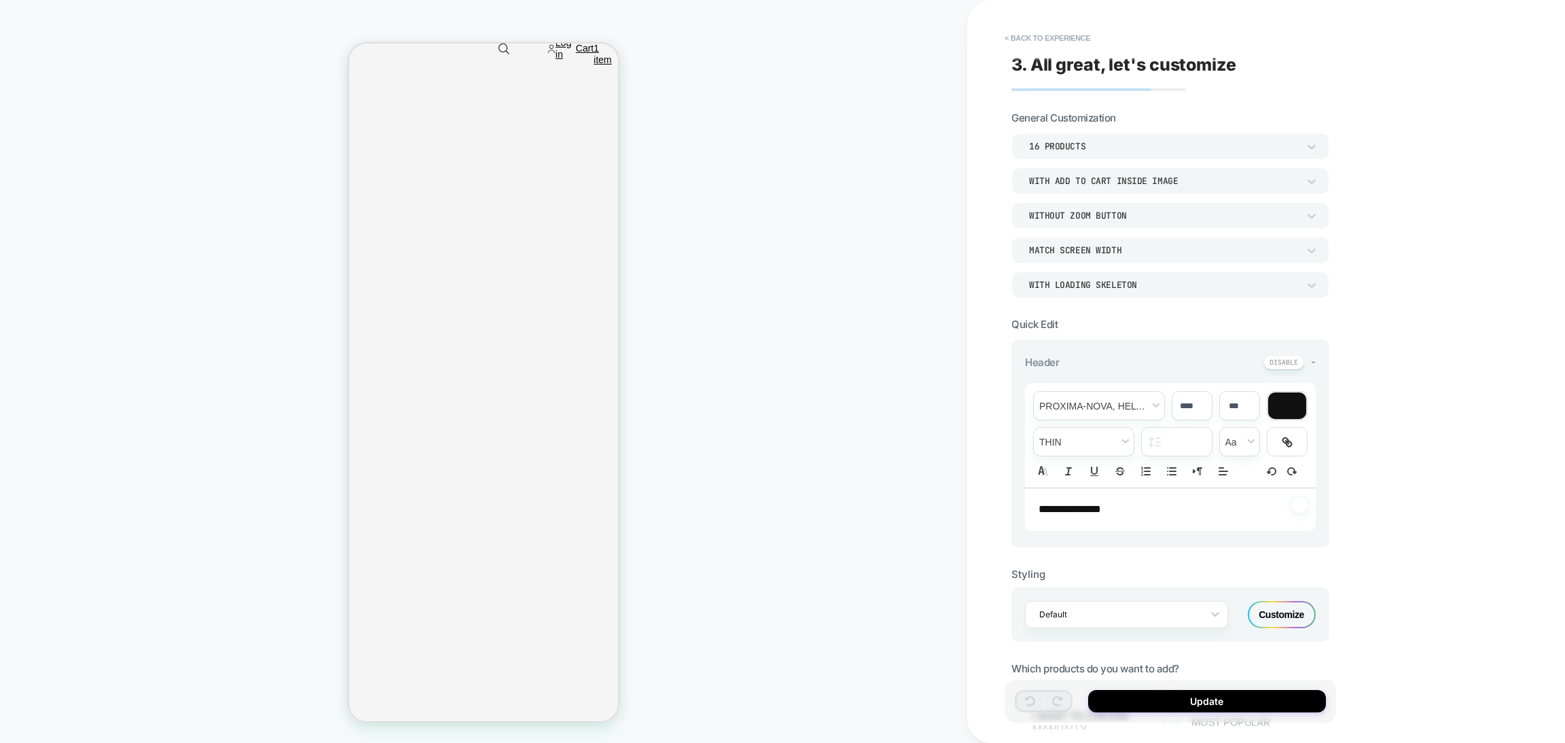
scroll to position [2728, 0]
click at [1046, 32] on button "< Back to experience" at bounding box center [1047, 38] width 99 height 22
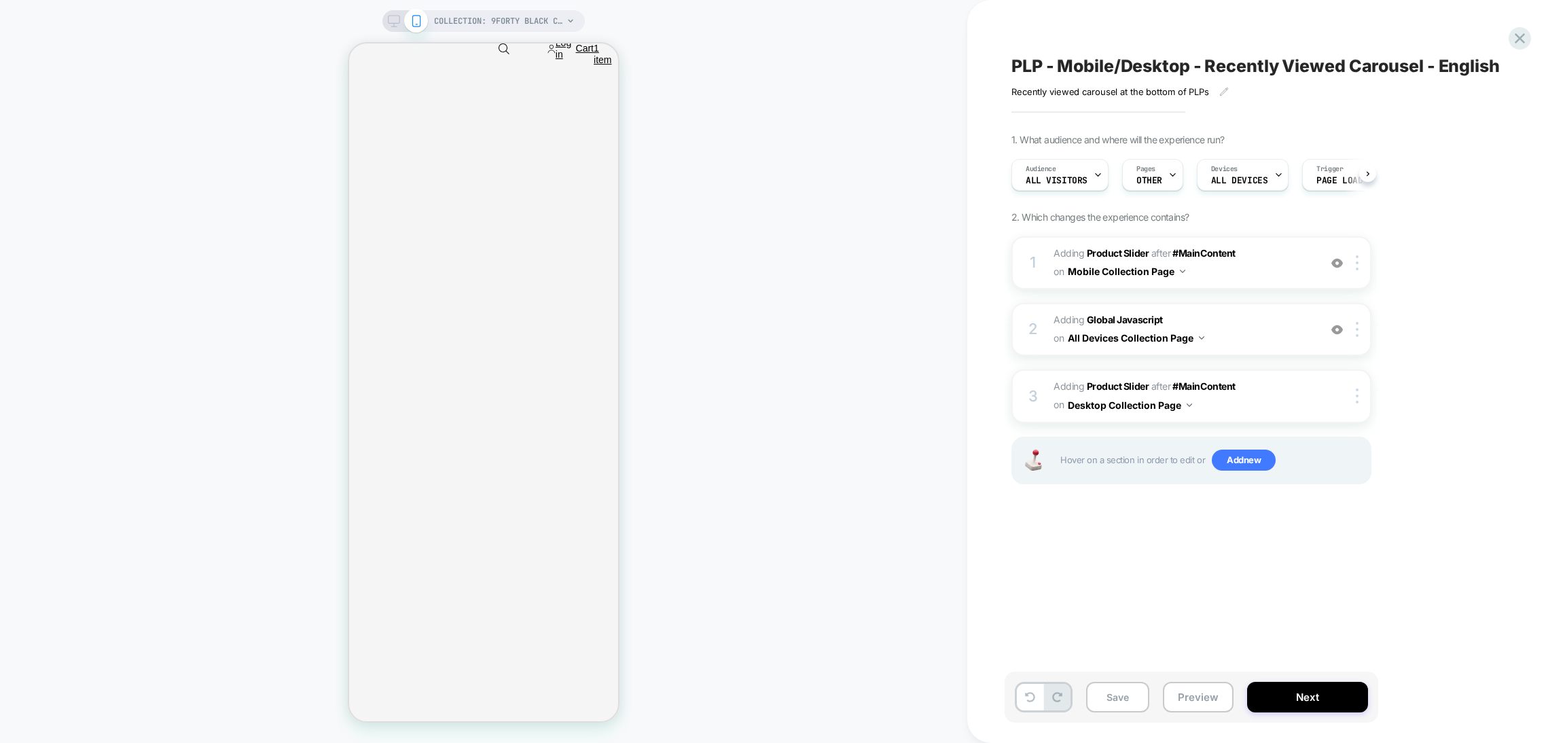
scroll to position [0, 1]
click at [55, 680] on img at bounding box center [52, 682] width 5 height 4
click at [1336, 258] on img at bounding box center [1337, 263] width 12 height 12
click at [110, 610] on div "Hover on a section in order to edit or Add new" at bounding box center [104, 615] width 11 height 11
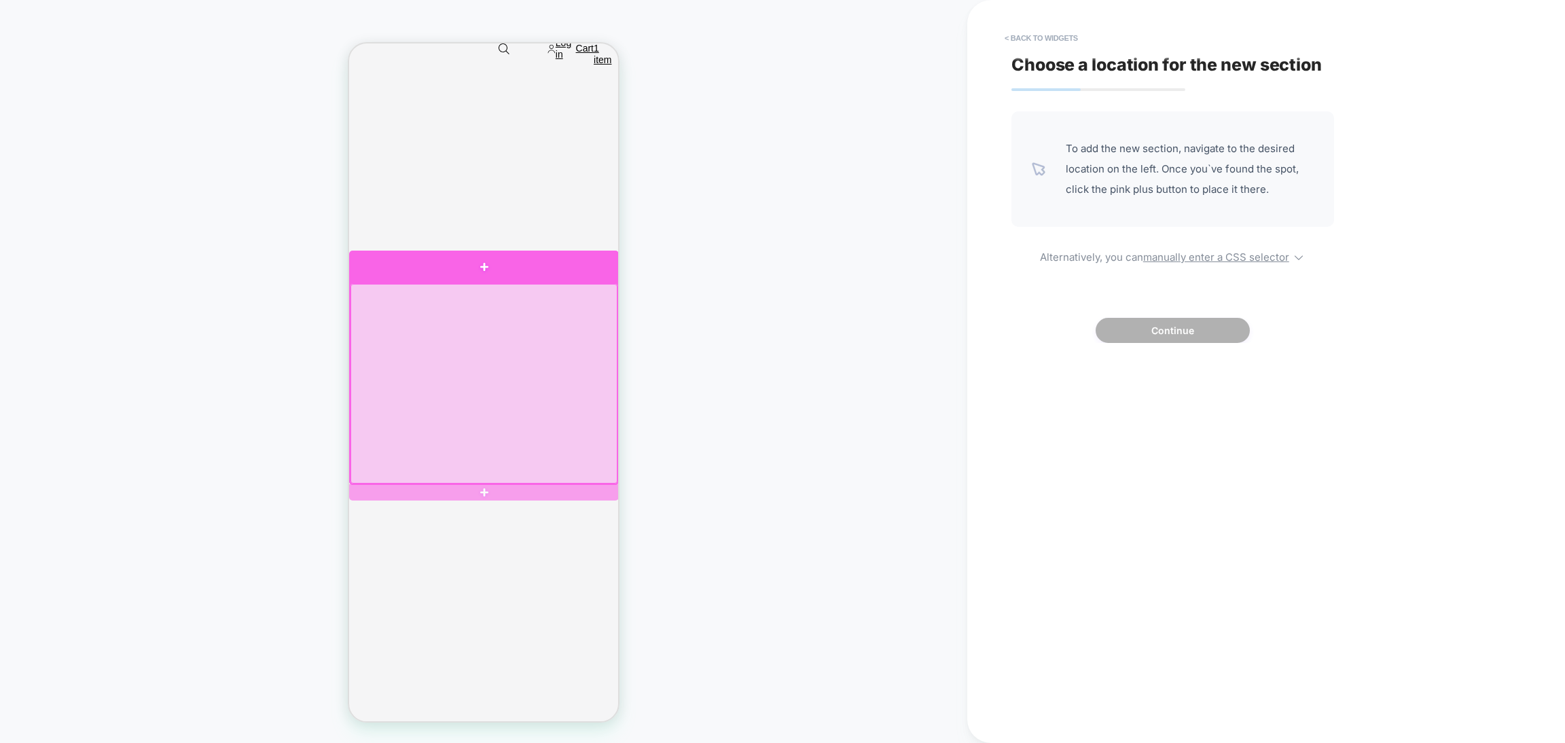
click at [505, 268] on div at bounding box center [484, 267] width 270 height 33
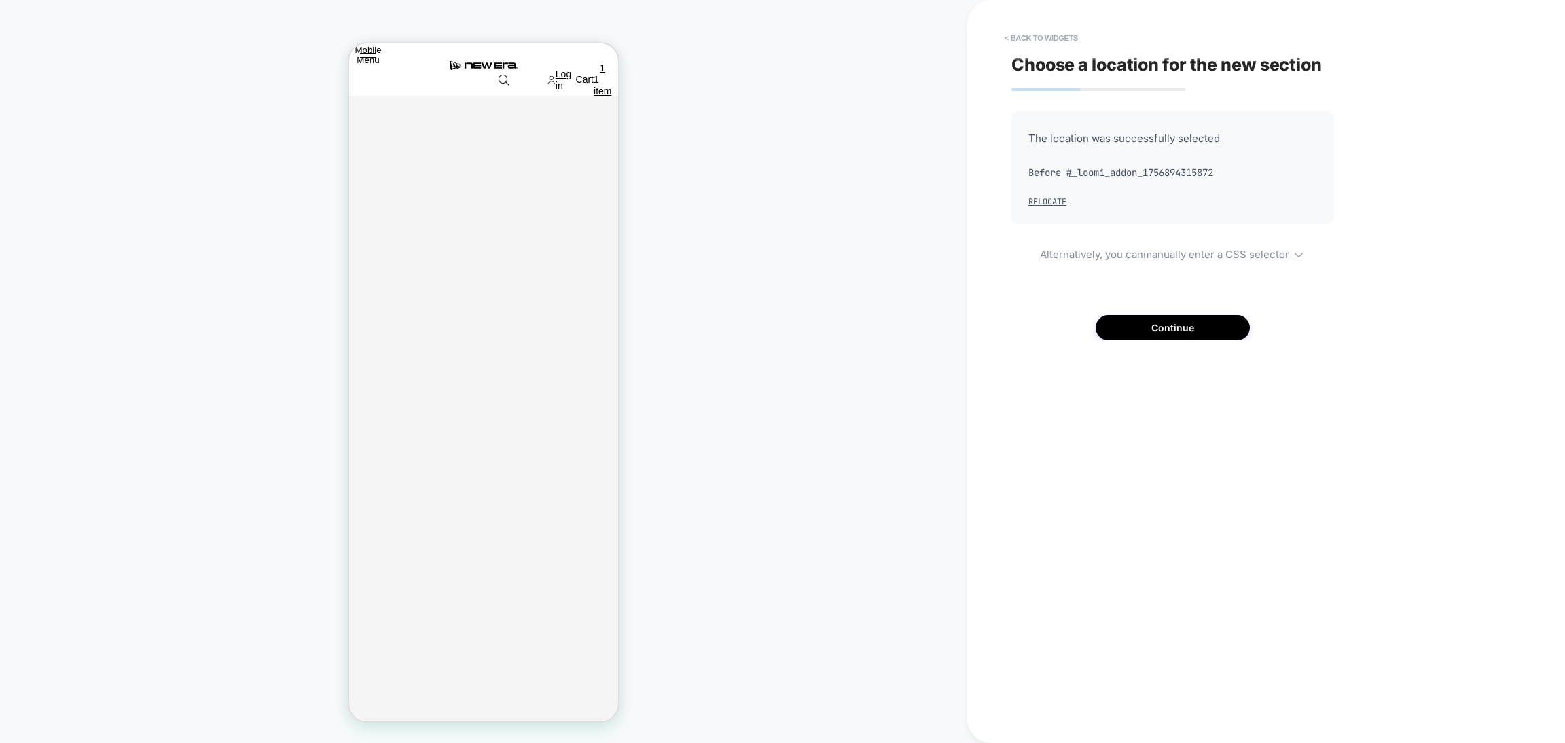
scroll to position [2646, 0]
click at [1189, 323] on button "Continue" at bounding box center [1172, 327] width 154 height 25
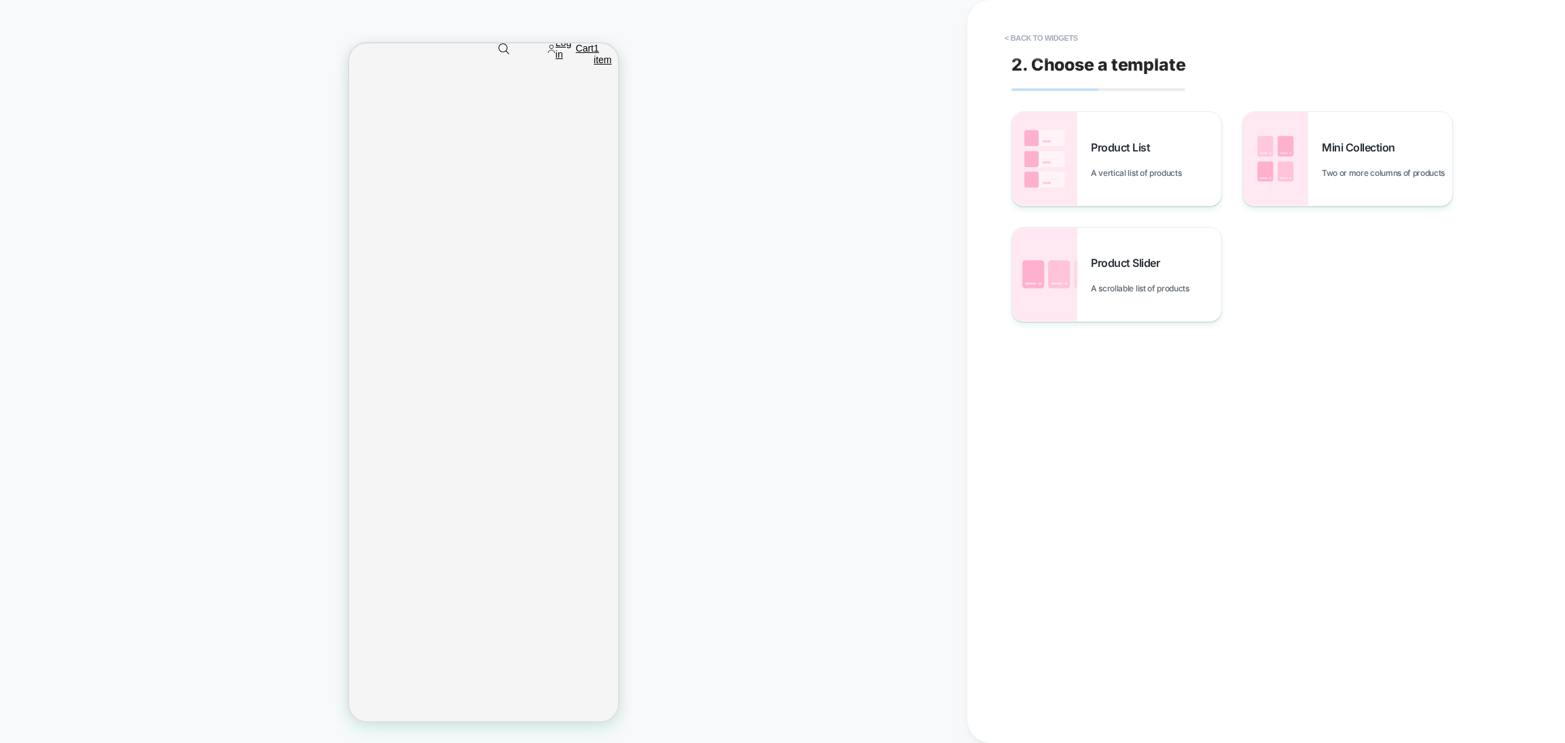
scroll to position [2844, 0]
click at [1071, 37] on button "< Back to widgets" at bounding box center [1041, 38] width 87 height 22
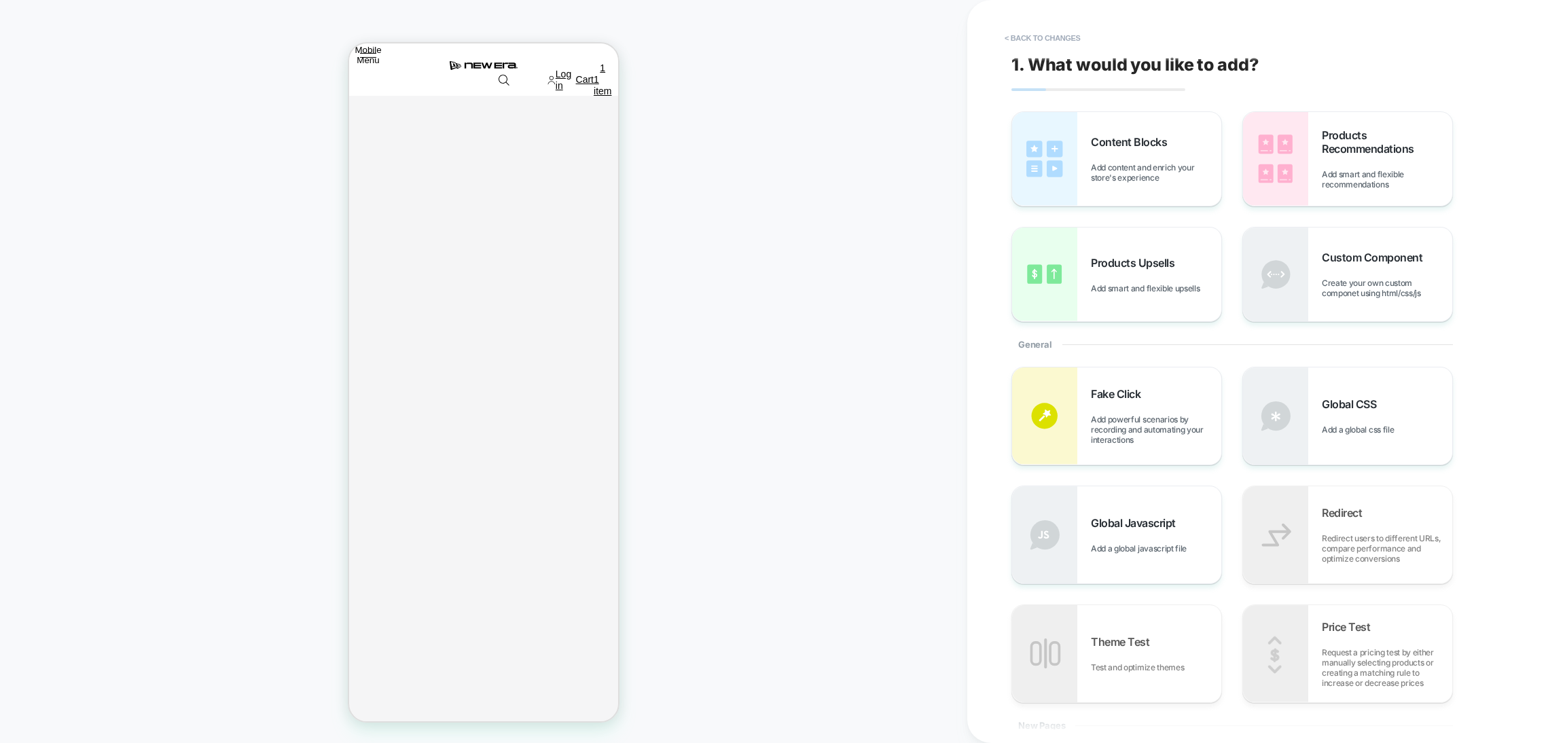
scroll to position [2642, 0]
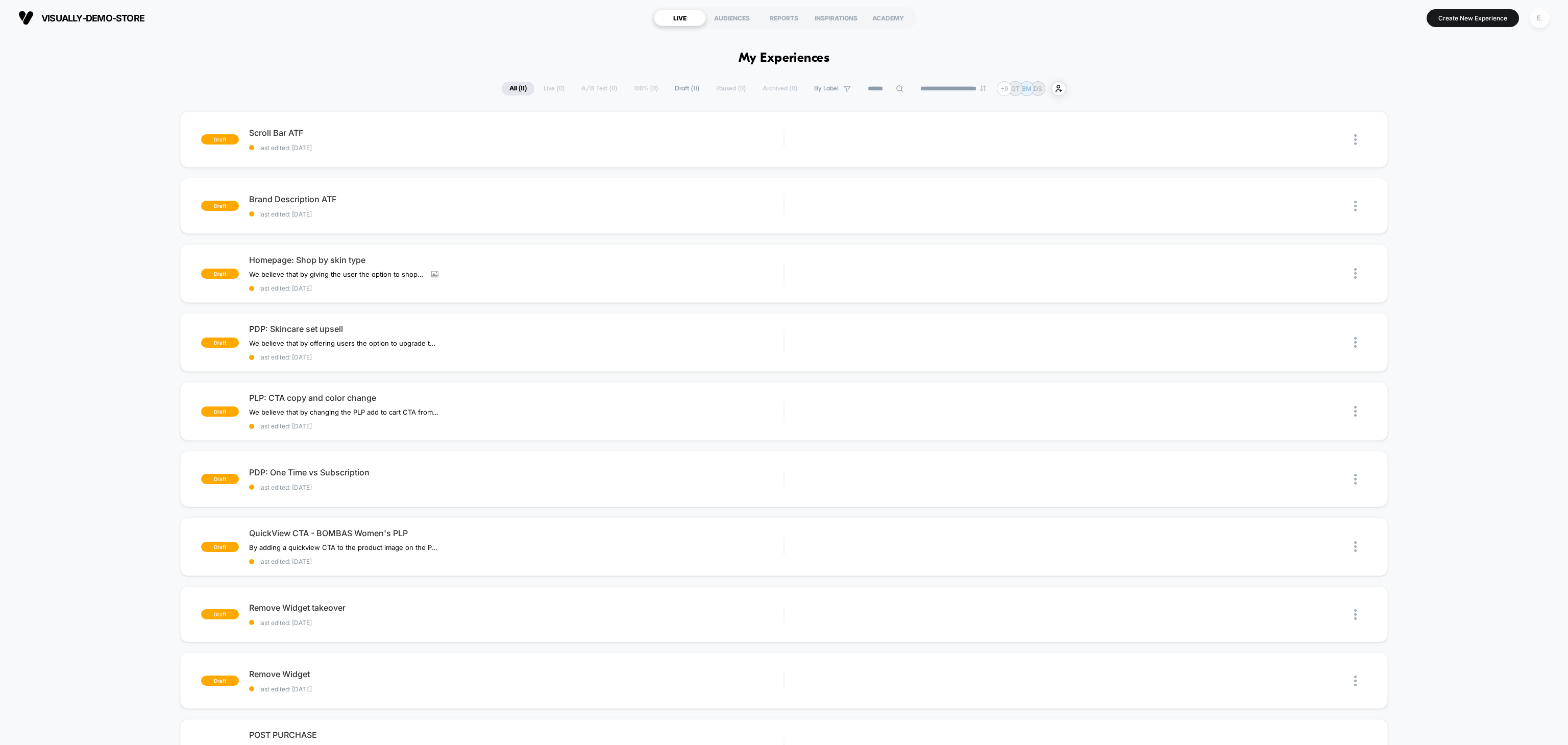
click at [1541, 18] on div "E." at bounding box center [1539, 18] width 20 height 20
click at [1453, 144] on span "Account Settings" at bounding box center [1503, 140] width 135 height 8
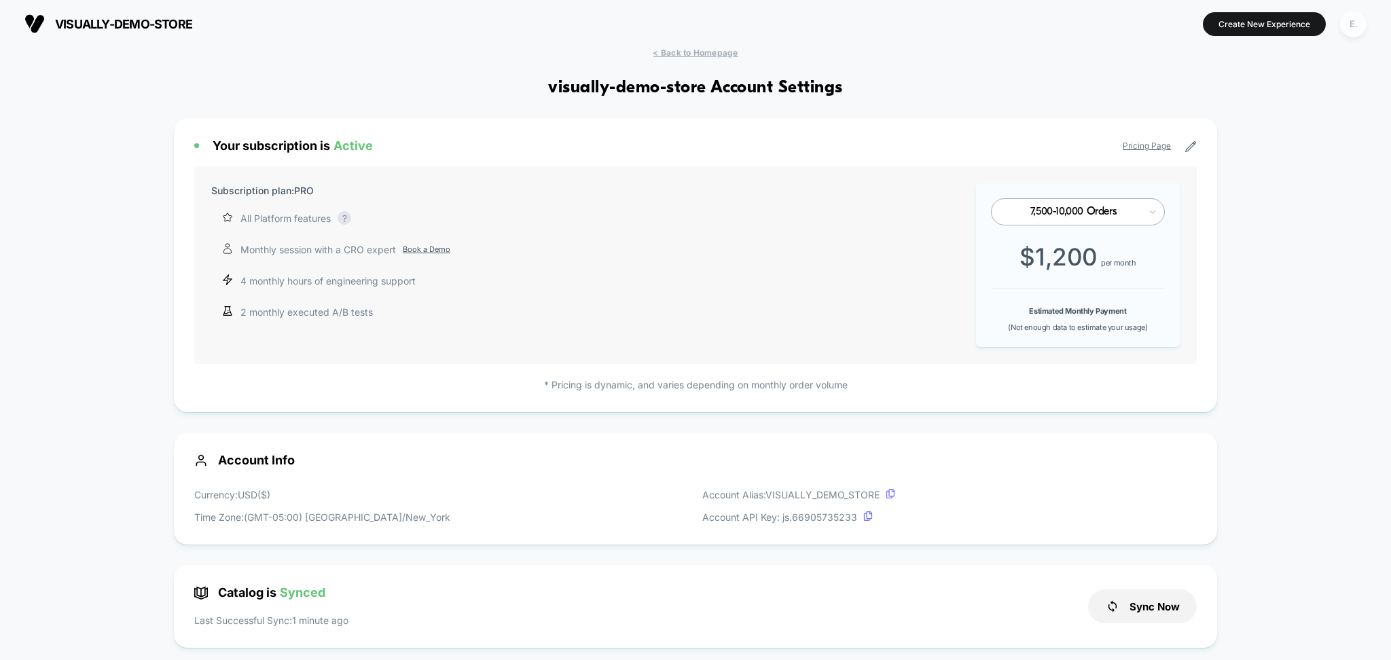
click at [1343, 25] on div "E." at bounding box center [1353, 24] width 26 height 26
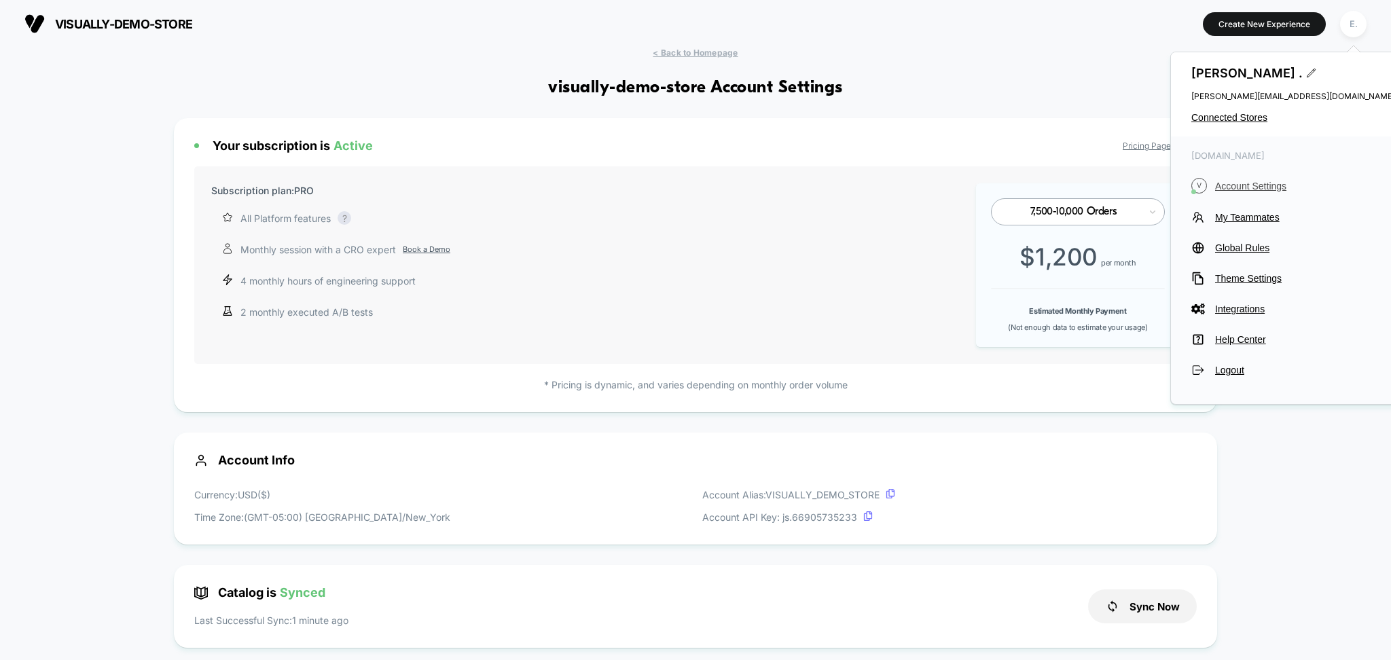
click at [1230, 185] on span "Account Settings" at bounding box center [1305, 186] width 180 height 11
click at [1246, 187] on span "Account Settings" at bounding box center [1305, 186] width 180 height 11
click at [1244, 189] on span "Account Settings" at bounding box center [1305, 186] width 180 height 11
click at [1228, 118] on span "Connected Stores" at bounding box center [1293, 117] width 204 height 11
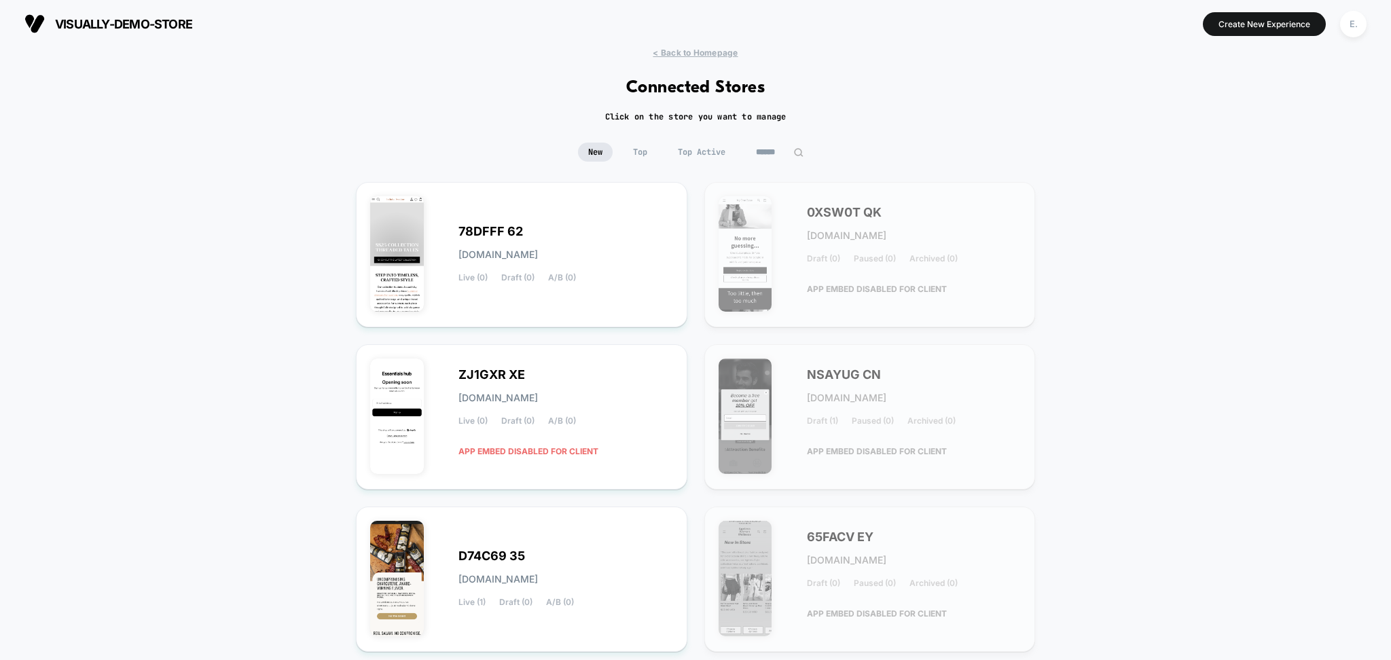
click at [773, 149] on input at bounding box center [780, 152] width 68 height 19
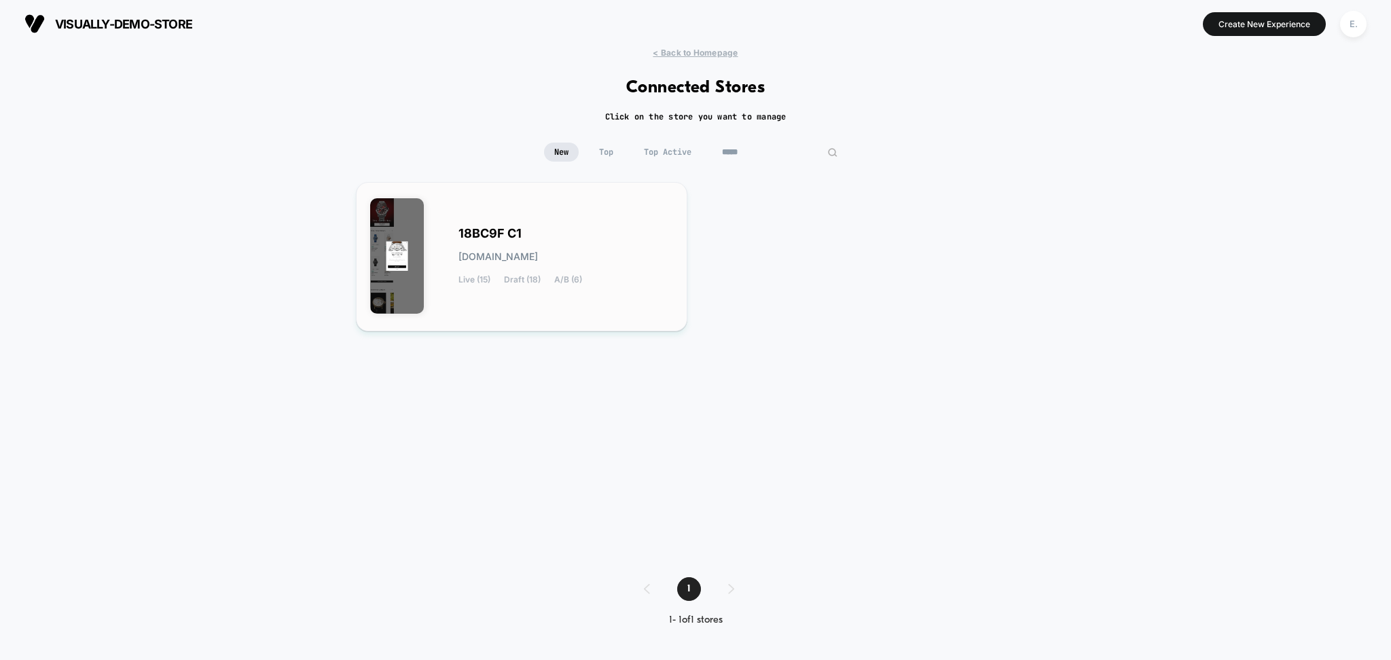
type input "*****"
click at [641, 241] on div "18BC9F C1 [DOMAIN_NAME] Live (15) Draft (18) A/B (6)" at bounding box center [565, 257] width 215 height 56
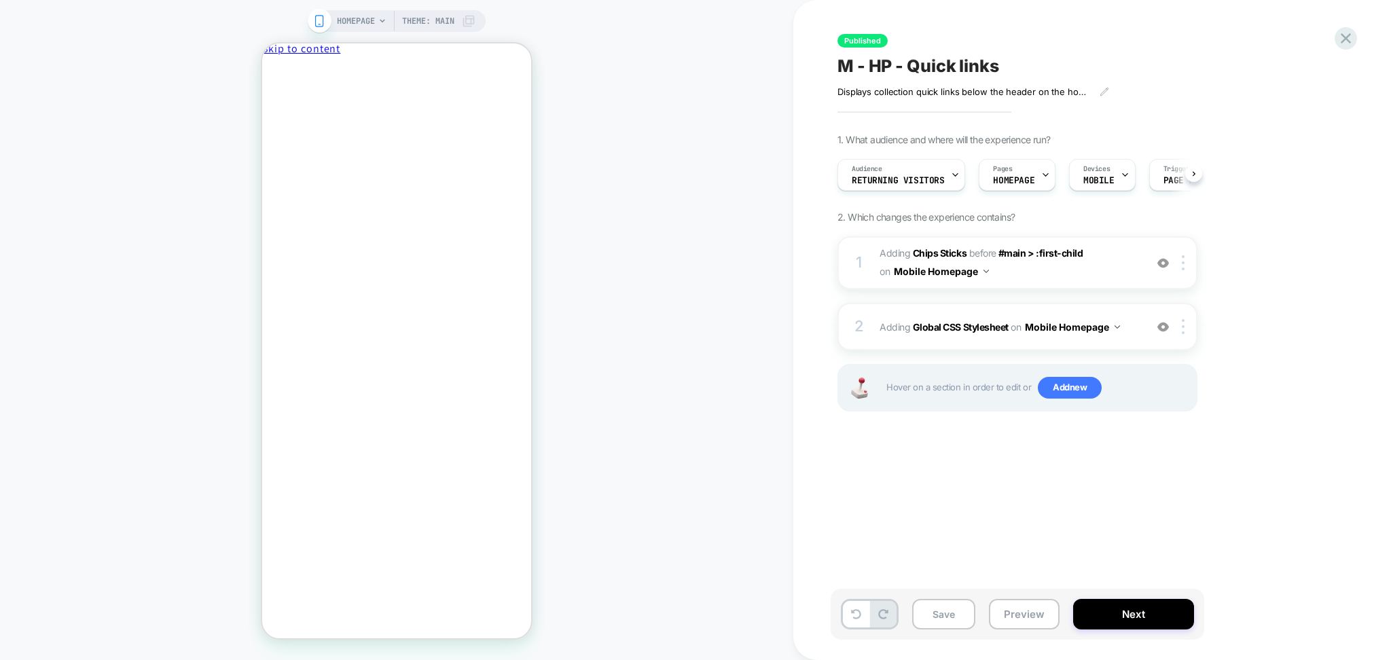
scroll to position [0, 1]
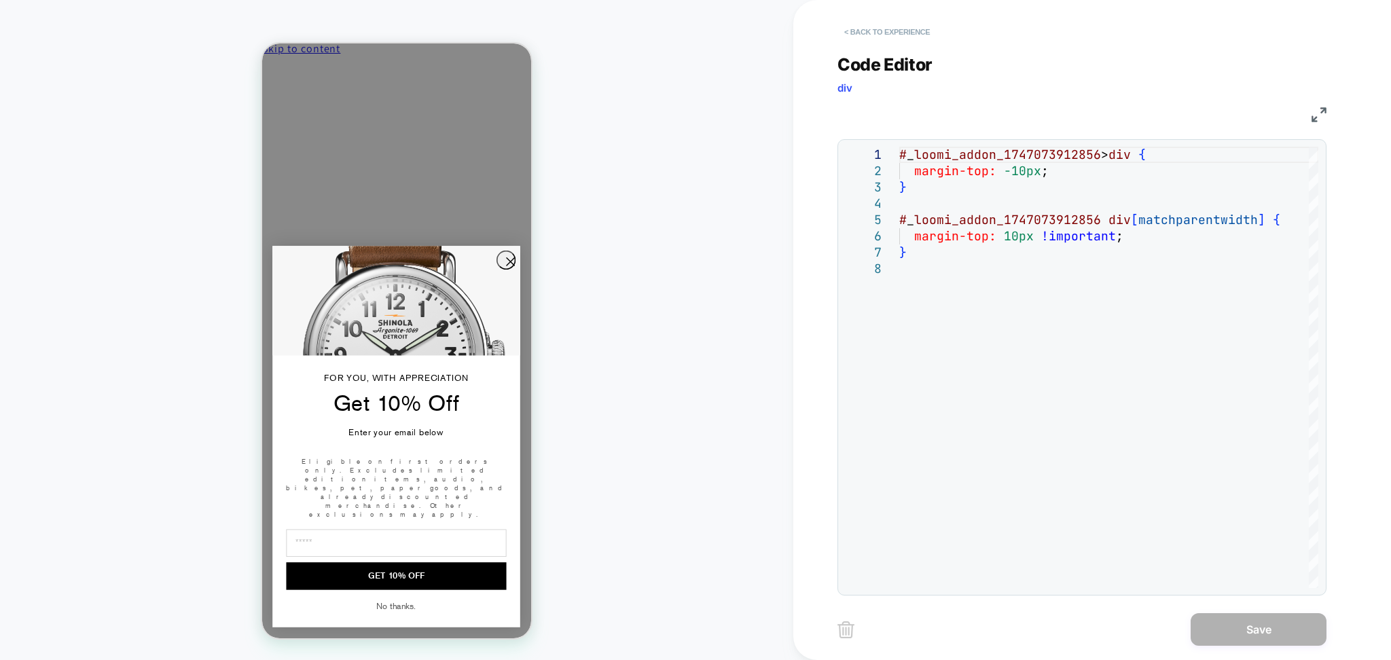
click at [888, 23] on button "< Back to experience" at bounding box center [886, 32] width 99 height 22
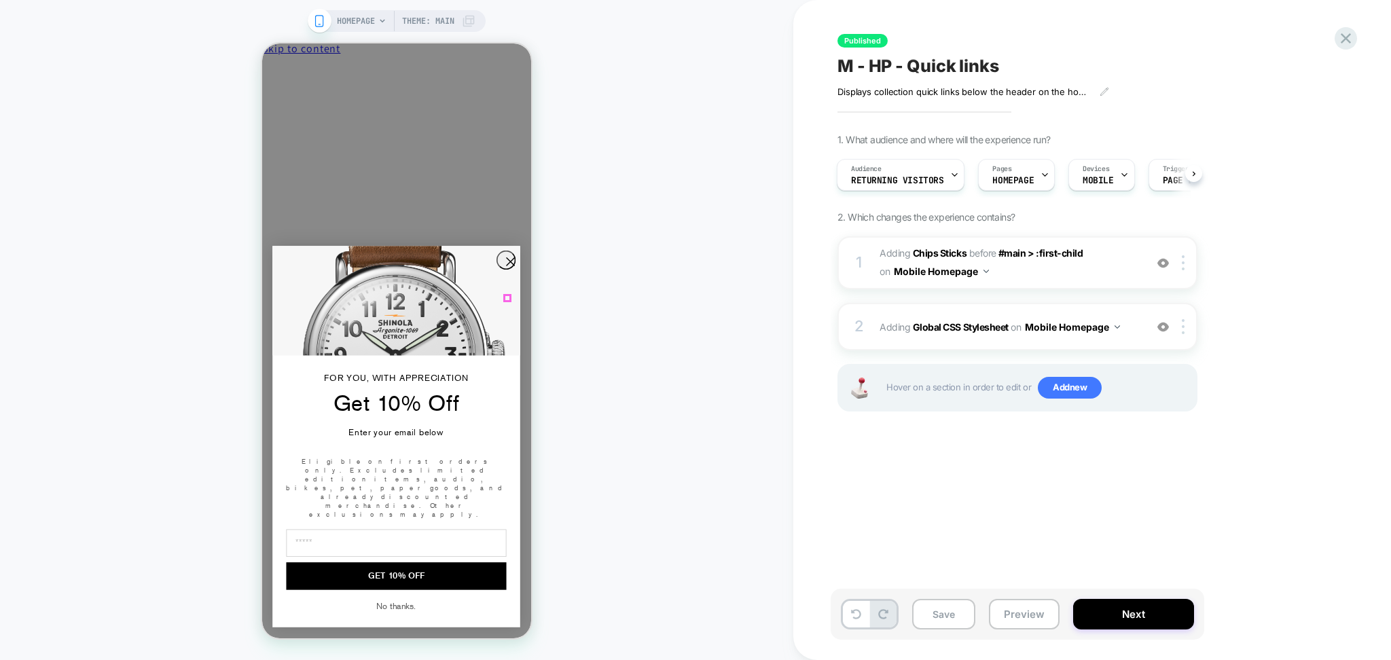
drag, startPoint x: 507, startPoint y: 299, endPoint x: 500, endPoint y: 284, distance: 16.7
click at [507, 271] on icon "Close dialog" at bounding box center [509, 261] width 19 height 19
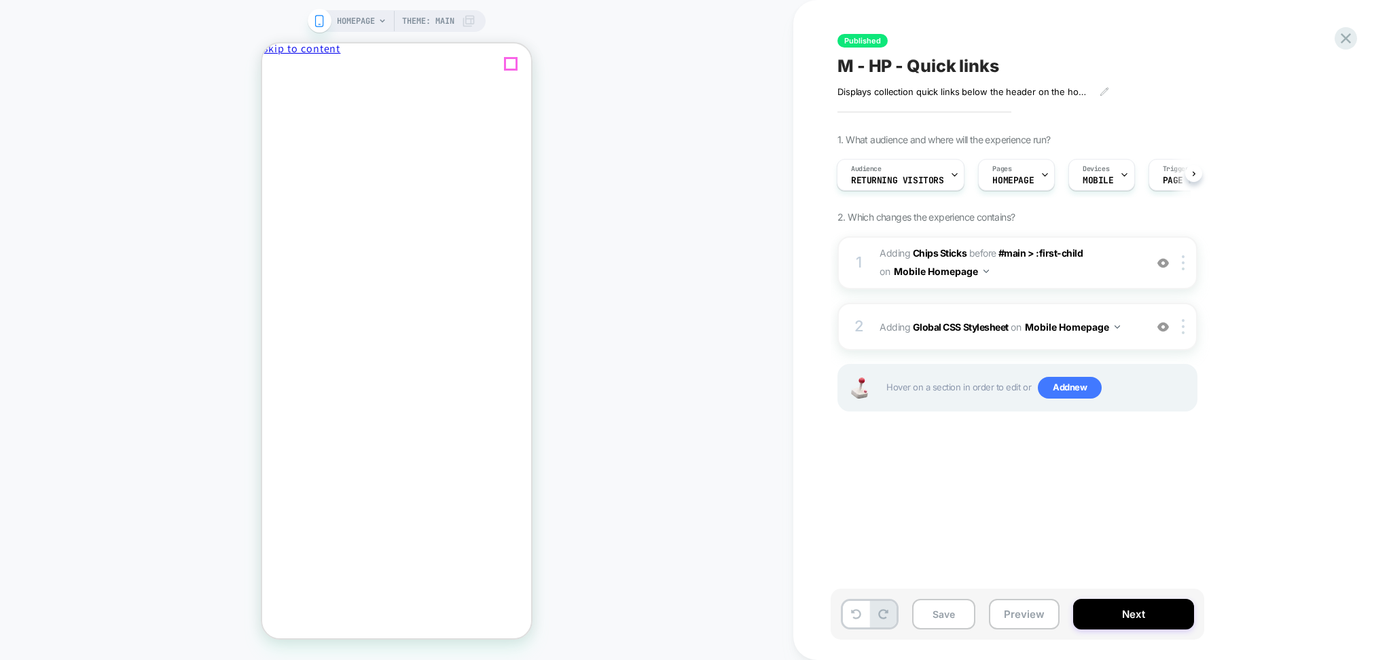
click at [321, 67] on icon "Close" at bounding box center [321, 72] width 0 height 10
click at [1165, 323] on img at bounding box center [1163, 327] width 12 height 12
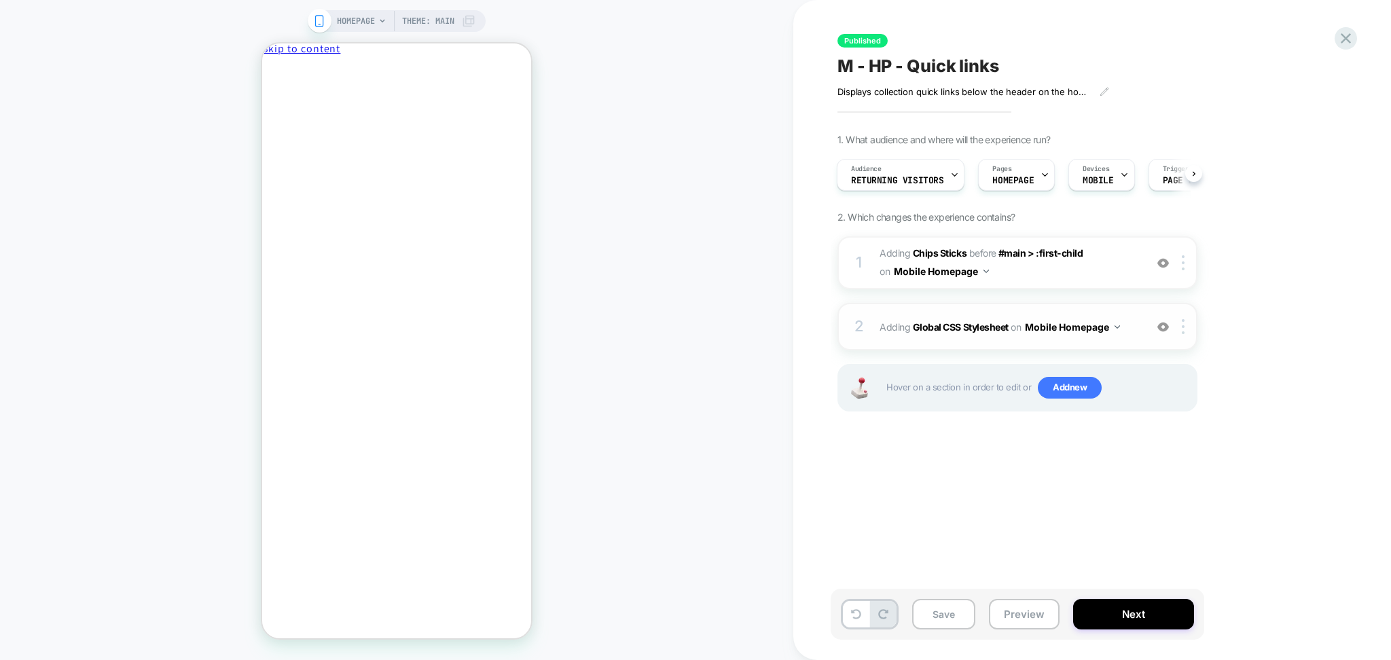
click at [1165, 323] on img at bounding box center [1163, 327] width 12 height 12
click at [1165, 263] on img at bounding box center [1163, 263] width 12 height 12
click at [1165, 323] on img at bounding box center [1163, 327] width 12 height 12
click at [1125, 338] on div "2 Adding Global CSS Stylesheet on Mobile Homepage Add Before Add After Copy to …" at bounding box center [1017, 327] width 360 height 48
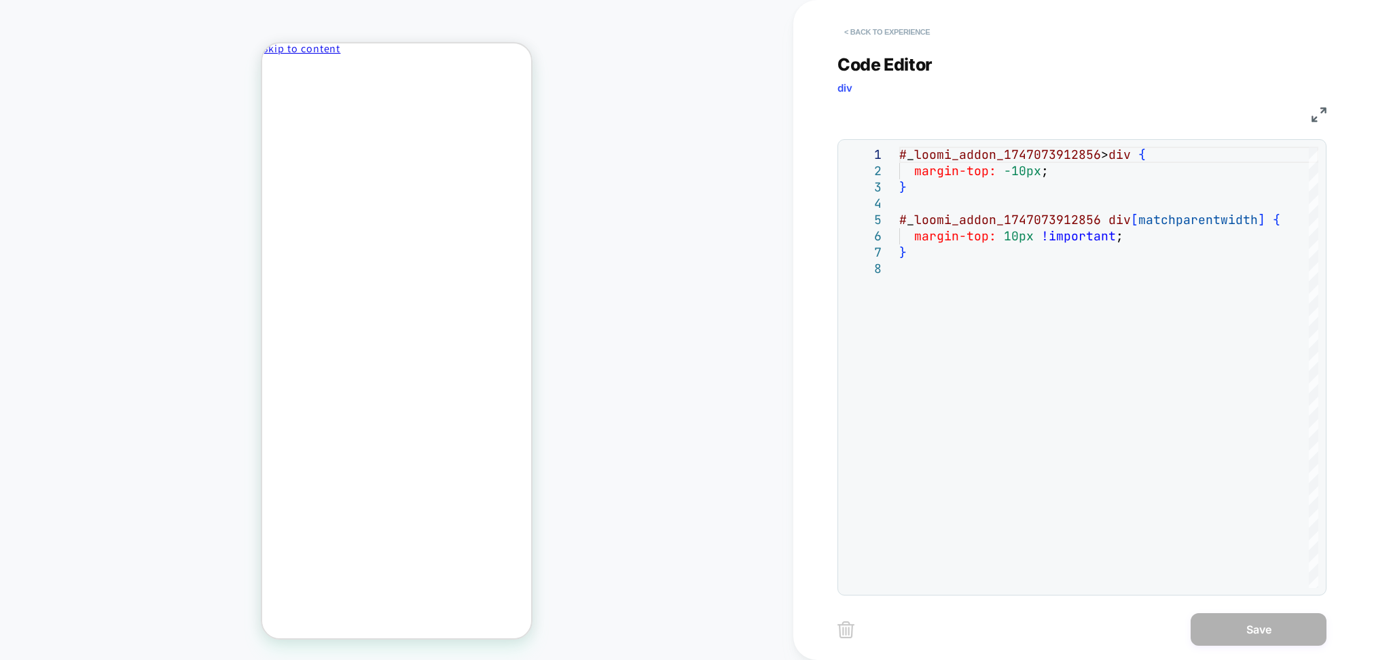
click at [904, 33] on button "< Back to experience" at bounding box center [886, 32] width 99 height 22
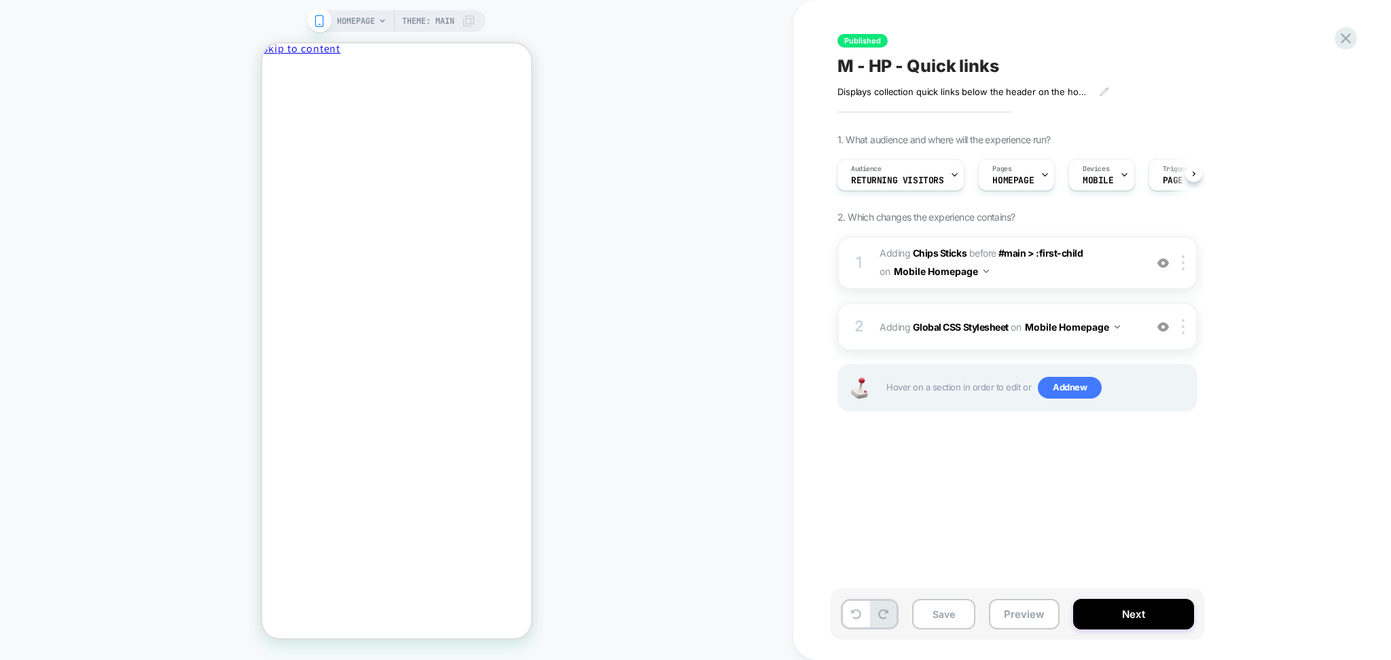
click at [1353, 24] on div "Published M - HP - Quick links Displays collection quick links below the header…" at bounding box center [1092, 330] width 598 height 660
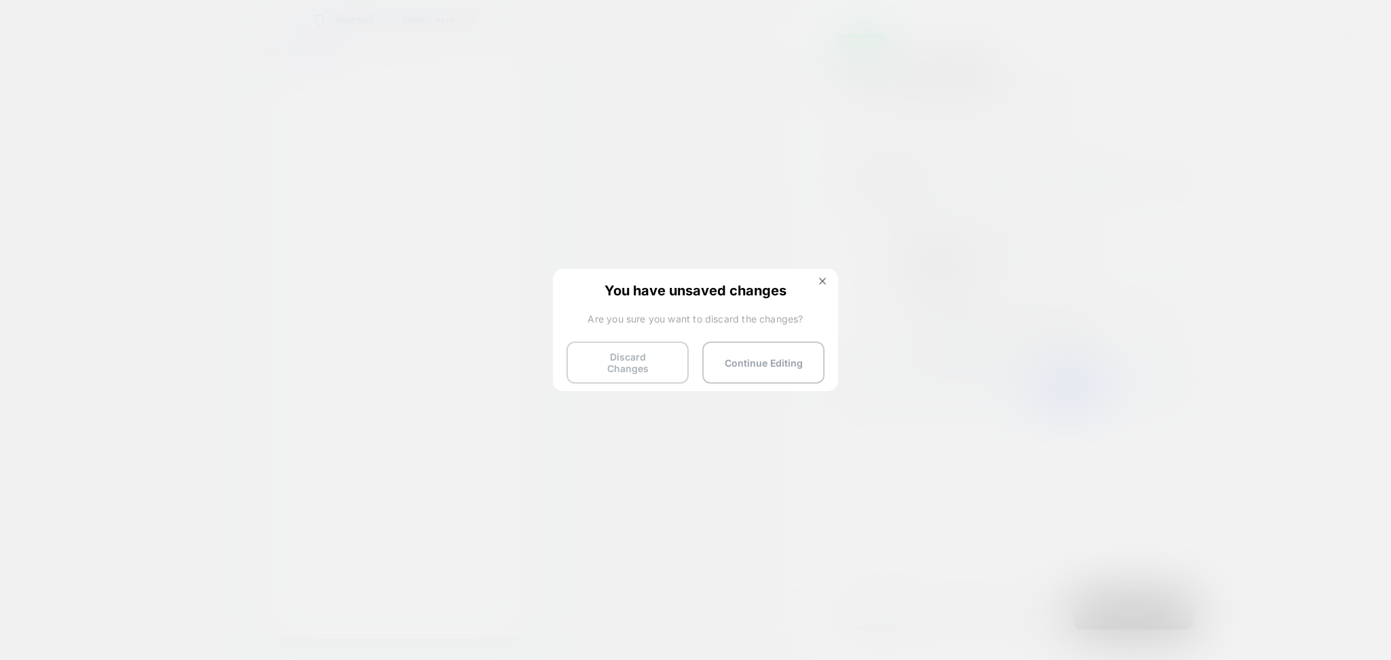
click at [625, 349] on button "Discard Changes" at bounding box center [627, 363] width 122 height 42
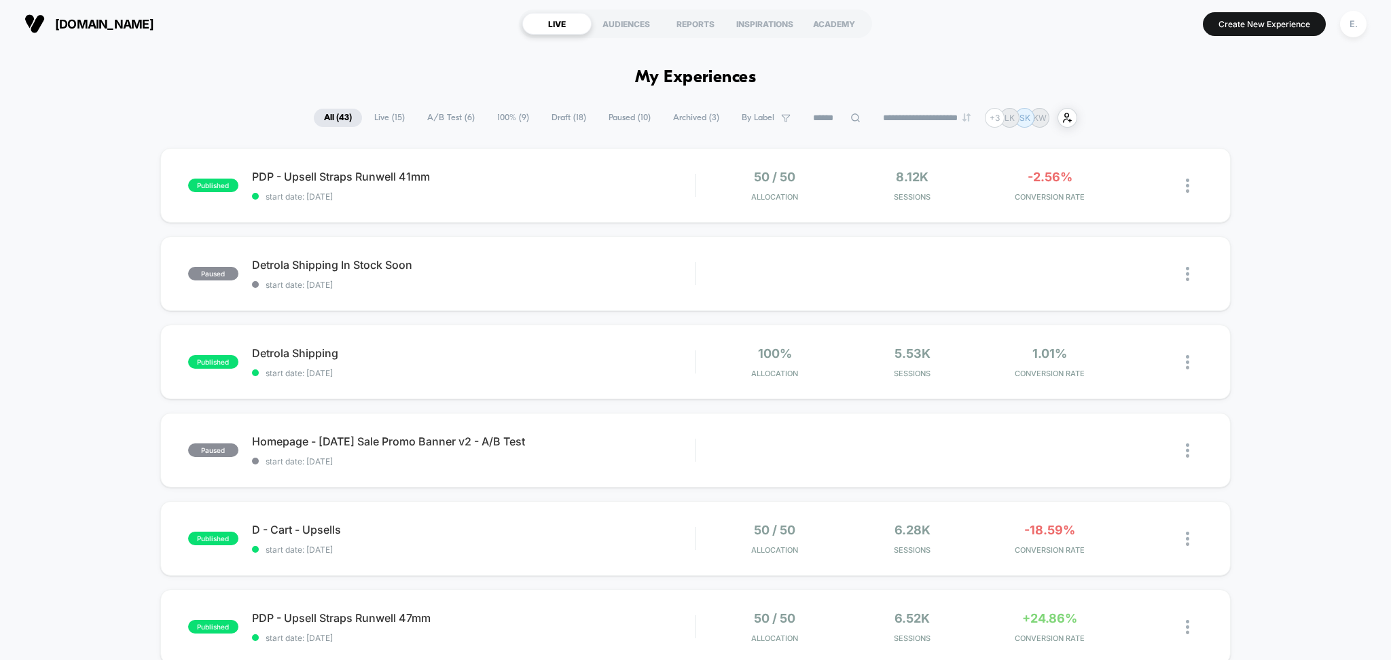
click at [840, 110] on input at bounding box center [837, 118] width 68 height 16
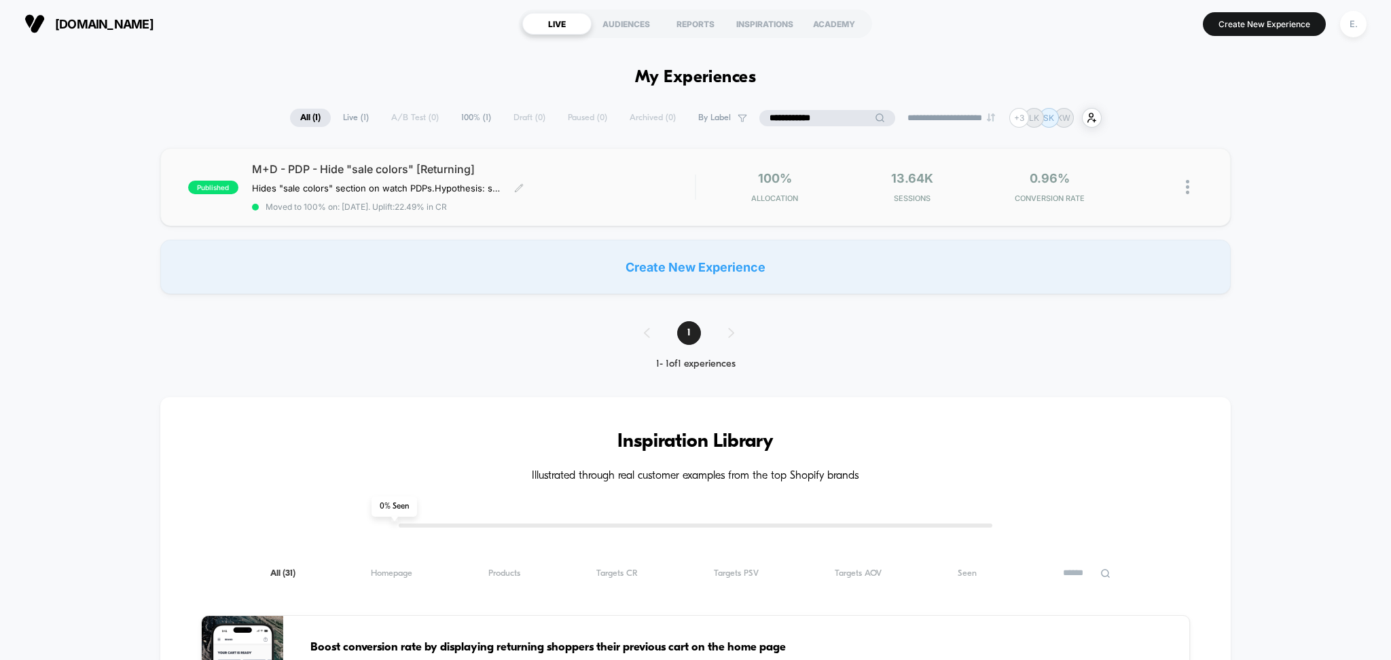
type input "**********"
click at [600, 196] on div "M+D - PDP - Hide "sale colors" [Returning] Hides "sale colors" section on watch…" at bounding box center [473, 187] width 443 height 50
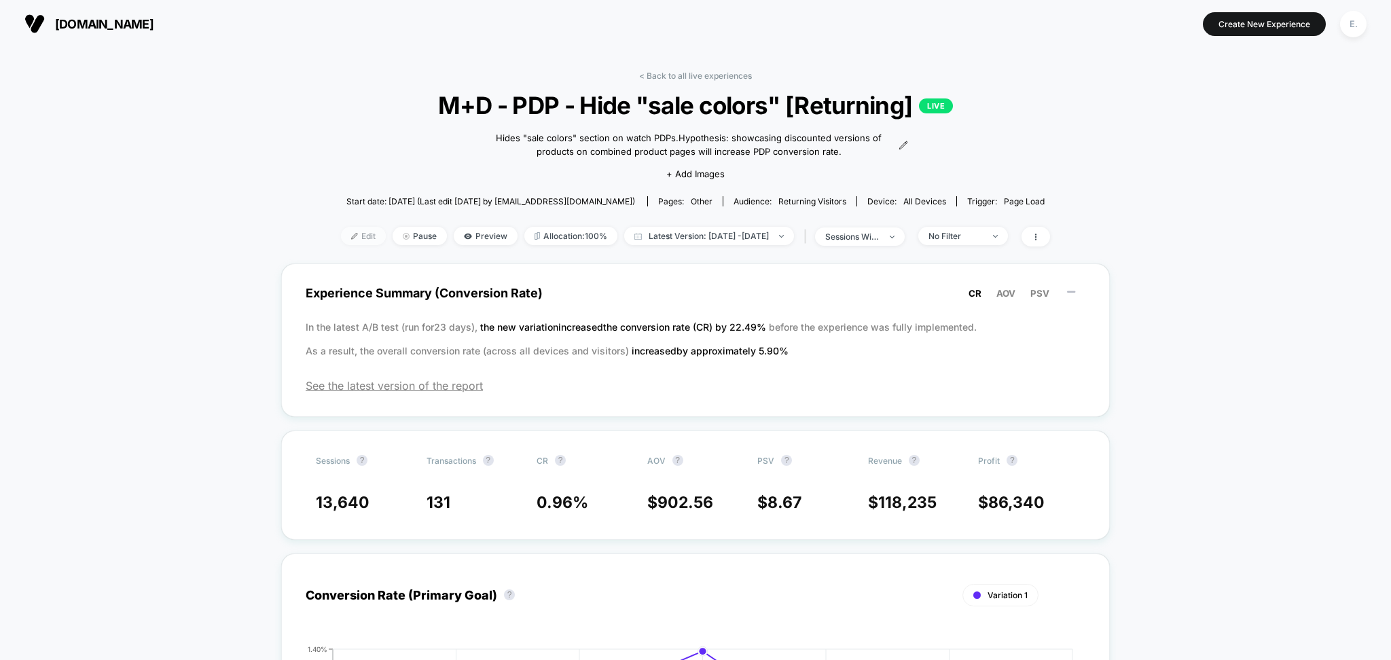
click at [341, 238] on span "Edit" at bounding box center [363, 236] width 45 height 18
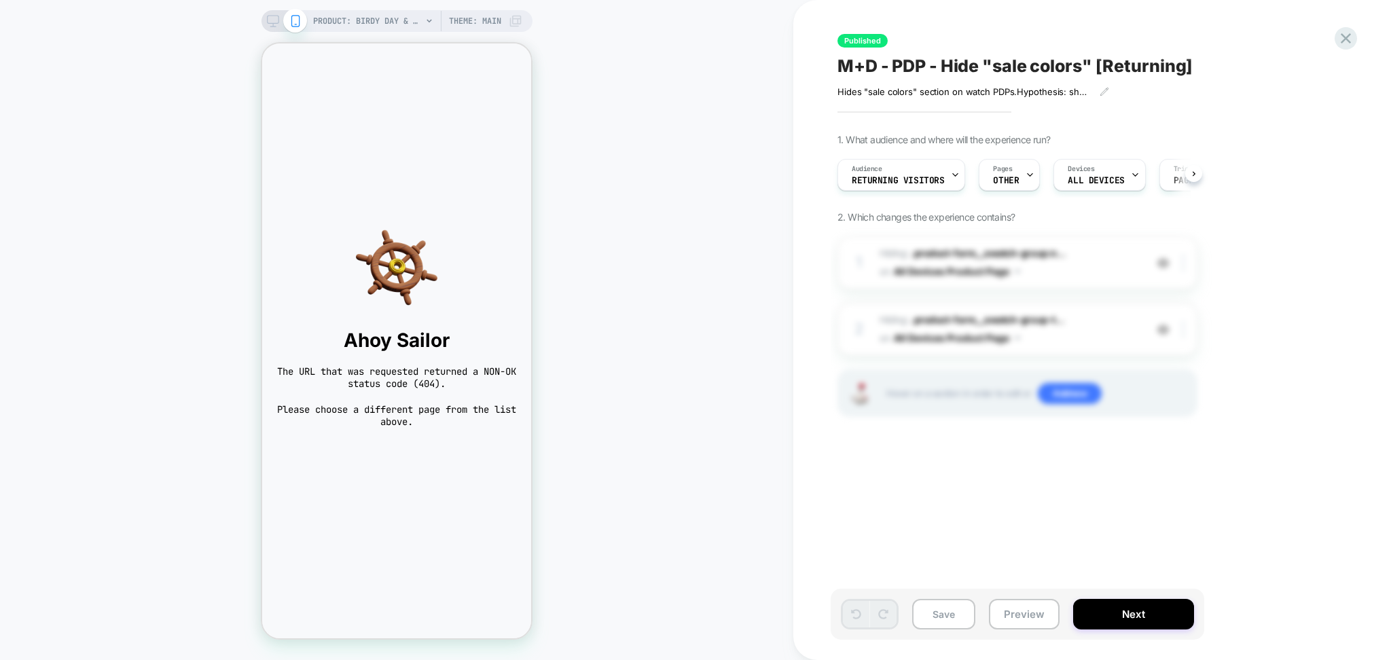
scroll to position [0, 1]
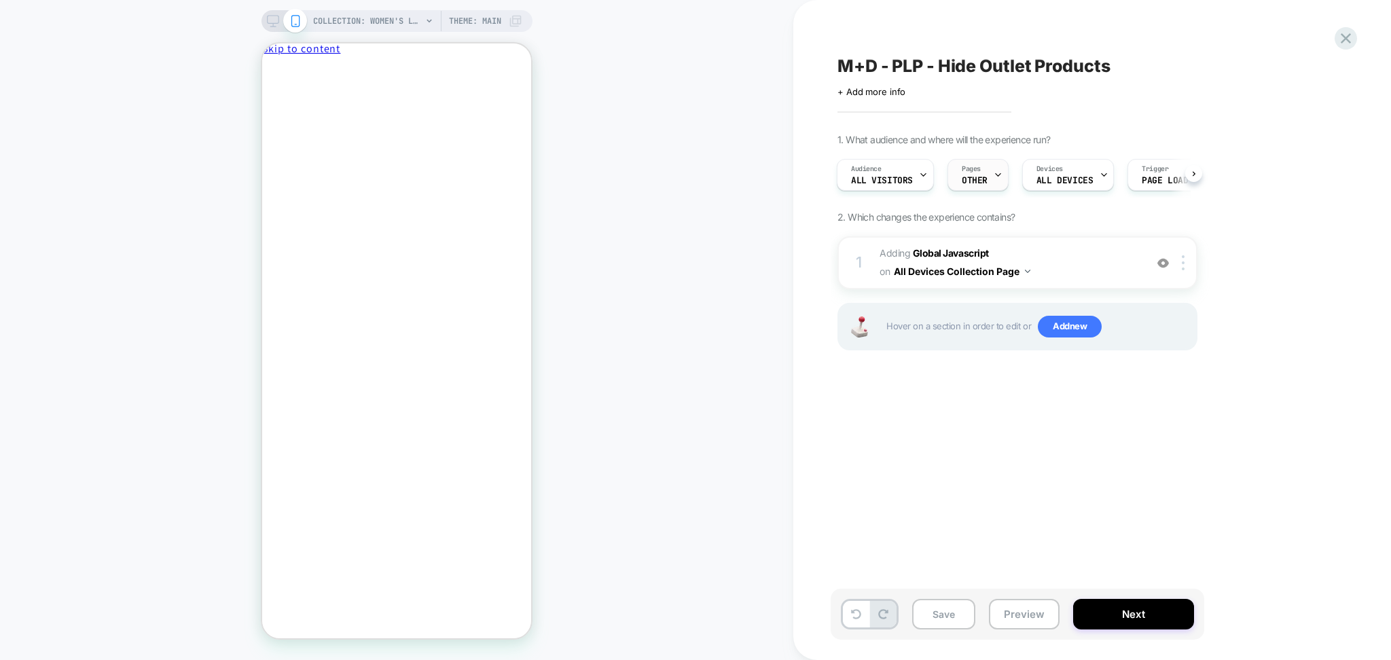
click at [976, 179] on span "OTHER" at bounding box center [975, 181] width 26 height 10
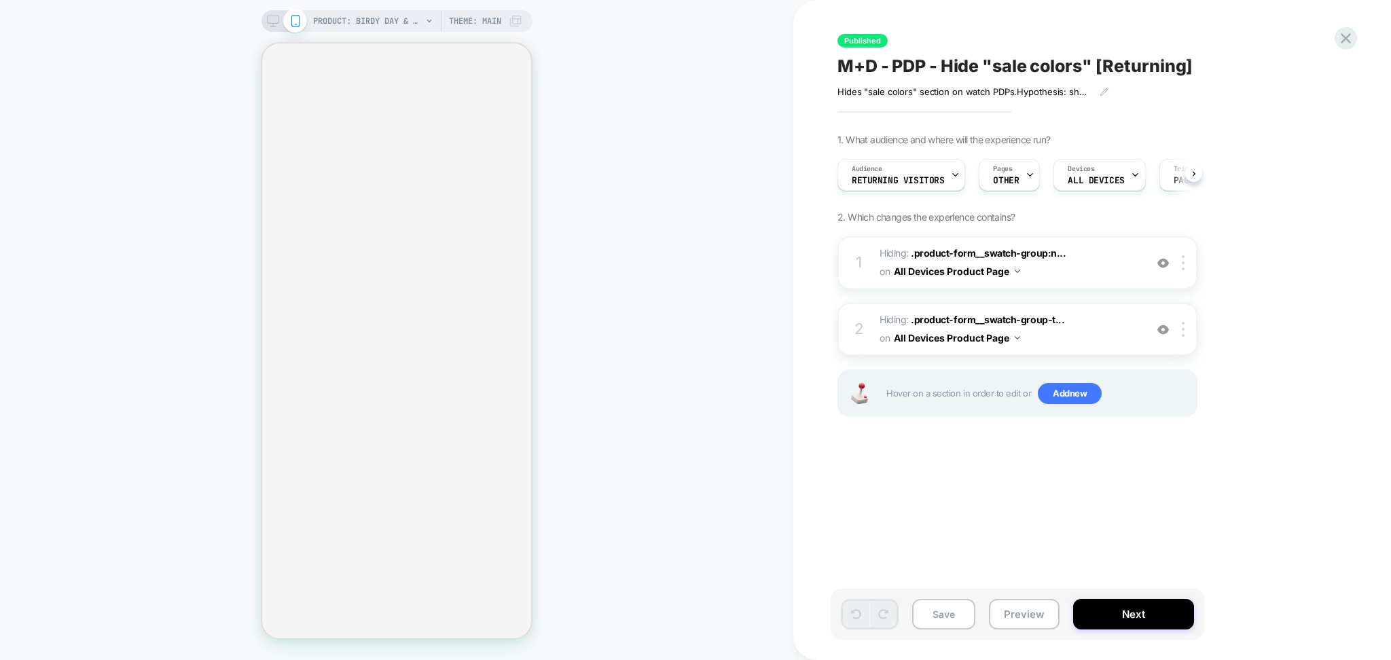
scroll to position [0, 1]
click at [1015, 172] on div "Pages OTHER" at bounding box center [1005, 175] width 53 height 31
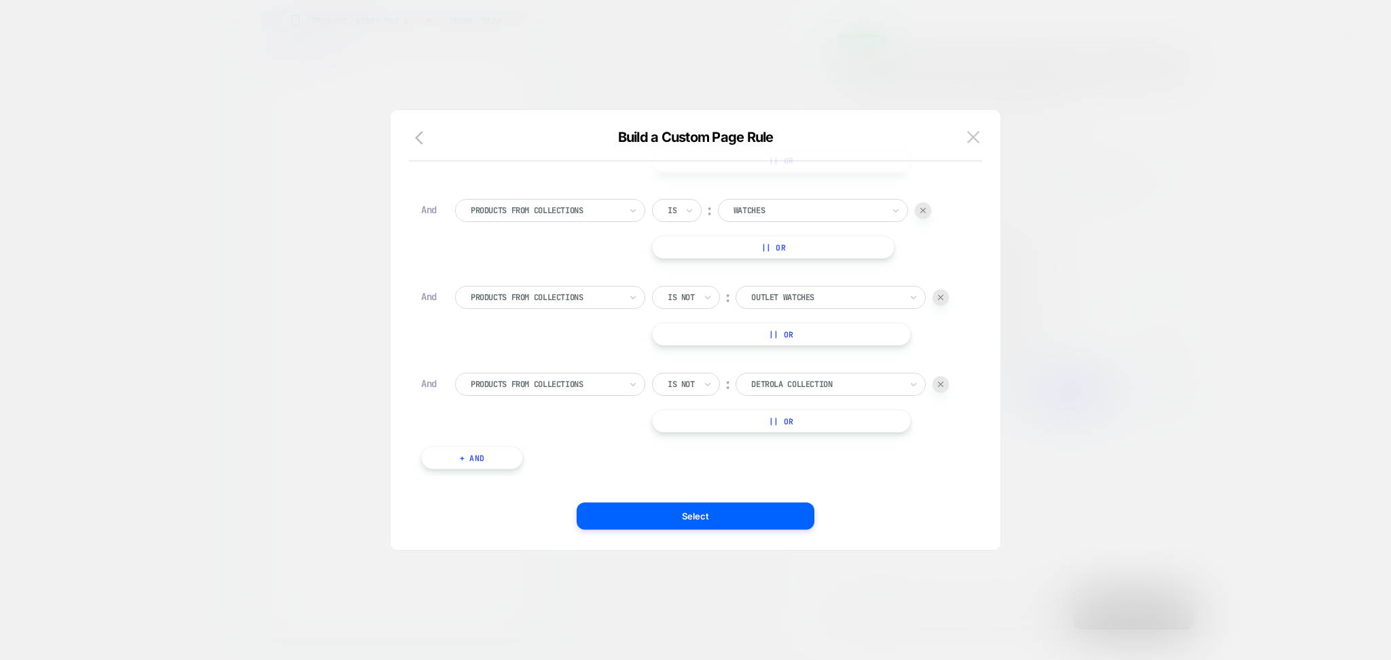
scroll to position [101, 0]
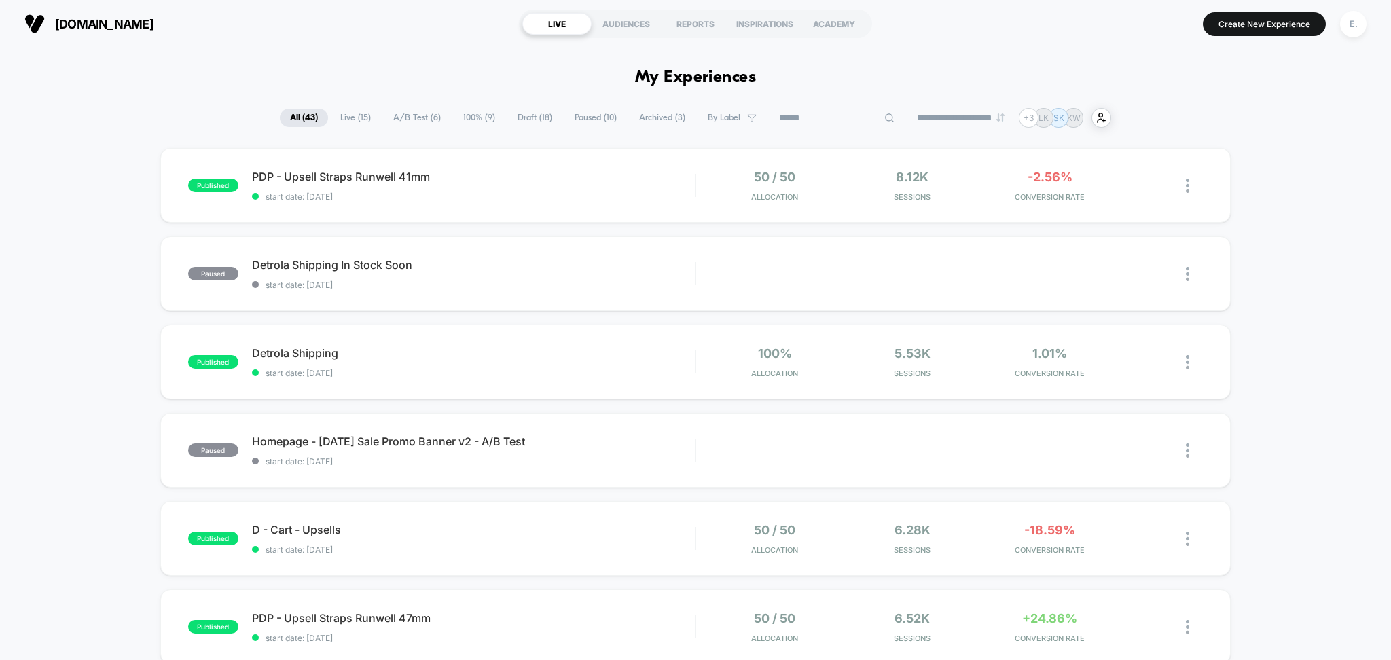
click at [809, 115] on input at bounding box center [837, 118] width 136 height 16
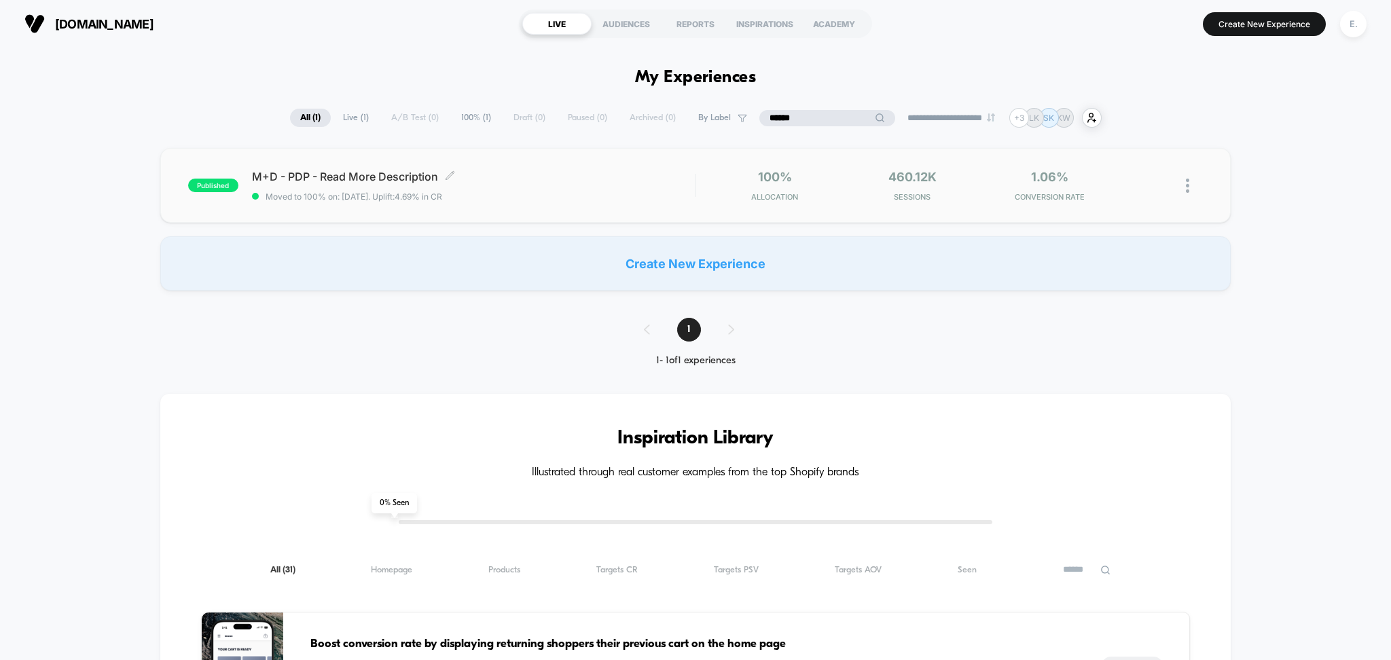
type input "******"
click at [640, 183] on span "M+D - PDP - Read More Description Click to edit experience details" at bounding box center [473, 177] width 443 height 14
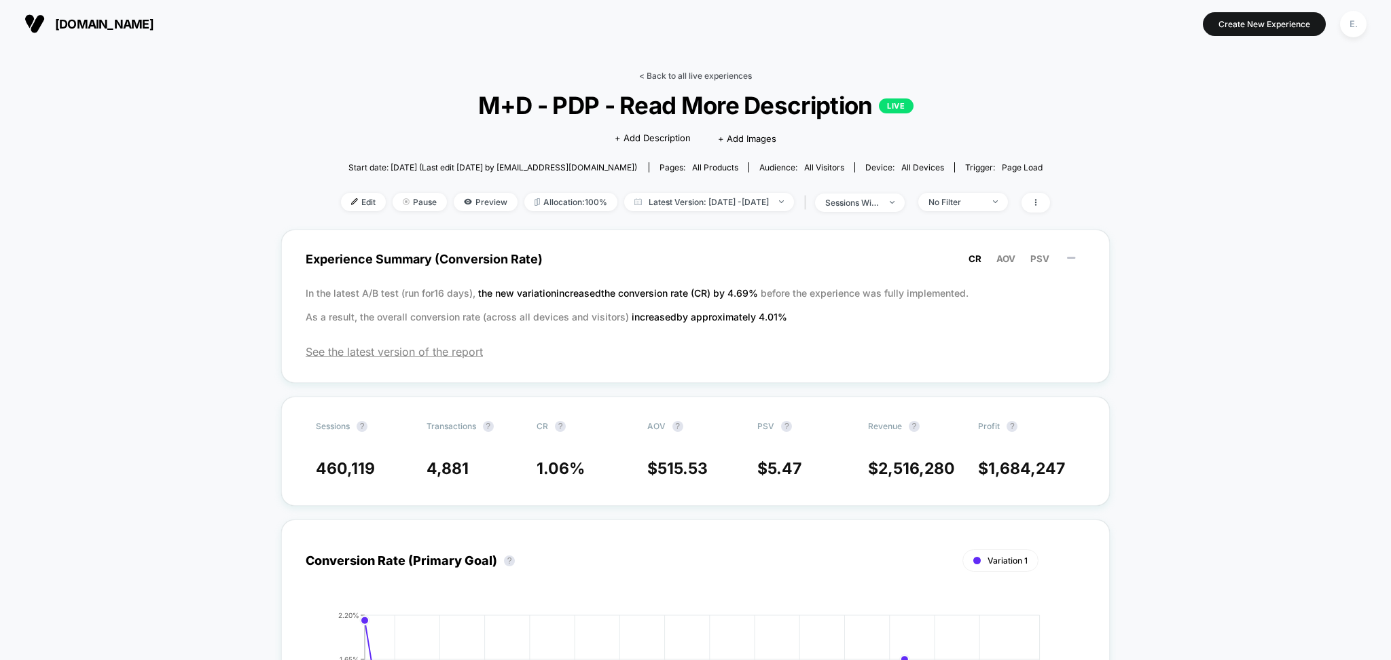
click at [708, 74] on link "< Back to all live experiences" at bounding box center [695, 76] width 113 height 10
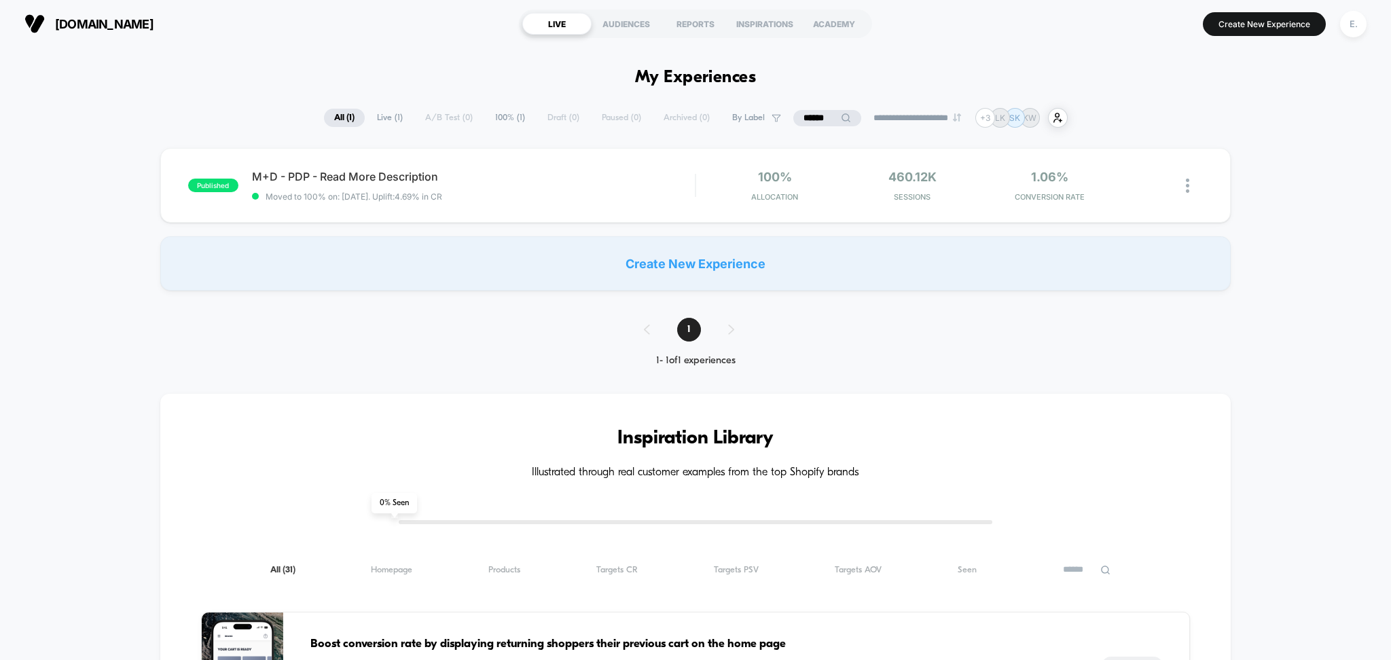
click at [793, 110] on div "******" at bounding box center [827, 118] width 68 height 16
click at [793, 111] on input "******" at bounding box center [827, 118] width 68 height 16
click at [799, 117] on input "******" at bounding box center [827, 118] width 136 height 16
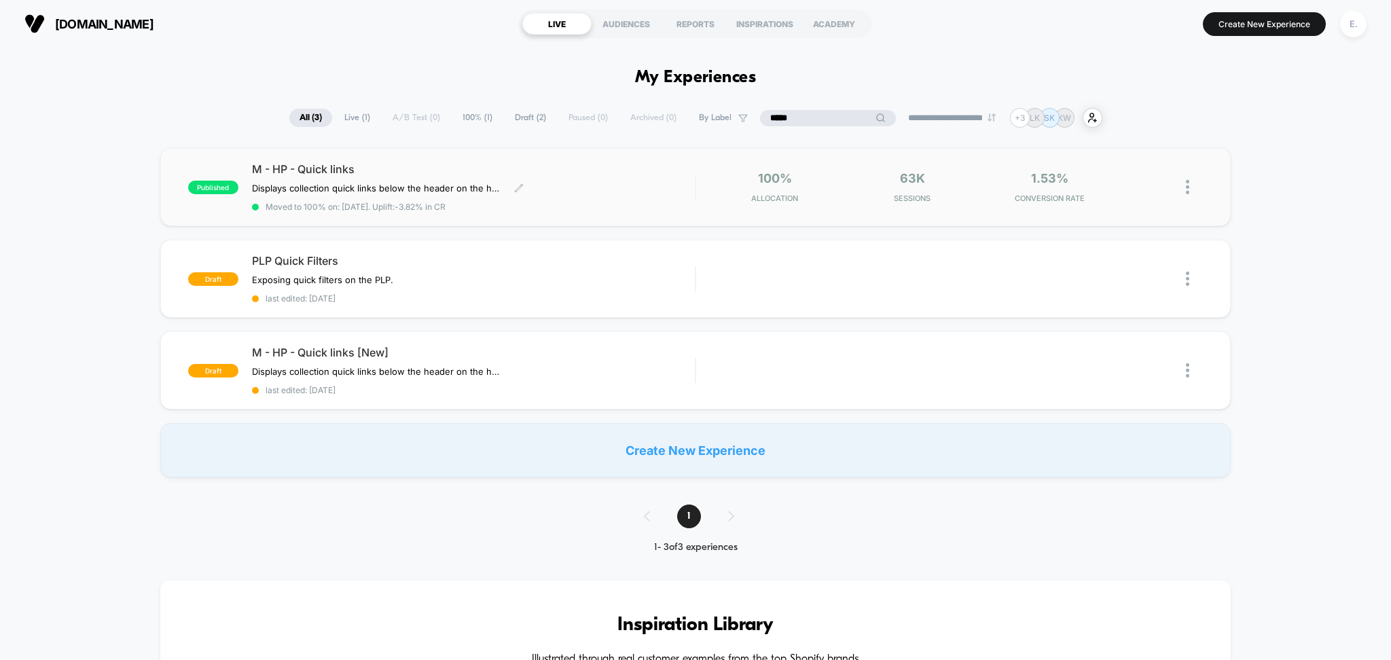
type input "*****"
click at [647, 205] on span "Moved to 100% on: [DATE] . Uplift: -3.82% in CR" at bounding box center [473, 207] width 443 height 10
